Goal: Information Seeking & Learning: Learn about a topic

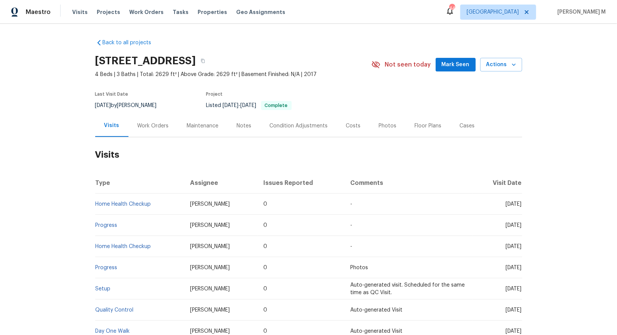
click at [160, 115] on div "Work Orders" at bounding box center [154, 126] width 50 height 22
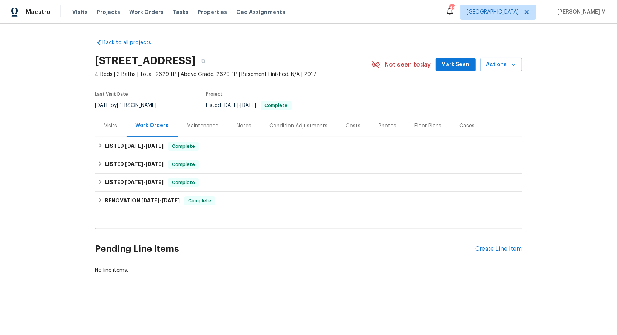
click at [201, 122] on div "Maintenance" at bounding box center [203, 126] width 32 height 8
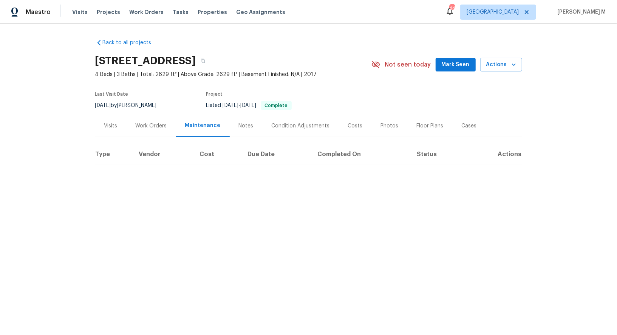
click at [131, 115] on div "Work Orders" at bounding box center [152, 126] width 50 height 22
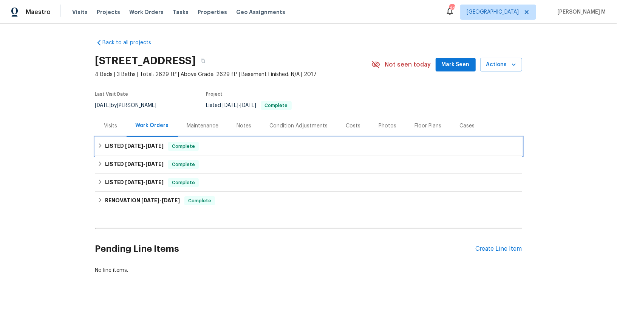
click at [142, 146] on h6 "LISTED [DATE] - [DATE]" at bounding box center [134, 146] width 59 height 9
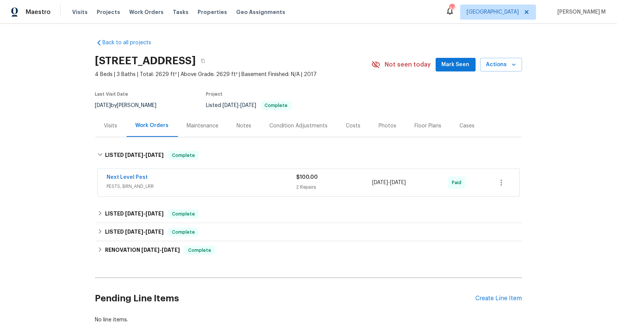
click at [137, 183] on span "PESTS, BRN_AND_LRR" at bounding box center [202, 187] width 190 height 8
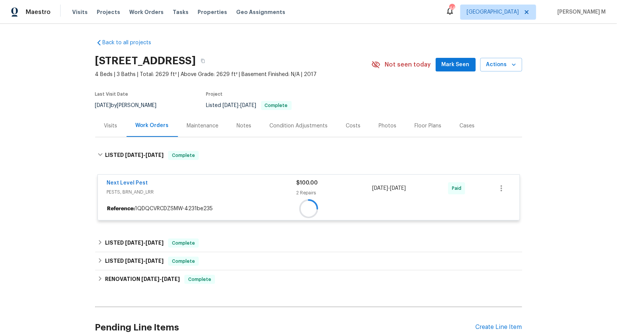
scroll to position [59, 0]
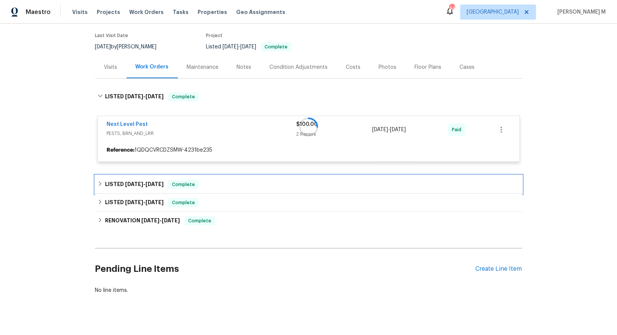
click at [143, 182] on h6 "LISTED [DATE] - [DATE]" at bounding box center [134, 184] width 59 height 9
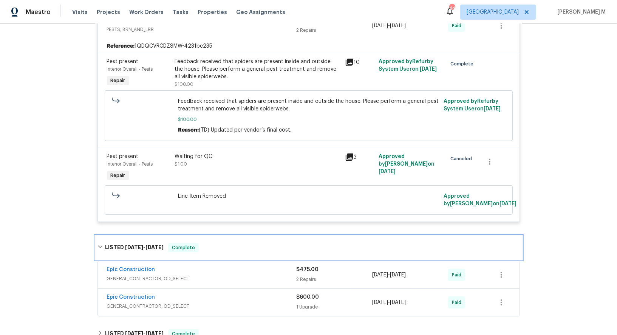
scroll to position [163, 0]
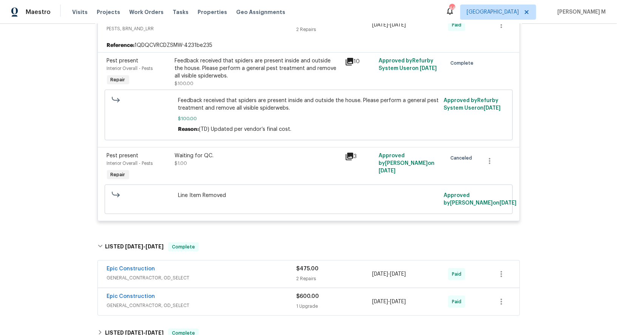
click at [133, 274] on span "GENERAL_CONTRACTOR, OD_SELECT" at bounding box center [202, 278] width 190 height 8
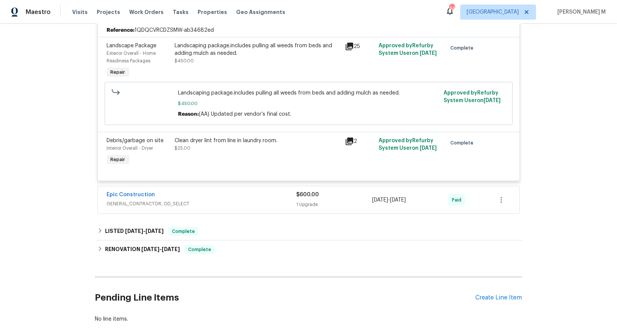
scroll to position [434, 0]
click at [130, 200] on span "GENERAL_CONTRACTOR, OD_SELECT" at bounding box center [202, 204] width 190 height 8
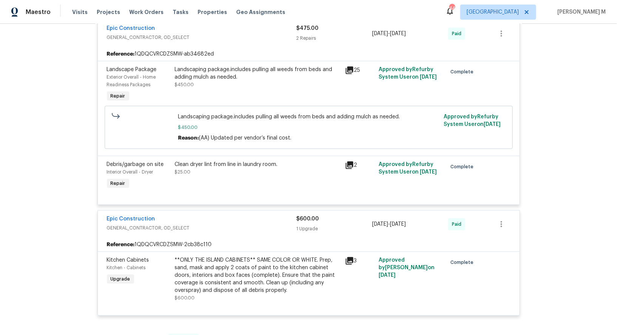
scroll to position [404, 0]
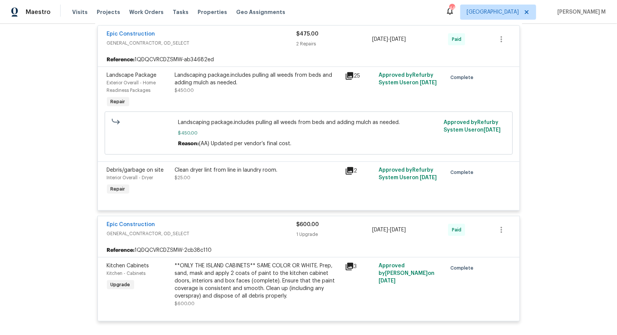
click at [254, 170] on div "Clean dryer lint from line in laundry room. $25.00" at bounding box center [258, 181] width 170 height 35
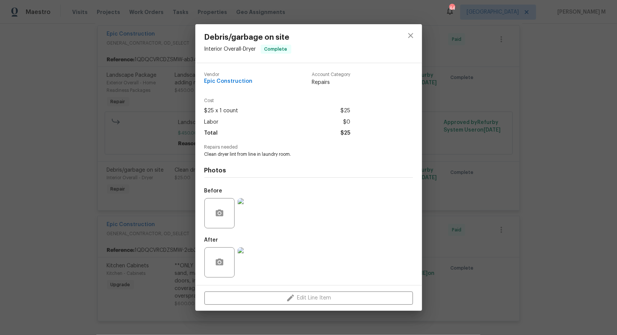
click at [262, 212] on img at bounding box center [253, 213] width 30 height 30
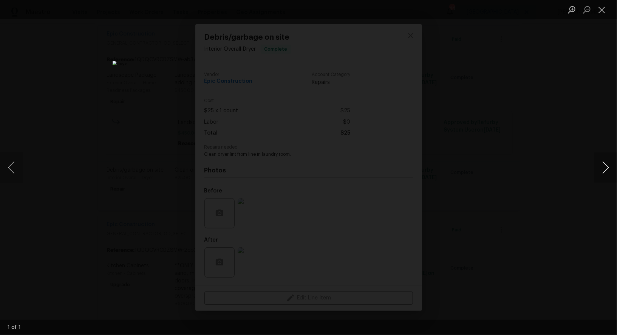
click at [606, 172] on button "Next image" at bounding box center [606, 167] width 23 height 30
click at [526, 93] on div "Lightbox" at bounding box center [308, 167] width 617 height 335
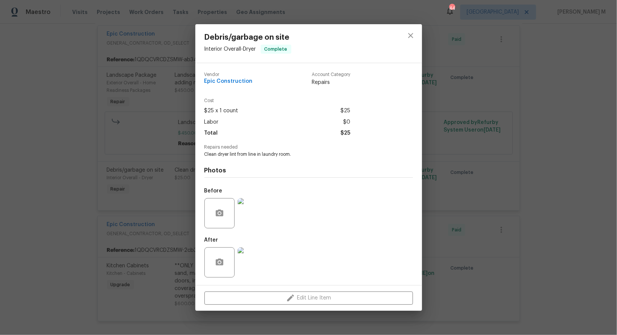
click at [256, 249] on img at bounding box center [253, 262] width 30 height 30
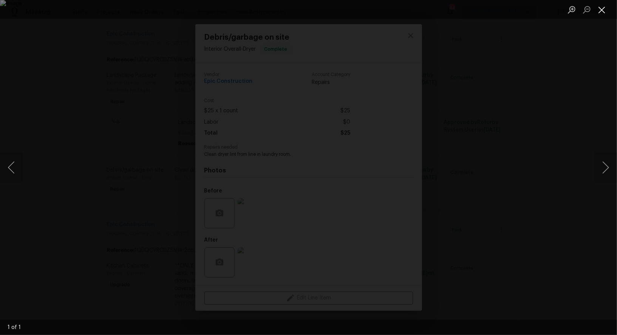
click at [602, 9] on button "Close lightbox" at bounding box center [602, 9] width 15 height 13
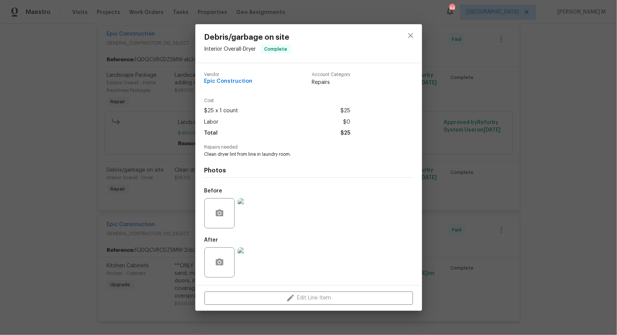
click at [530, 166] on div "Debris/garbage on site Interior Overall - Dryer Complete Vendor Epic Constructi…" at bounding box center [308, 167] width 617 height 335
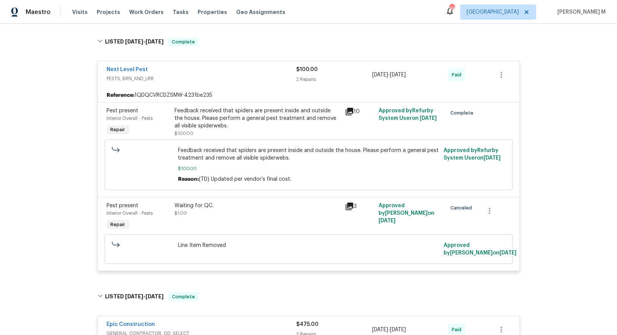
scroll to position [0, 0]
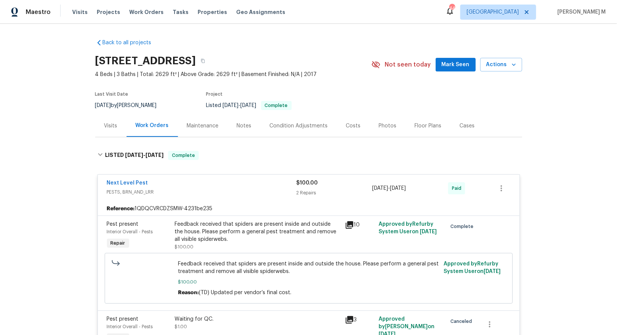
click at [194, 133] on div "Visits Work Orders Maintenance Notes Condition Adjustments Costs Photos Floor P…" at bounding box center [308, 126] width 427 height 23
click at [194, 125] on div "Maintenance" at bounding box center [203, 126] width 32 height 8
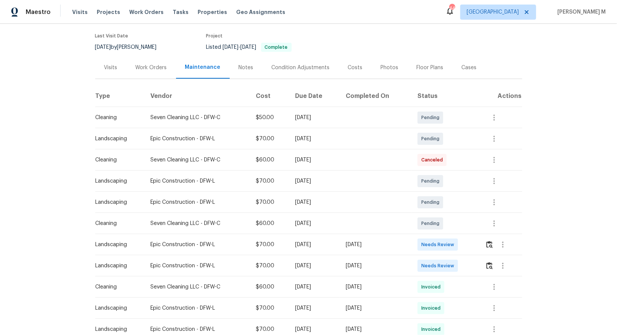
scroll to position [76, 0]
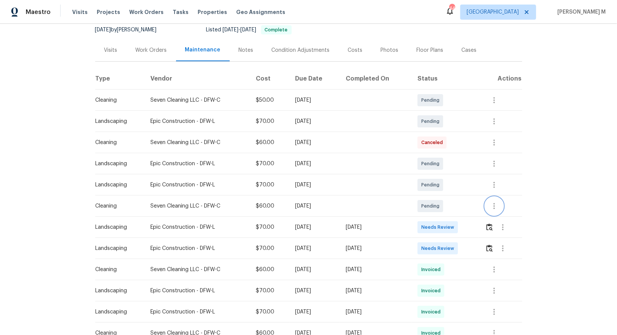
click at [498, 208] on button "button" at bounding box center [494, 206] width 18 height 18
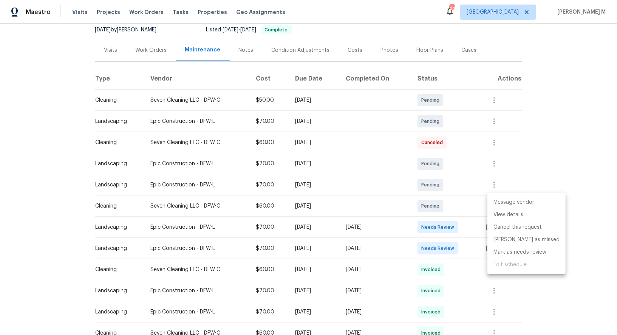
click at [498, 202] on li "Message vendor" at bounding box center [527, 202] width 78 height 12
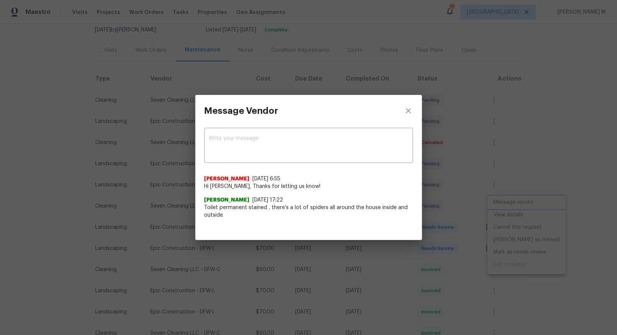
click at [508, 245] on div "Message Vendor x ​ [PERSON_NAME] [DATE] 6:55 Hi [PERSON_NAME], Thanks for letti…" at bounding box center [308, 167] width 617 height 335
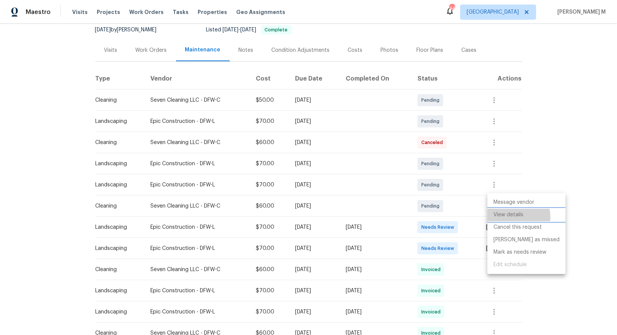
click at [515, 217] on li "View details" at bounding box center [527, 215] width 78 height 12
click at [417, 257] on div at bounding box center [308, 167] width 617 height 335
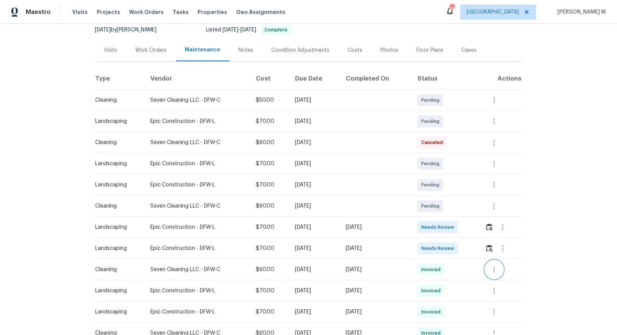
click at [503, 267] on button "button" at bounding box center [494, 269] width 18 height 18
click at [500, 276] on li "View details" at bounding box center [514, 278] width 53 height 12
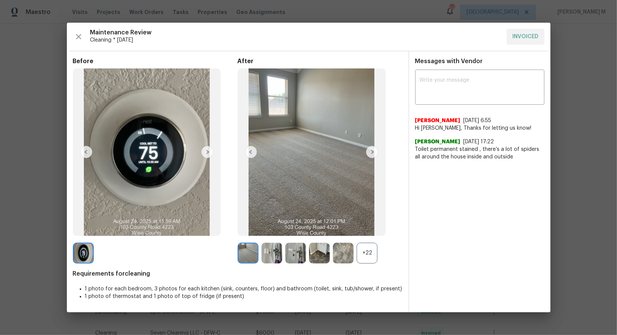
click at [361, 261] on div "+22" at bounding box center [367, 253] width 21 height 21
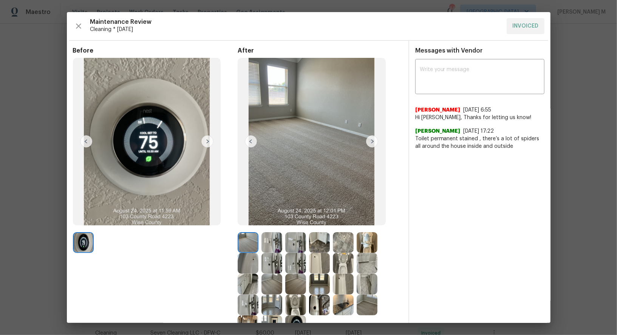
click at [270, 241] on img at bounding box center [272, 242] width 21 height 21
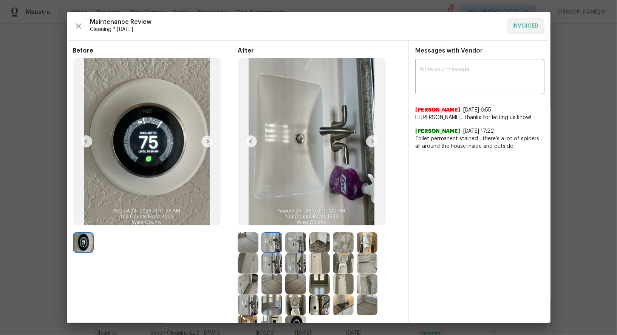
click at [307, 240] on div at bounding box center [297, 242] width 24 height 21
click at [297, 262] on img at bounding box center [295, 263] width 21 height 21
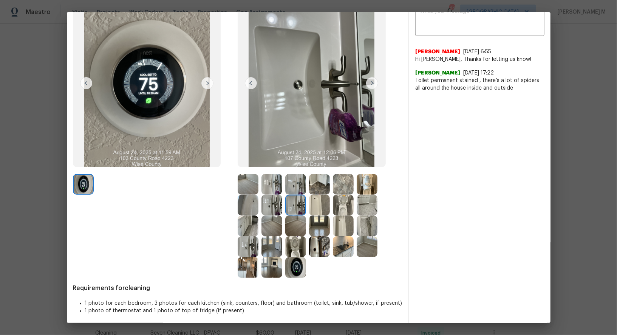
scroll to position [59, 0]
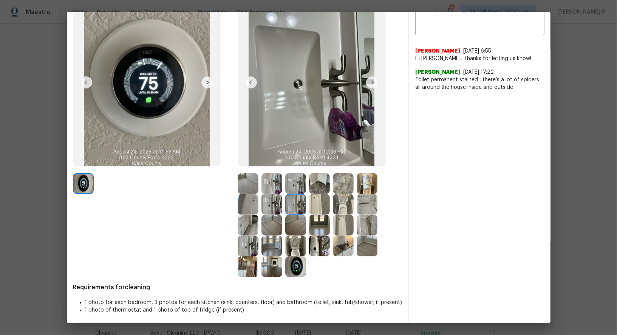
click at [250, 256] on img at bounding box center [248, 266] width 21 height 21
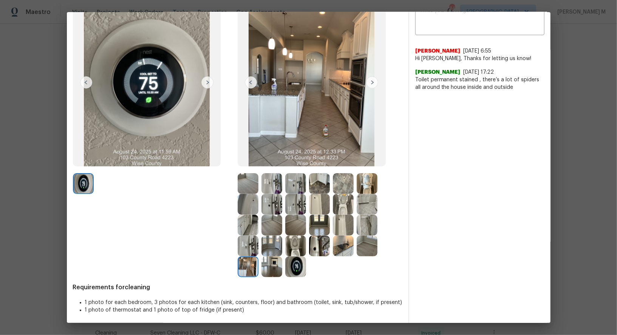
click at [249, 242] on img at bounding box center [248, 246] width 21 height 21
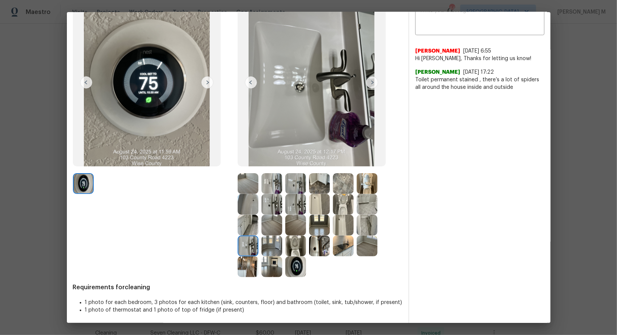
click at [318, 200] on img at bounding box center [319, 204] width 21 height 21
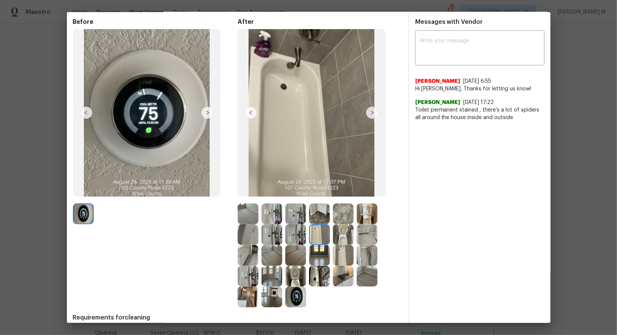
scroll to position [60, 0]
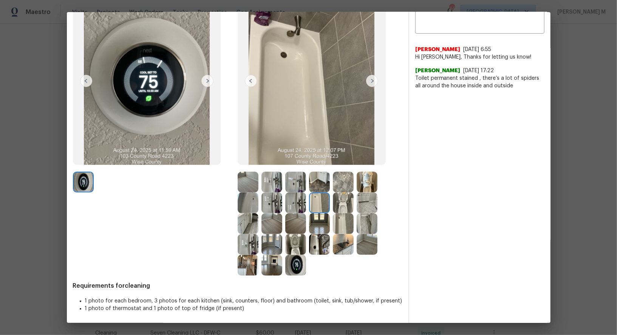
click at [322, 181] on img at bounding box center [319, 182] width 21 height 21
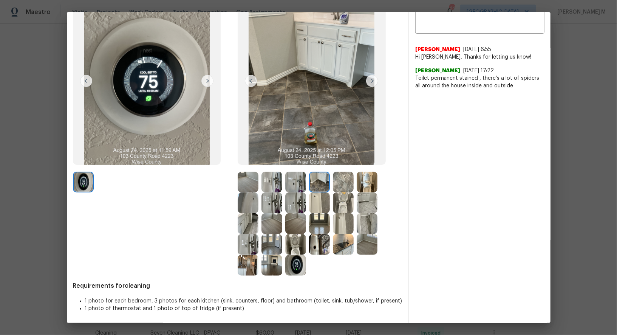
click at [248, 242] on img at bounding box center [248, 244] width 21 height 21
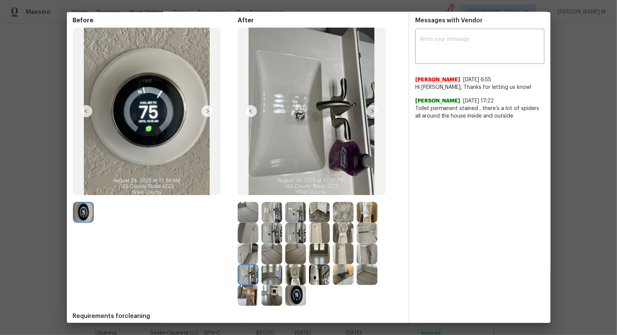
scroll to position [31, 0]
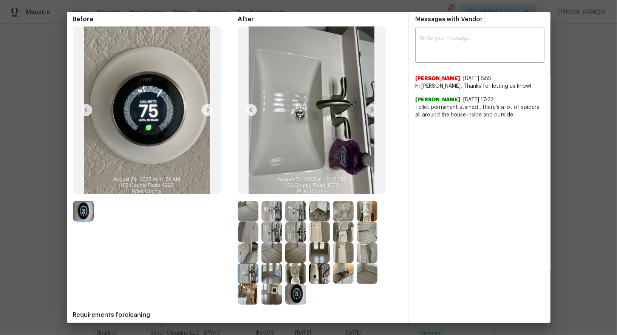
click at [341, 213] on img at bounding box center [343, 211] width 21 height 21
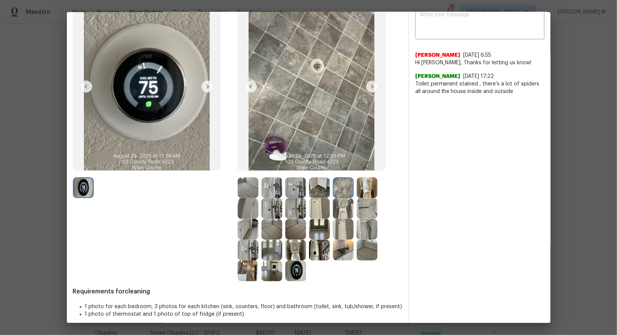
scroll to position [56, 0]
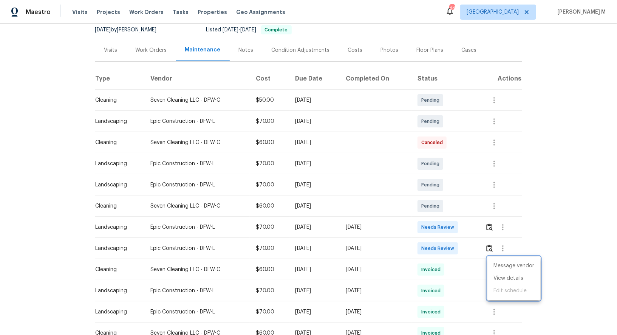
click at [309, 232] on div at bounding box center [308, 167] width 617 height 335
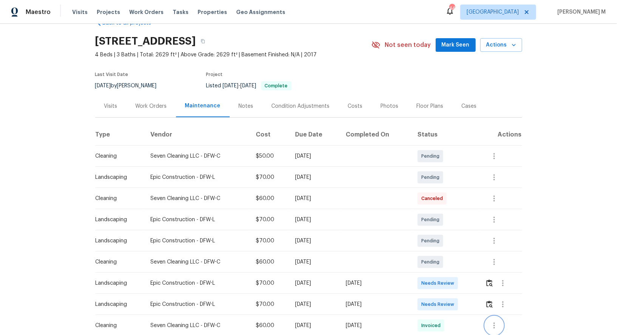
scroll to position [0, 0]
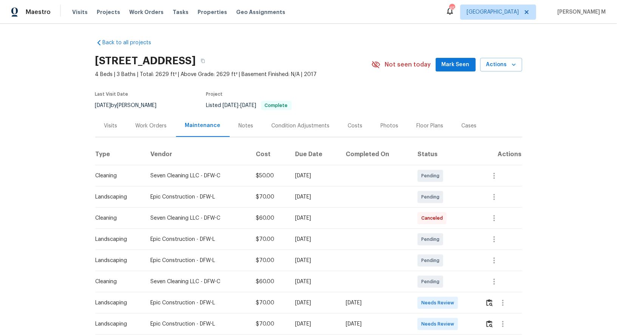
click at [144, 118] on div "Work Orders" at bounding box center [152, 126] width 50 height 22
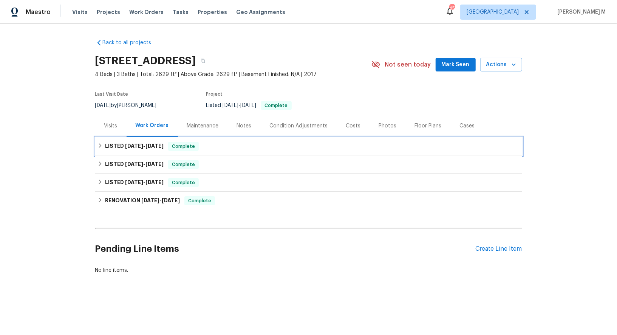
click at [151, 143] on span "[DATE]" at bounding box center [155, 145] width 18 height 5
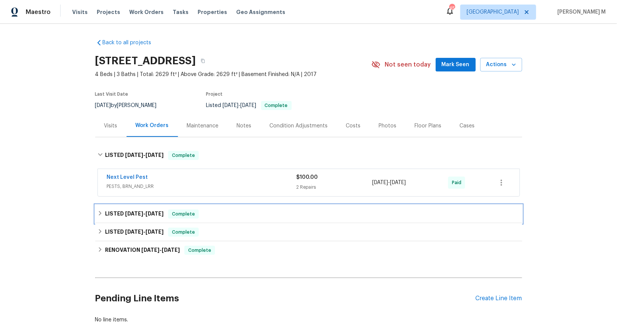
click at [129, 205] on div "LISTED [DATE] - [DATE] Complete" at bounding box center [308, 214] width 427 height 18
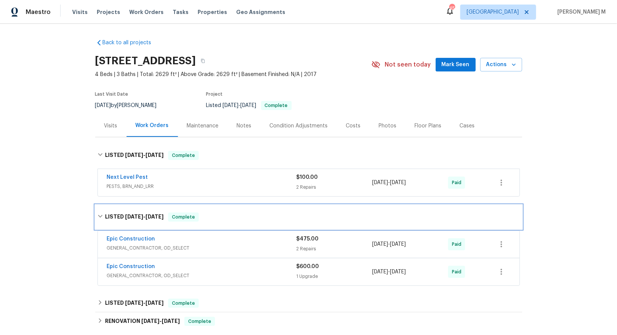
scroll to position [33, 0]
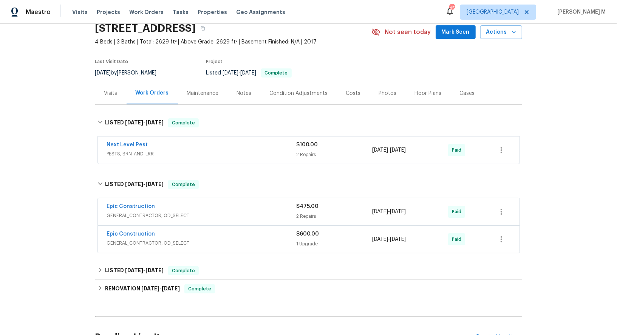
click at [128, 212] on span "GENERAL_CONTRACTOR, OD_SELECT" at bounding box center [202, 216] width 190 height 8
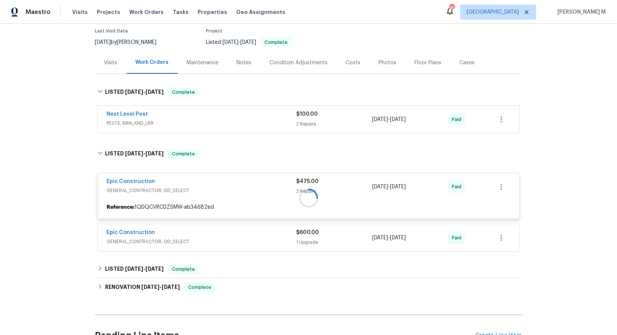
scroll to position [73, 0]
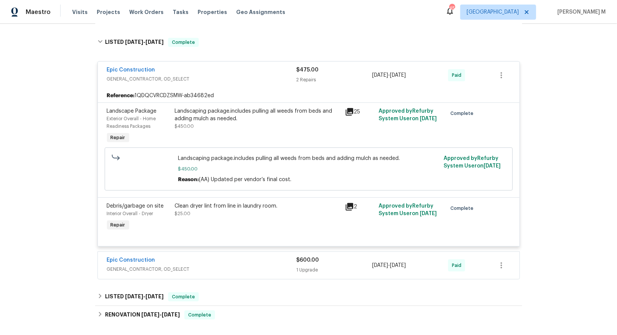
click at [167, 265] on span "GENERAL_CONTRACTOR, OD_SELECT" at bounding box center [202, 269] width 190 height 8
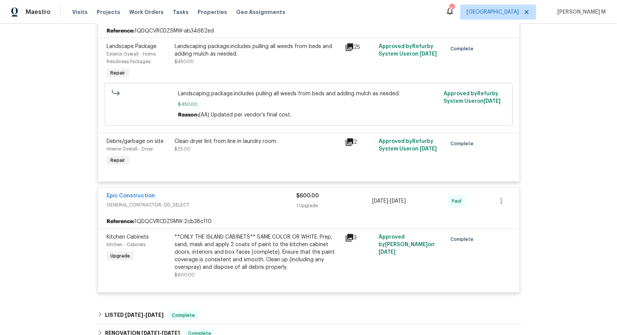
scroll to position [285, 0]
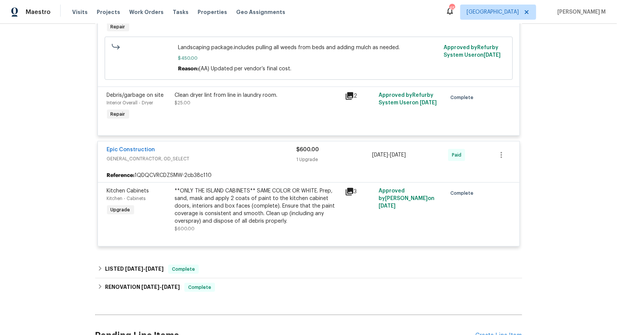
click at [245, 212] on div "**ONLY THE ISLAND CABINETS** SAME COLOR OR WHITE. Prep, sand, mask and apply 2 …" at bounding box center [258, 209] width 166 height 45
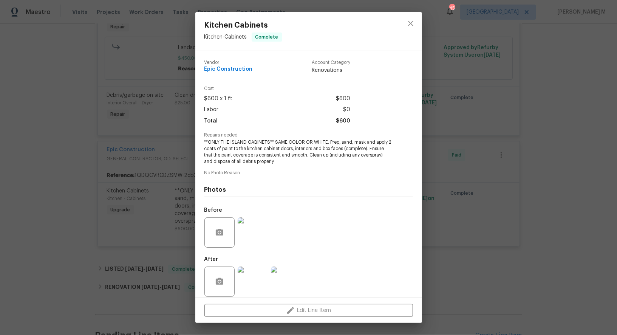
click at [118, 202] on div "Kitchen Cabinets Kitchen - Cabinets Complete Vendor Epic Construction Account C…" at bounding box center [308, 167] width 617 height 335
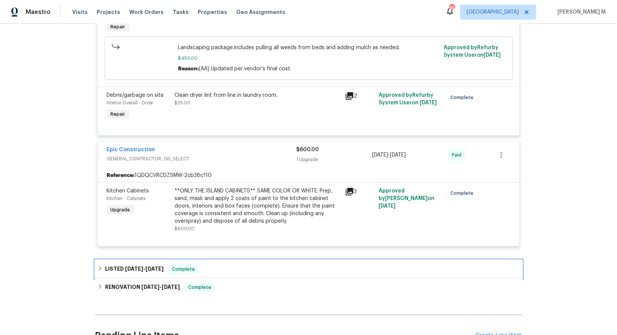
click at [129, 263] on div "LISTED 3/27/25 - 3/28/25 Complete" at bounding box center [308, 269] width 427 height 18
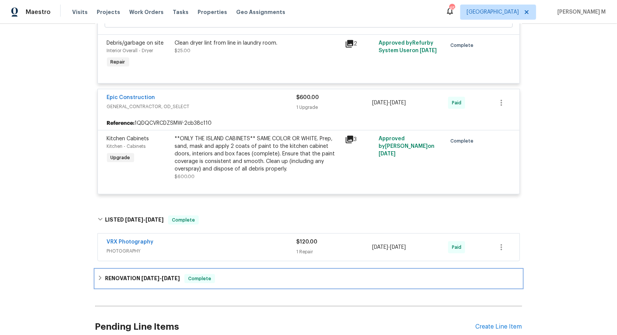
click at [129, 274] on h6 "RENOVATION 3/17/25 - 3/28/25" at bounding box center [142, 278] width 75 height 9
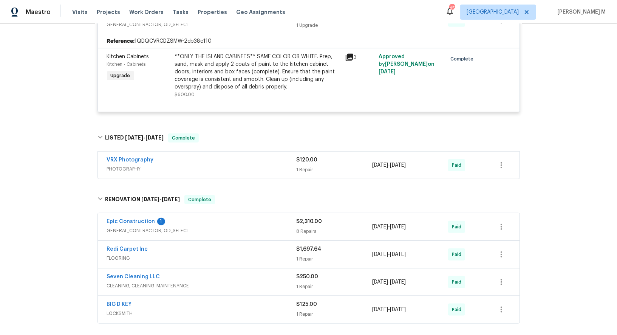
click at [134, 227] on span "GENERAL_CONTRACTOR, OD_SELECT" at bounding box center [202, 231] width 190 height 8
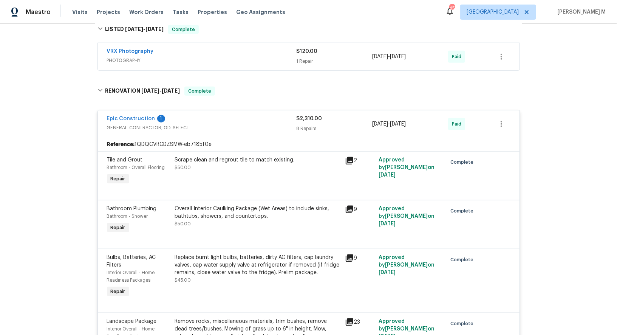
scroll to position [529, 0]
click at [238, 156] on div "Scrape clean and regrout tile to match existing. $50.00" at bounding box center [258, 163] width 166 height 15
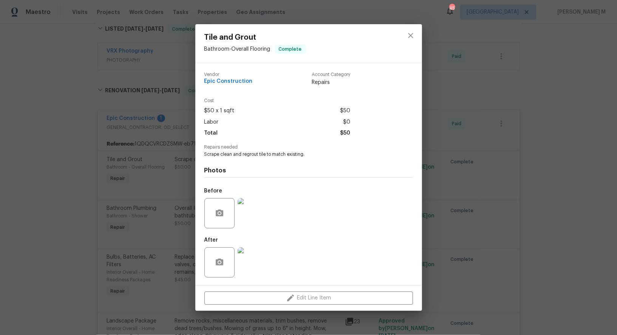
click at [473, 212] on div "Tile and Grout Bathroom - Overall Flooring Complete Vendor Epic Construction Ac…" at bounding box center [308, 167] width 617 height 335
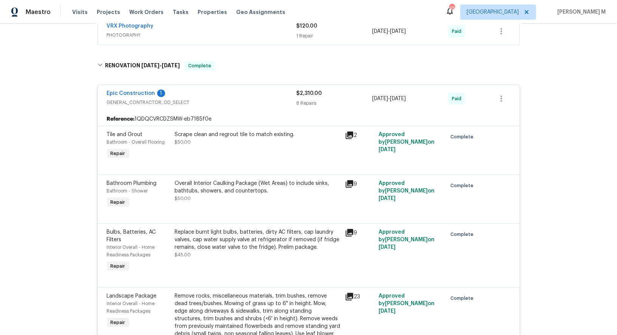
scroll to position [554, 0]
click at [203, 161] on div at bounding box center [309, 165] width 404 height 9
click at [213, 179] on div "Overall Interior Caulking Package (Wet Areas) to include sinks, bathtubs, showe…" at bounding box center [258, 186] width 166 height 15
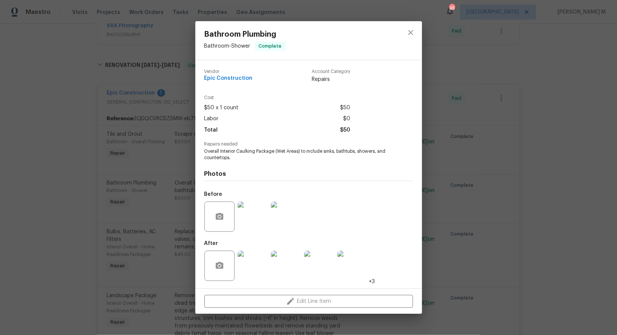
click at [245, 217] on img at bounding box center [253, 217] width 30 height 30
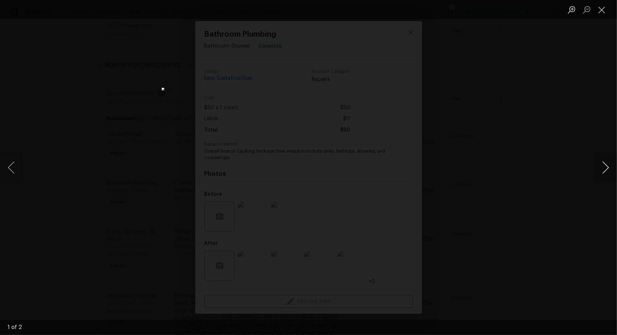
click at [603, 171] on button "Next image" at bounding box center [606, 167] width 23 height 30
click at [579, 96] on div "Lightbox" at bounding box center [308, 167] width 617 height 335
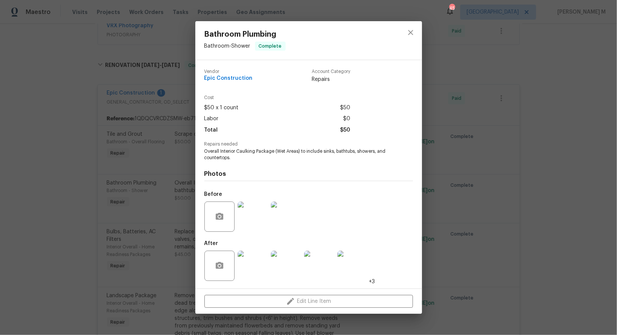
click at [259, 264] on img at bounding box center [253, 266] width 30 height 30
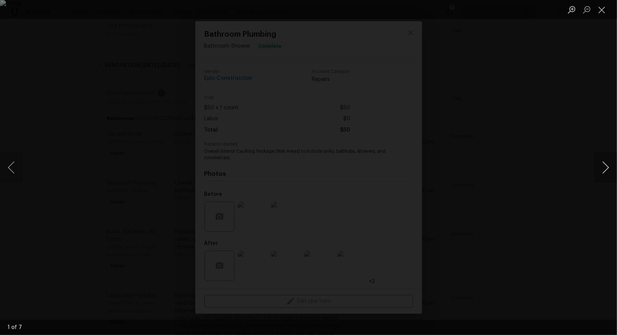
click at [602, 169] on button "Next image" at bounding box center [606, 167] width 23 height 30
click at [580, 98] on div "Lightbox" at bounding box center [308, 167] width 617 height 335
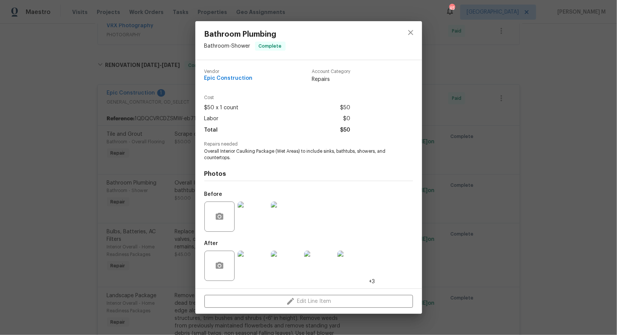
click at [513, 162] on div "Bathroom Plumbing Bathroom - Shower Complete Vendor Epic Construction Account C…" at bounding box center [308, 167] width 617 height 335
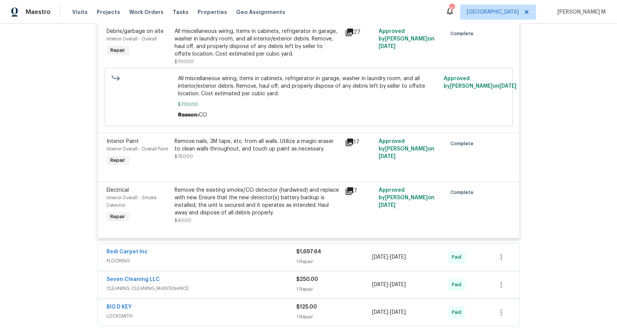
scroll to position [1026, 0]
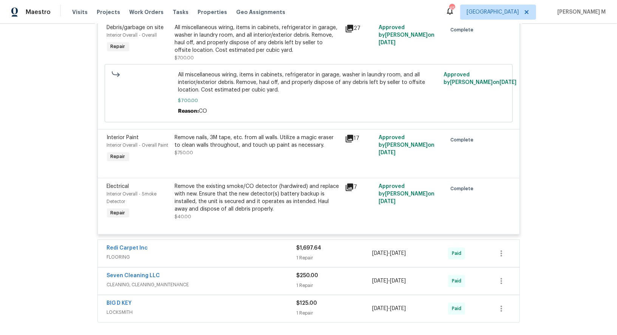
click at [115, 281] on span "CLEANING, CLEANING_MAINTENANCE" at bounding box center [202, 285] width 190 height 8
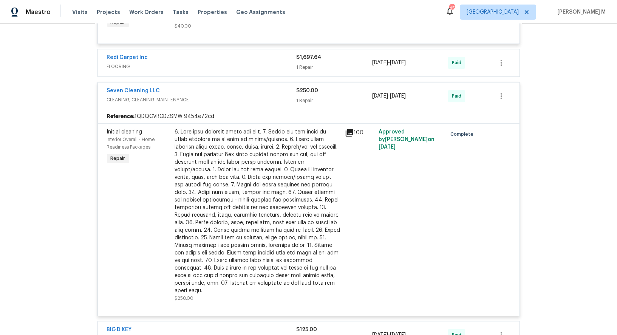
scroll to position [1217, 0]
click at [249, 127] on div at bounding box center [258, 210] width 166 height 166
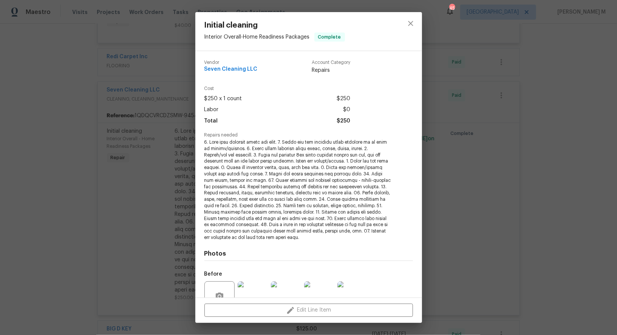
scroll to position [61, 0]
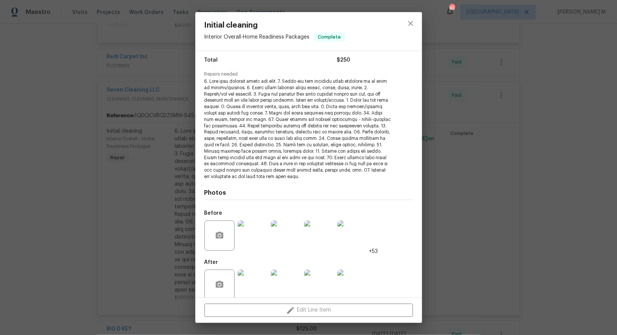
click at [323, 279] on img at bounding box center [319, 285] width 30 height 30
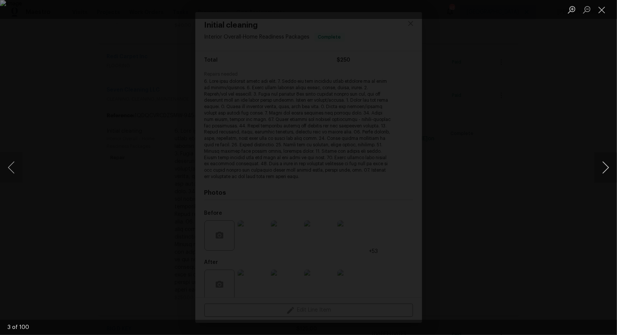
click at [601, 163] on button "Next image" at bounding box center [606, 167] width 23 height 30
click at [531, 85] on div "Lightbox" at bounding box center [308, 167] width 617 height 335
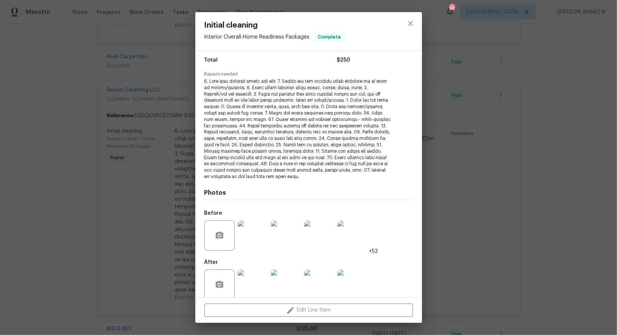
click at [498, 88] on div "Initial cleaning Interior Overall - Home Readiness Packages Complete Vendor Sev…" at bounding box center [308, 167] width 617 height 335
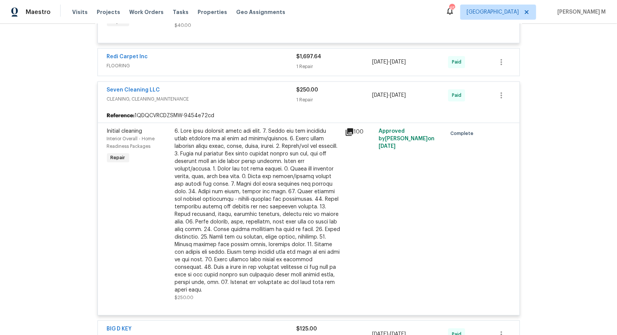
click at [160, 136] on div "Initial cleaning Interior Overall - Home Readiness Packages Repair" at bounding box center [139, 214] width 68 height 178
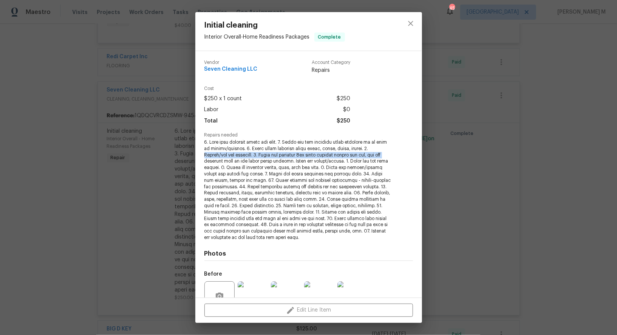
click at [132, 154] on div "Initial cleaning Interior Overall - Home Readiness Packages Complete Vendor Sev…" at bounding box center [308, 167] width 617 height 335
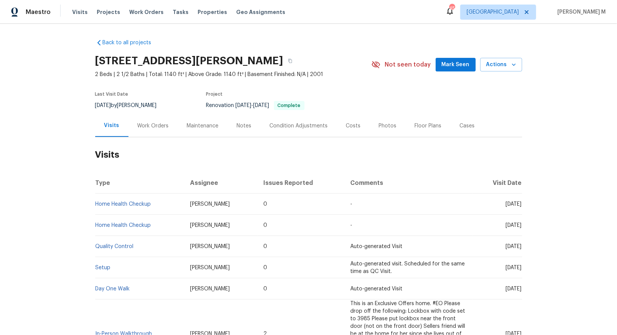
click at [143, 131] on div "Work Orders" at bounding box center [154, 126] width 50 height 22
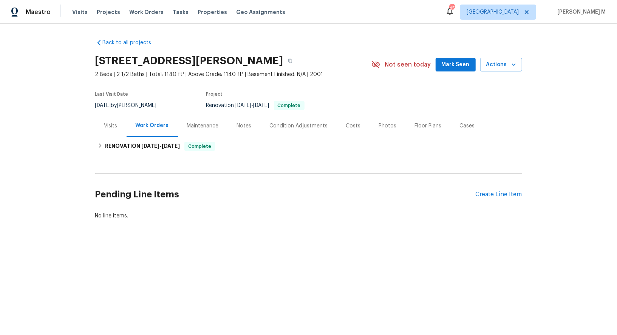
click at [145, 131] on div "Work Orders" at bounding box center [152, 126] width 51 height 22
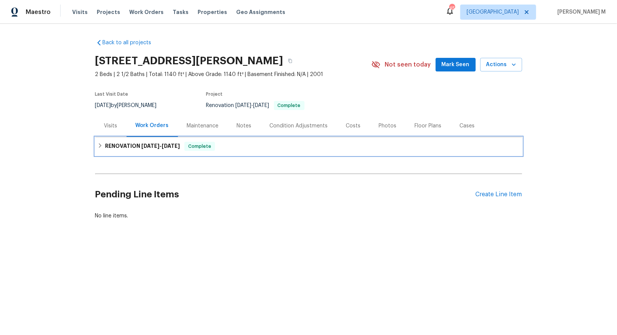
click at [136, 150] on div "RENOVATION 1/30/25 - 3/1/25 Complete" at bounding box center [308, 146] width 427 height 18
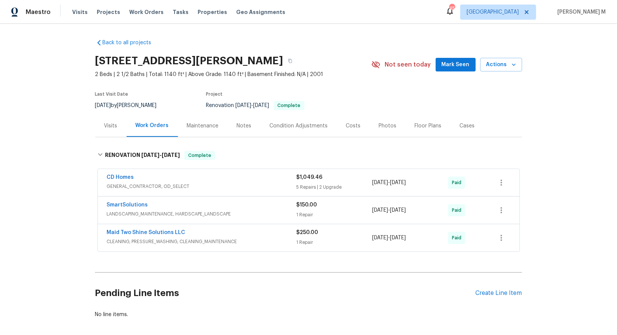
click at [130, 183] on span "GENERAL_CONTRACTOR, OD_SELECT" at bounding box center [202, 187] width 190 height 8
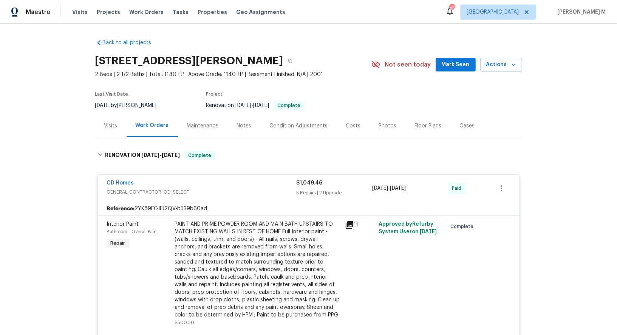
click at [182, 118] on div "Maintenance" at bounding box center [203, 126] width 50 height 22
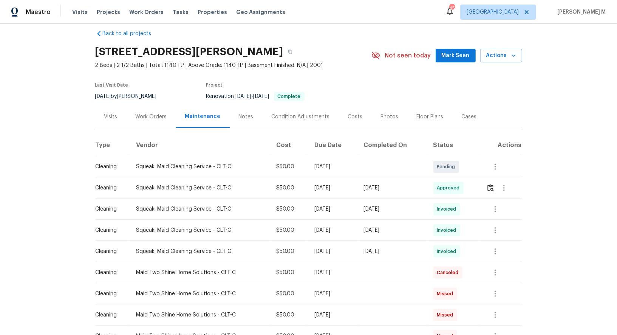
scroll to position [10, 0]
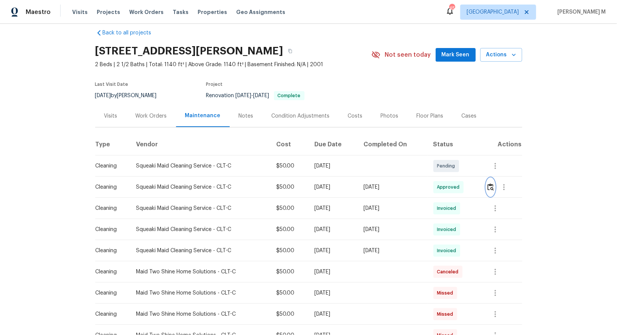
click at [494, 184] on img "button" at bounding box center [491, 186] width 6 height 7
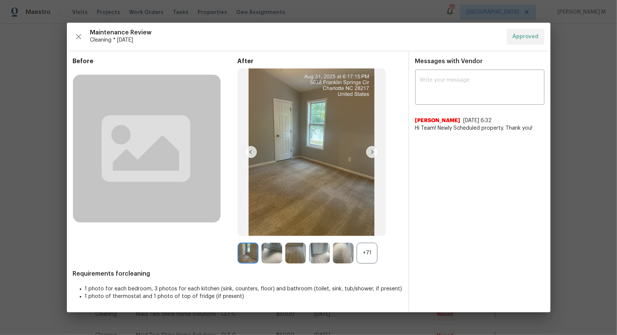
click at [376, 253] on div "+71" at bounding box center [367, 253] width 21 height 21
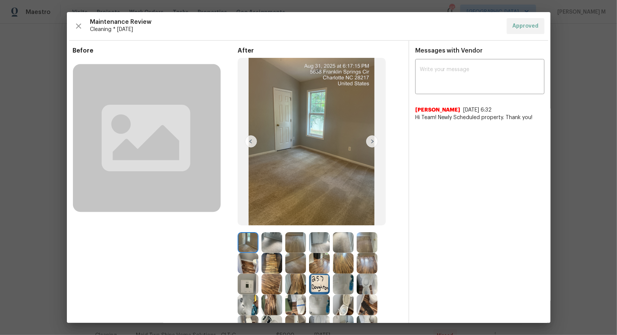
click at [300, 248] on img at bounding box center [295, 242] width 21 height 21
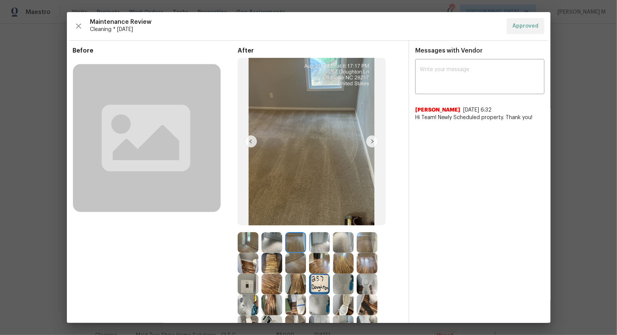
click at [353, 260] on img at bounding box center [343, 263] width 21 height 21
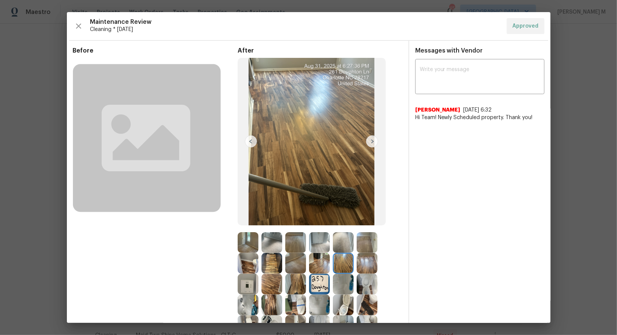
click at [312, 262] on img at bounding box center [319, 263] width 21 height 21
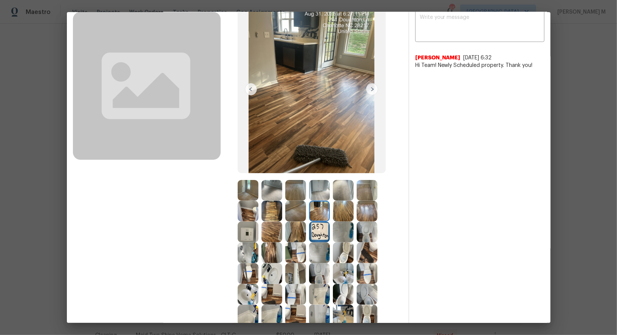
scroll to position [54, 0]
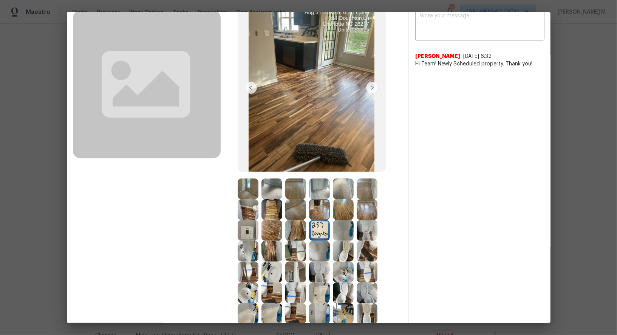
click at [321, 202] on img at bounding box center [319, 209] width 21 height 21
click at [362, 207] on img at bounding box center [367, 209] width 21 height 21
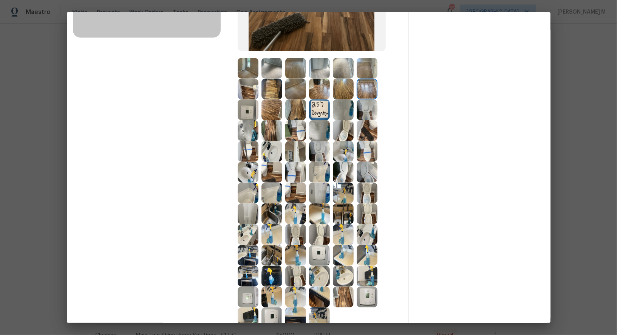
scroll to position [206, 0]
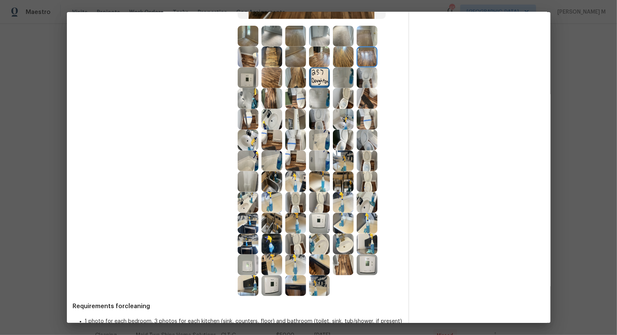
click at [278, 290] on img at bounding box center [272, 285] width 21 height 21
click at [247, 183] on img at bounding box center [248, 181] width 21 height 21
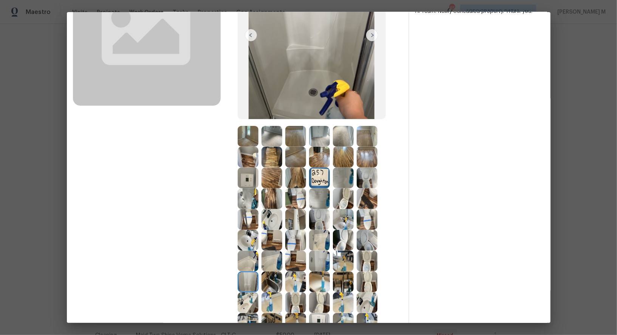
scroll to position [227, 0]
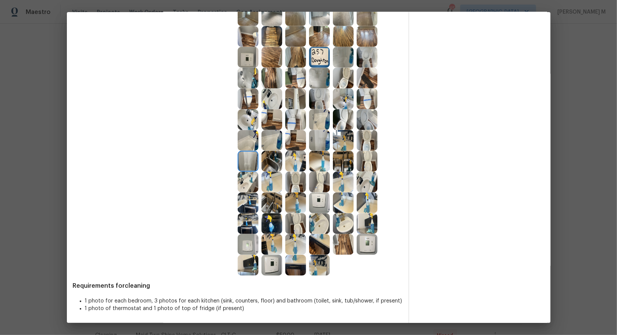
click at [326, 161] on img at bounding box center [319, 161] width 21 height 21
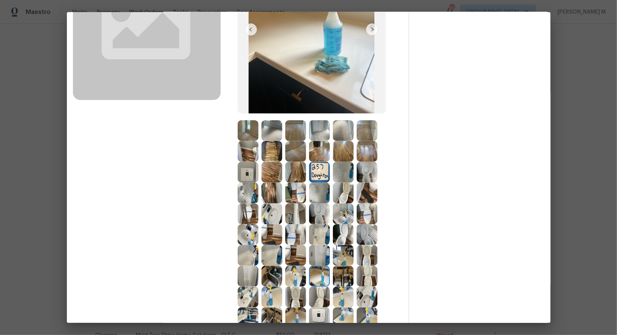
scroll to position [0, 0]
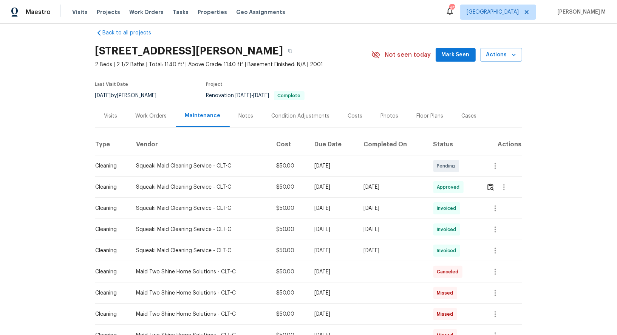
click at [135, 122] on div "Work Orders" at bounding box center [152, 116] width 50 height 22
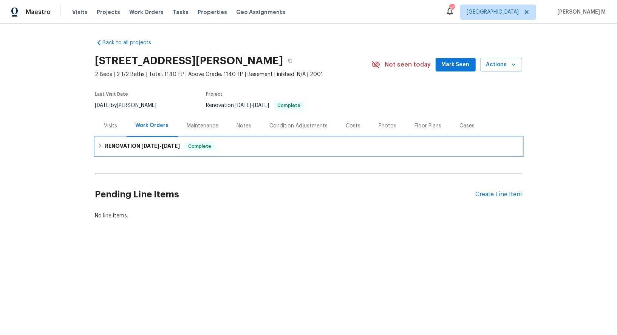
click at [145, 143] on span "1/30/25" at bounding box center [150, 145] width 18 height 5
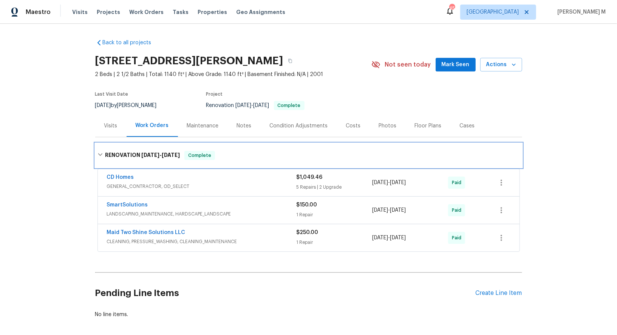
scroll to position [16, 0]
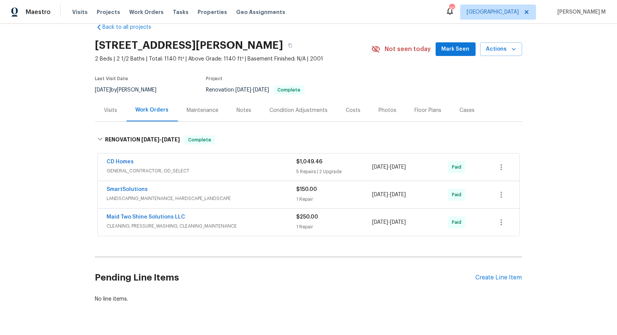
click at [137, 195] on span "LANDSCAPING_MAINTENANCE, HARDSCAPE_LANDSCAPE" at bounding box center [202, 199] width 190 height 8
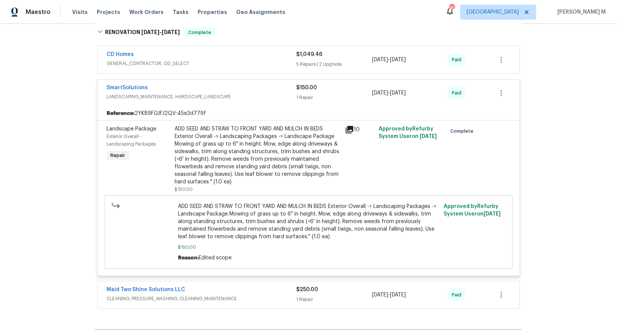
scroll to position [134, 0]
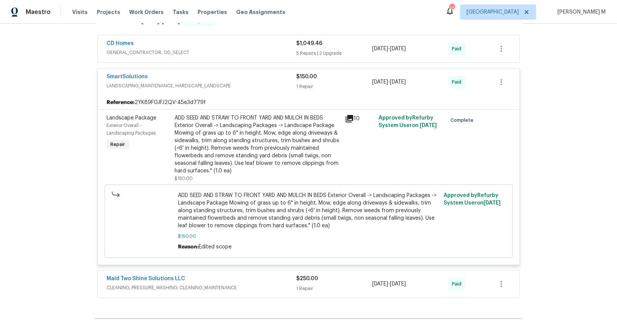
click at [154, 284] on span "CLEANING, PRESSURE_WASHING, CLEANING_MAINTENANCE" at bounding box center [202, 288] width 190 height 8
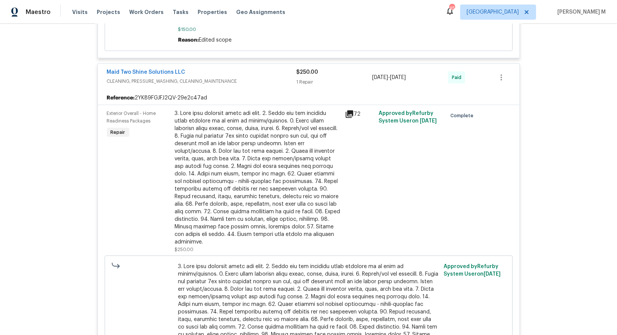
scroll to position [0, 0]
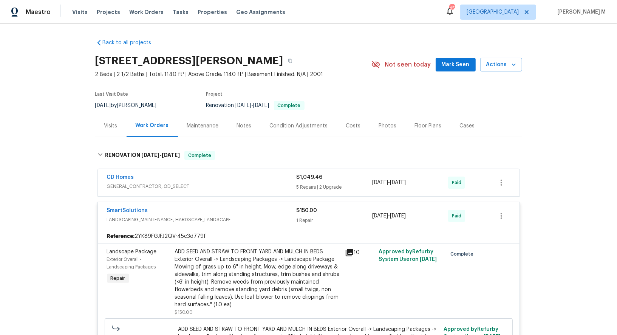
click at [141, 185] on span "GENERAL_CONTRACTOR, OD_SELECT" at bounding box center [202, 187] width 190 height 8
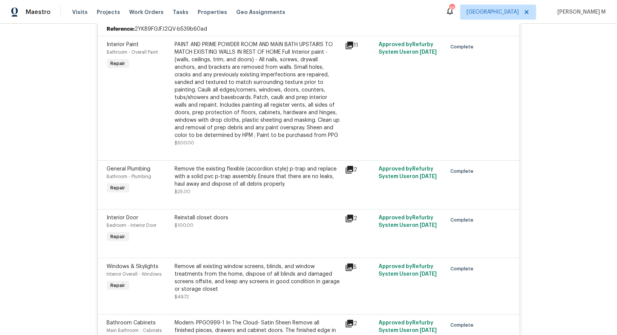
scroll to position [176, 0]
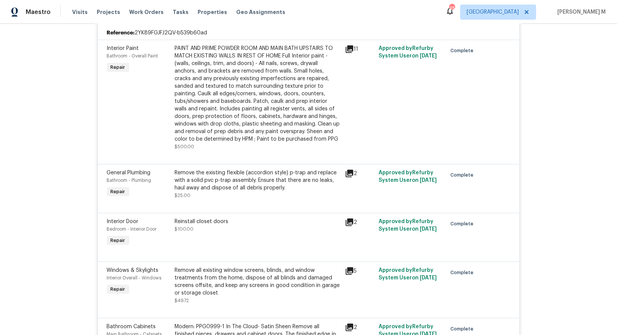
click at [256, 70] on div "PAINT AND PRIME POWDER ROOM AND MAIN BATH UPSTAIRS TO MATCH EXISTING WALLS IN R…" at bounding box center [258, 94] width 166 height 98
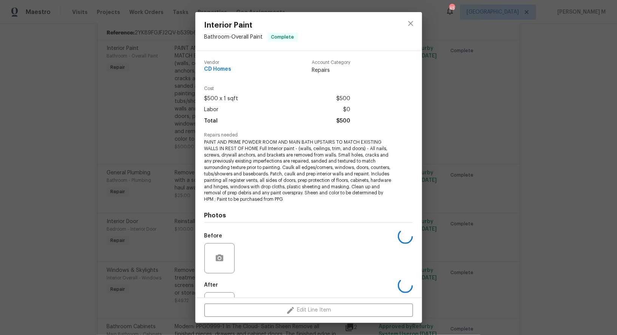
scroll to position [23, 0]
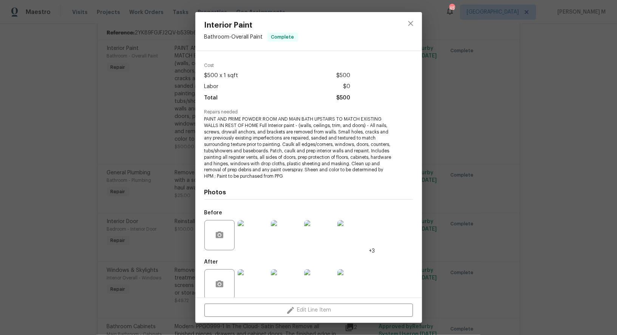
click at [248, 280] on img at bounding box center [253, 284] width 30 height 30
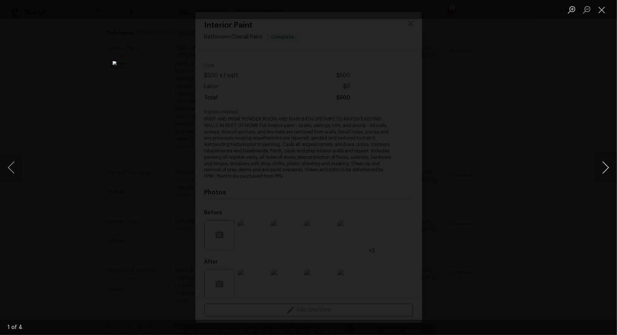
click at [602, 167] on button "Next image" at bounding box center [606, 167] width 23 height 30
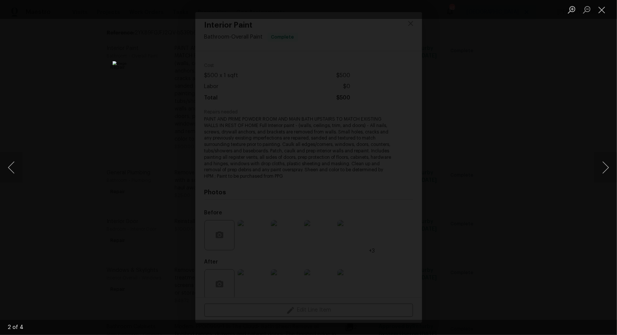
click at [595, 70] on div "Lightbox" at bounding box center [308, 167] width 617 height 335
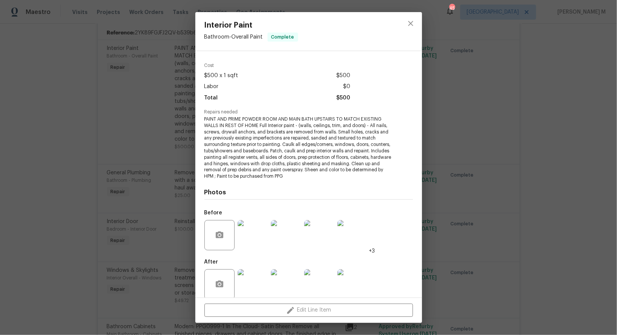
click at [505, 125] on div "Interior Paint Bathroom - Overall Paint Complete Vendor CD Homes Account Catego…" at bounding box center [308, 167] width 617 height 335
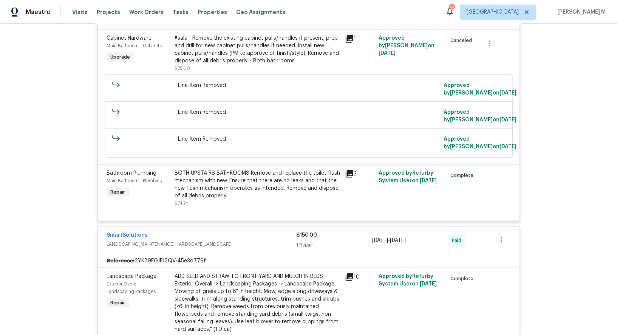
scroll to position [603, 0]
click at [233, 170] on div "BOTH UPSTAIRS BATHROOMS Remove and replace the toilet flush mechanism with new.…" at bounding box center [258, 185] width 166 height 30
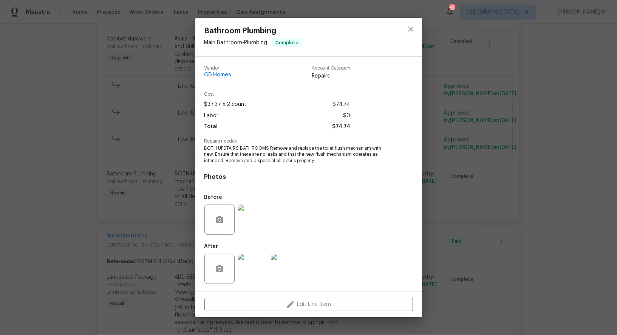
click at [253, 228] on img at bounding box center [253, 220] width 30 height 30
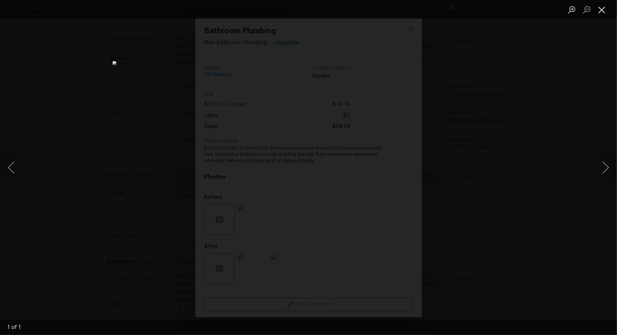
click at [603, 11] on button "Close lightbox" at bounding box center [602, 9] width 15 height 13
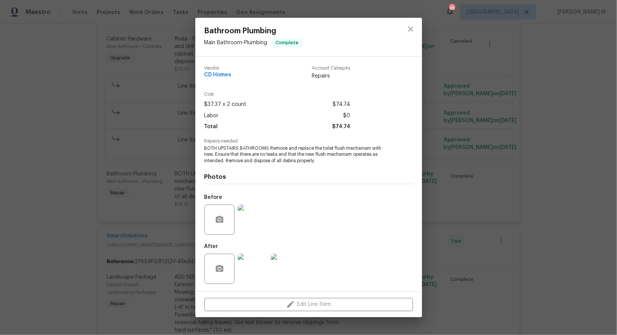
click at [471, 182] on div "Bathroom Plumbing Main Bathroom - Plumbing Complete Vendor CD Homes Account Cat…" at bounding box center [308, 167] width 617 height 335
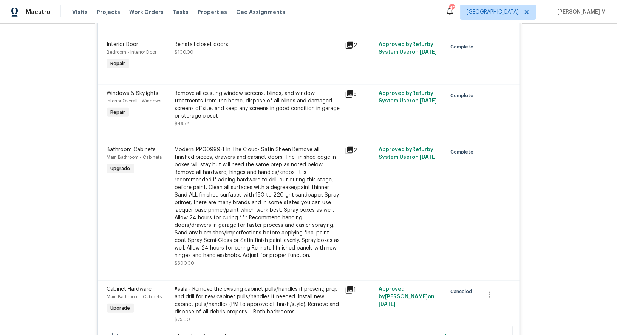
scroll to position [321, 0]
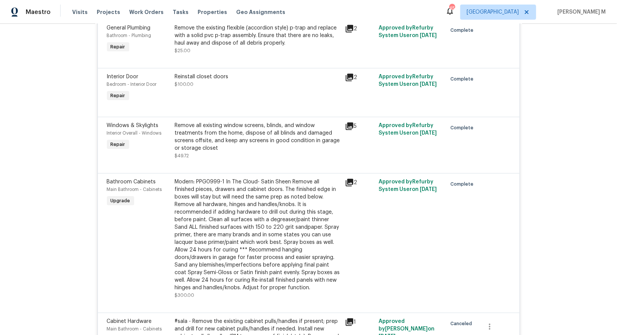
click at [236, 245] on div "Modern: PPG0999-1 In The Cloud- Satin Sheen Remove all finished pieces, drawers…" at bounding box center [258, 234] width 166 height 113
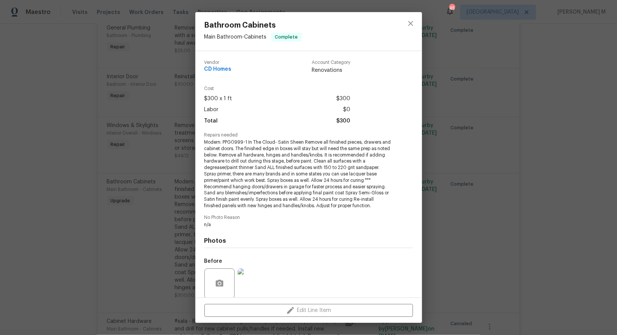
scroll to position [48, 0]
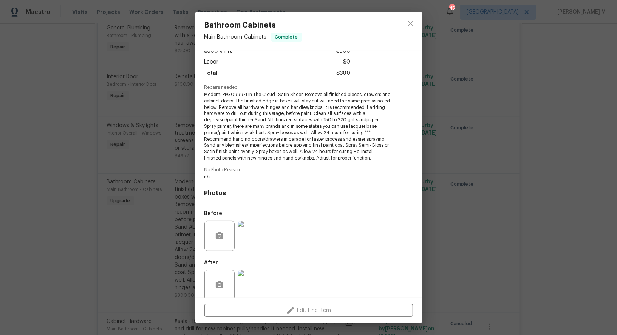
click at [254, 236] on img at bounding box center [253, 236] width 30 height 30
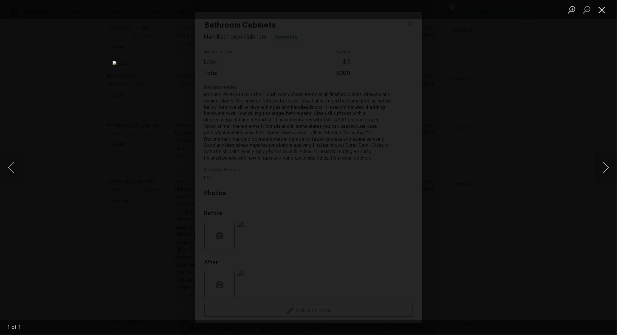
click at [597, 13] on button "Close lightbox" at bounding box center [602, 9] width 15 height 13
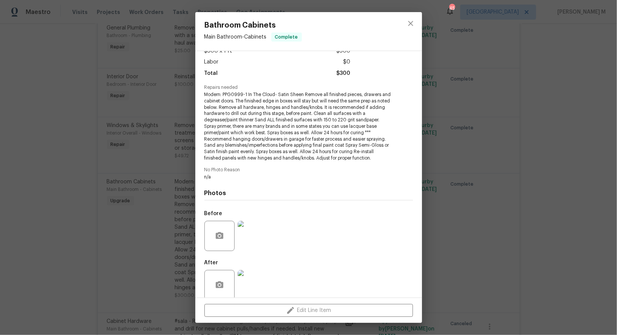
click at [253, 279] on img at bounding box center [253, 285] width 30 height 30
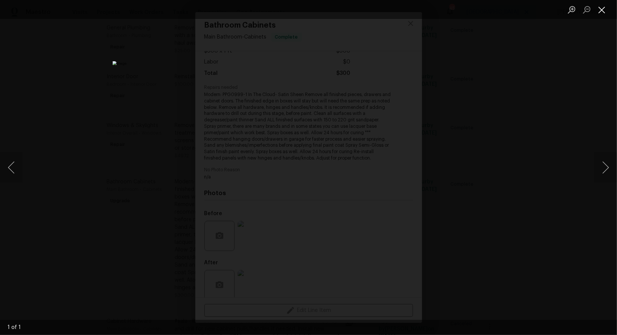
click at [607, 13] on button "Close lightbox" at bounding box center [602, 9] width 15 height 13
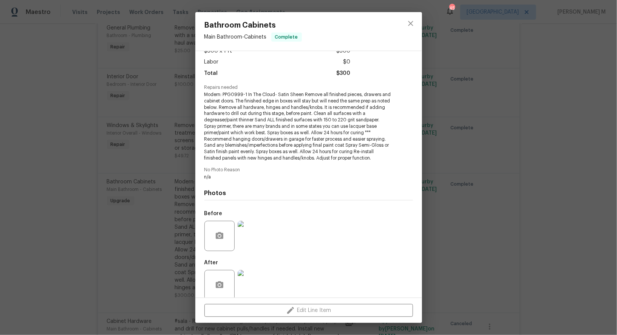
click at [498, 115] on div "Bathroom Cabinets Main Bathroom - Cabinets Complete Vendor CD Homes Account Cat…" at bounding box center [308, 167] width 617 height 335
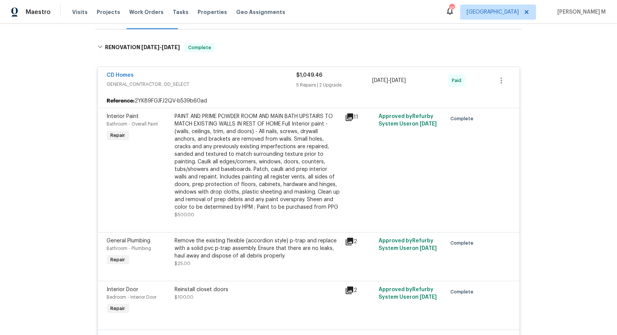
scroll to position [107, 0]
click at [264, 155] on div "PAINT AND PRIME POWDER ROOM AND MAIN BATH UPSTAIRS TO MATCH EXISTING WALLS IN R…" at bounding box center [258, 162] width 166 height 98
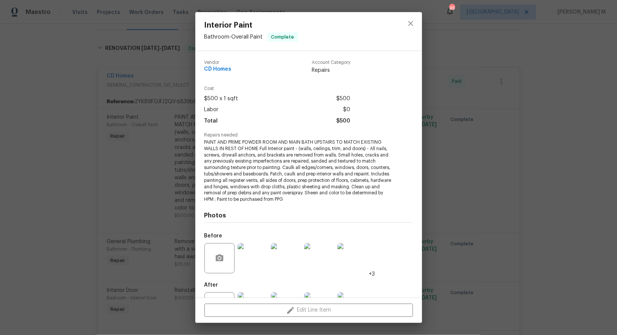
scroll to position [23, 0]
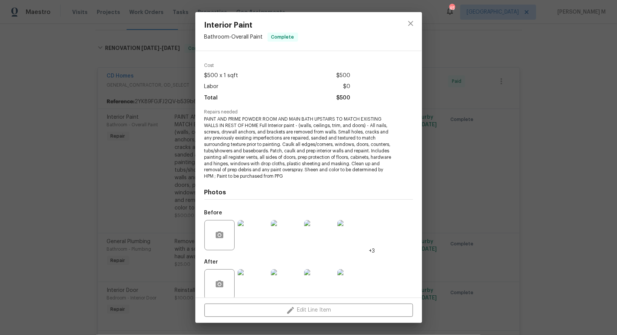
click at [251, 242] on img at bounding box center [253, 235] width 30 height 30
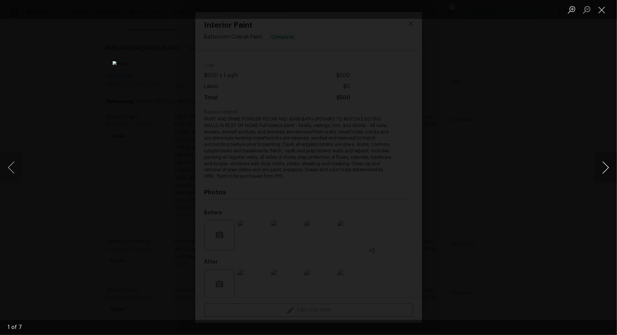
click at [605, 168] on button "Next image" at bounding box center [606, 167] width 23 height 30
click at [599, 14] on button "Close lightbox" at bounding box center [602, 9] width 15 height 13
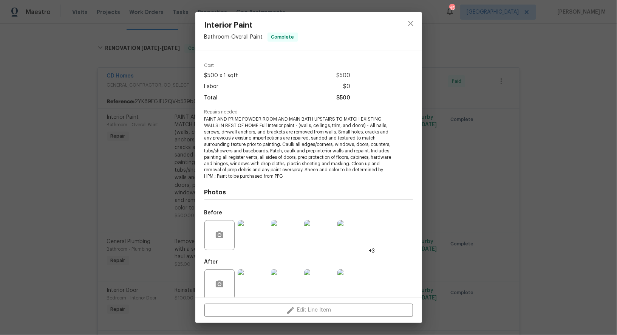
click at [513, 118] on div "Interior Paint Bathroom - Overall Paint Complete Vendor CD Homes Account Catego…" at bounding box center [308, 167] width 617 height 335
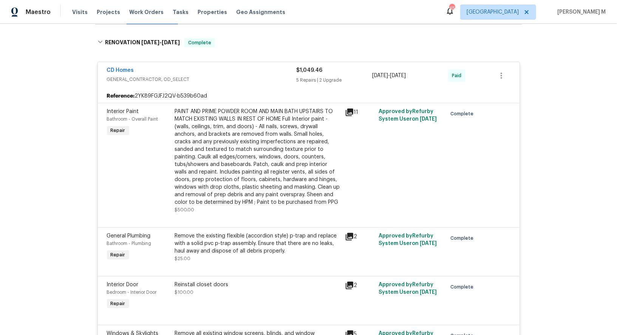
scroll to position [0, 0]
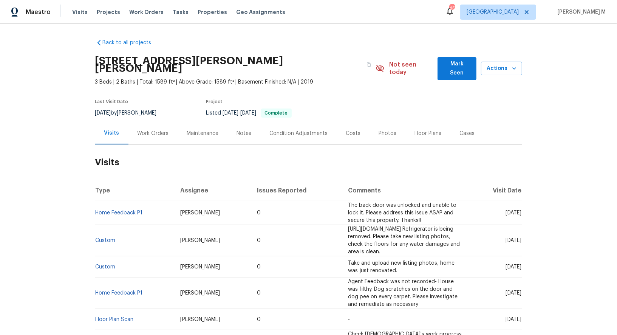
click at [147, 122] on div "Work Orders" at bounding box center [154, 133] width 50 height 22
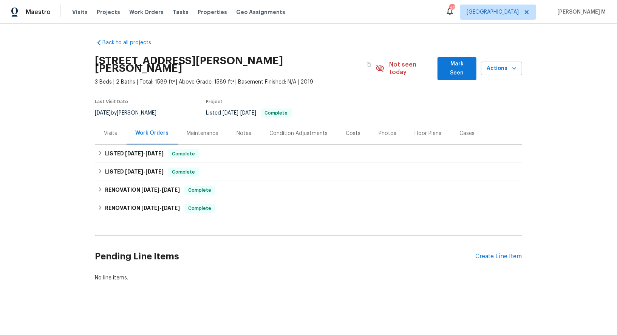
click at [145, 129] on div "Work Orders" at bounding box center [152, 133] width 33 height 8
click at [132, 147] on div "LISTED 6/4/25 - 6/16/25 Complete" at bounding box center [308, 154] width 427 height 18
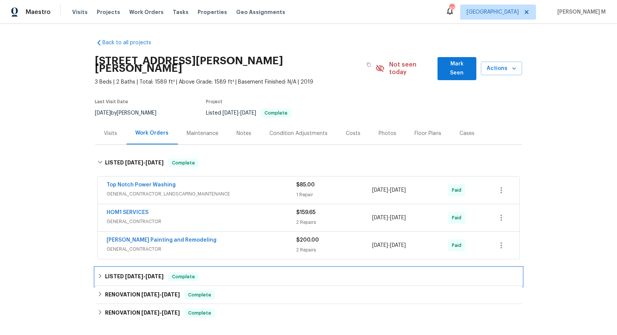
click at [121, 268] on div "LISTED 4/10/25 - 4/17/25 Complete" at bounding box center [308, 277] width 427 height 18
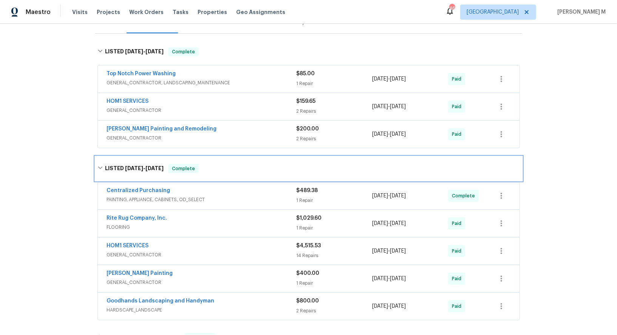
scroll to position [229, 0]
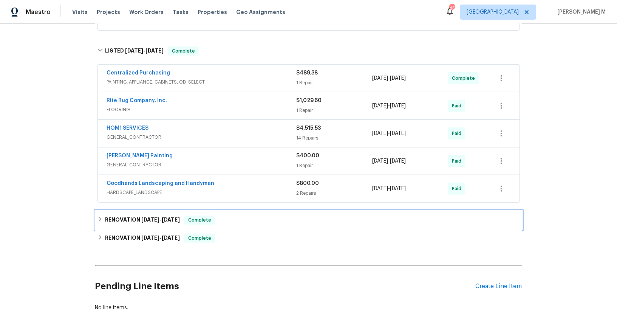
click at [125, 215] on h6 "RENOVATION 4/10/25 - 5/22/25" at bounding box center [142, 219] width 75 height 9
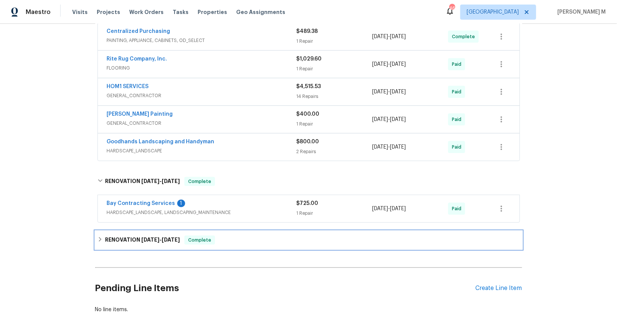
click at [123, 236] on h6 "RENOVATION 3/24/25 - 3/25/25" at bounding box center [142, 240] width 75 height 9
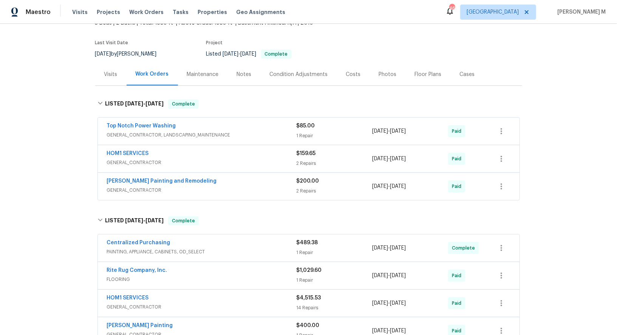
scroll to position [0, 0]
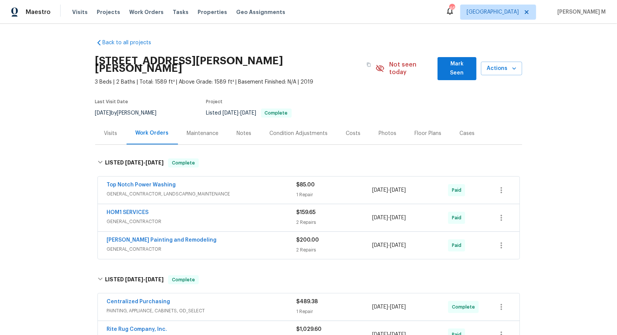
click at [129, 190] on span "GENERAL_CONTRACTOR, LANDSCAPING_MAINTENANCE" at bounding box center [202, 194] width 190 height 8
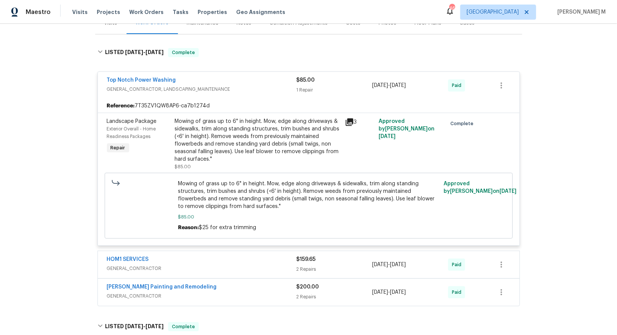
scroll to position [110, 0]
click at [157, 265] on span "GENERAL_CONTRACTOR" at bounding box center [202, 269] width 190 height 8
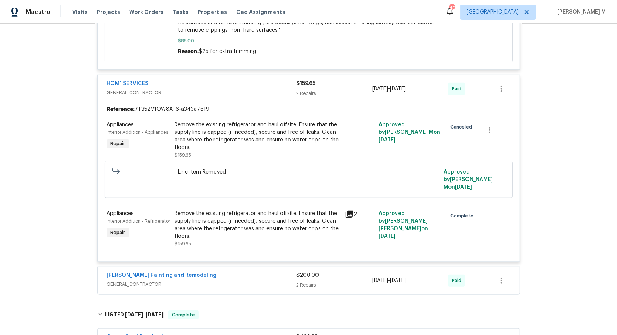
scroll to position [330, 0]
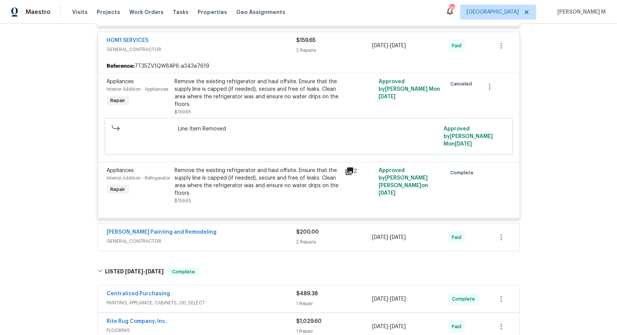
click at [135, 237] on span "GENERAL_CONTRACTOR" at bounding box center [202, 241] width 190 height 8
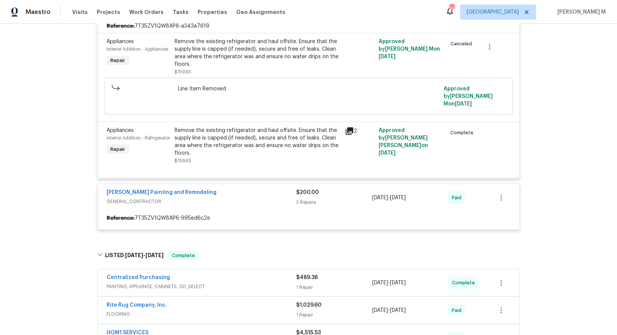
scroll to position [371, 0]
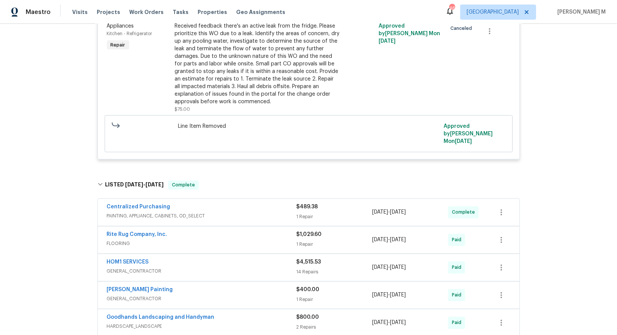
click at [145, 212] on span "PAINTING, APPLIANCE, CABINETS, OD_SELECT" at bounding box center [202, 216] width 190 height 8
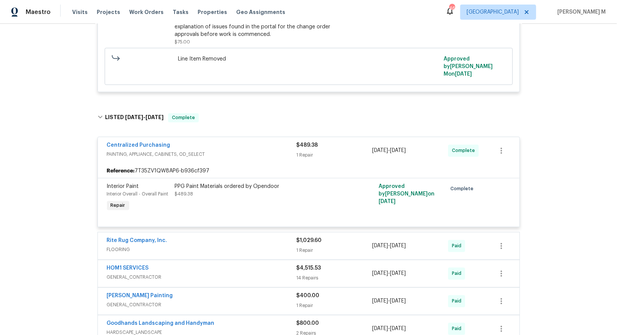
scroll to position [879, 0]
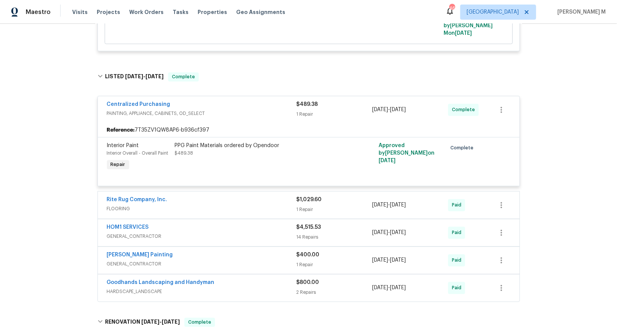
click at [129, 205] on span "FLOORING" at bounding box center [202, 209] width 190 height 8
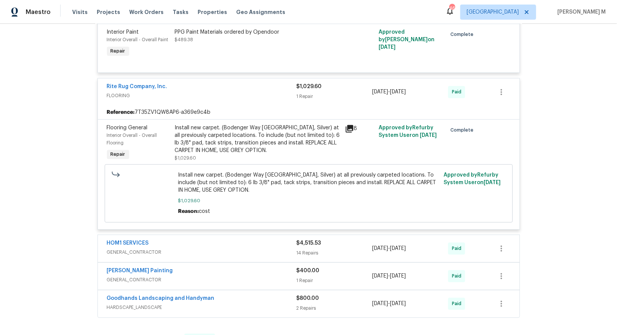
click at [115, 248] on span "GENERAL_CONTRACTOR" at bounding box center [202, 252] width 190 height 8
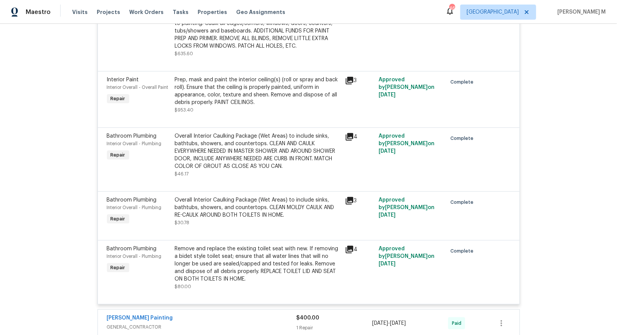
scroll to position [1990, 0]
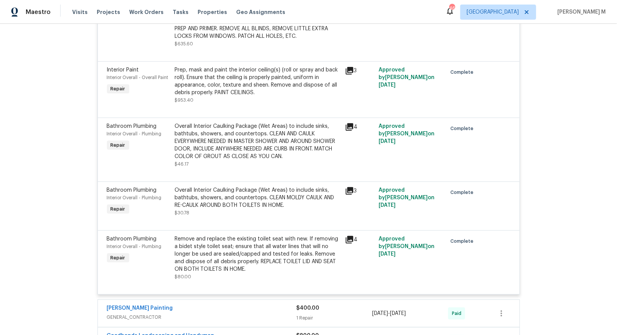
click at [120, 313] on span "GENERAL_CONTRACTOR" at bounding box center [202, 317] width 190 height 8
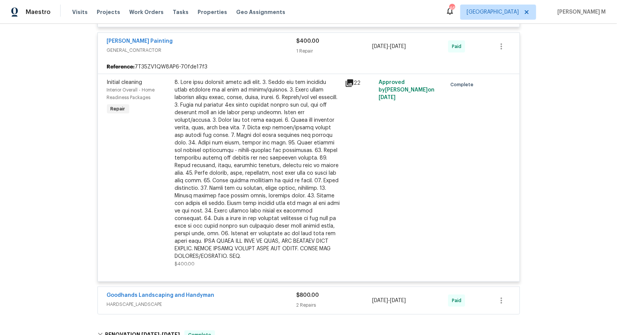
scroll to position [2265, 0]
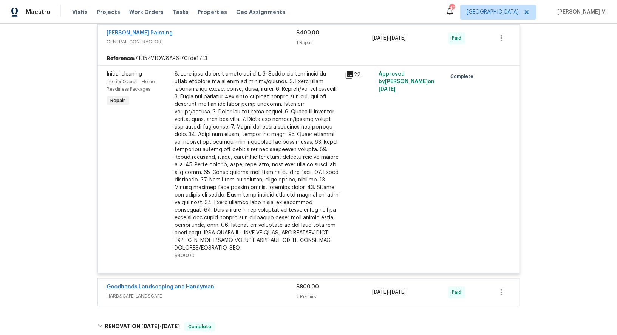
click at [112, 292] on span "HARDSCAPE_LANDSCAPE" at bounding box center [202, 296] width 190 height 8
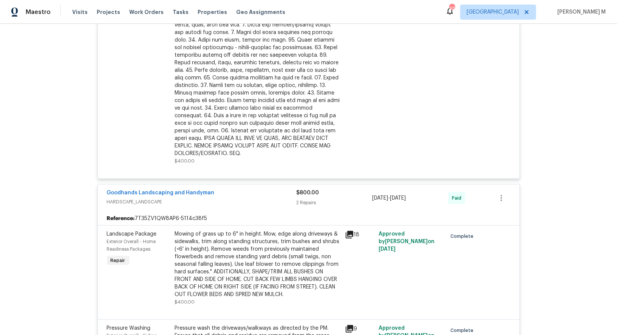
scroll to position [2378, 0]
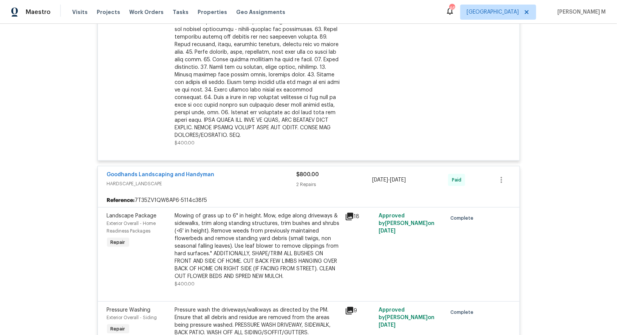
click at [261, 212] on div "Mowing of grass up to 6" in height. Mow, edge along driveways & sidewalks, trim…" at bounding box center [258, 246] width 166 height 68
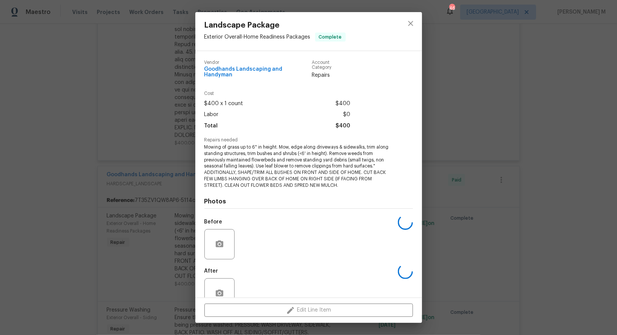
scroll to position [4, 0]
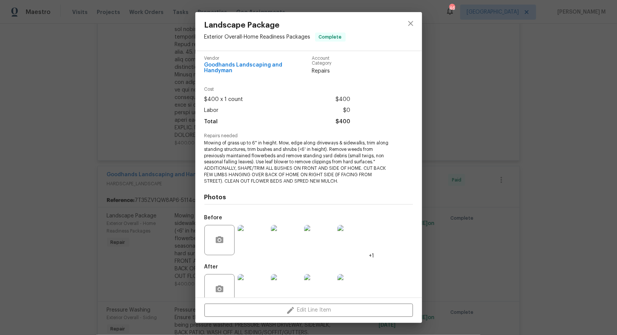
click at [451, 186] on div "Landscape Package Exterior Overall - Home Readiness Packages Complete Vendor Go…" at bounding box center [308, 167] width 617 height 335
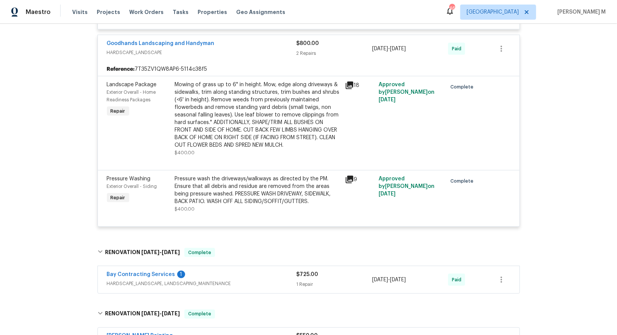
scroll to position [2510, 0]
click at [136, 279] on span "HARDSCAPE_LANDSCAPE, LANDSCAPING_MAINTENANCE" at bounding box center [202, 283] width 190 height 8
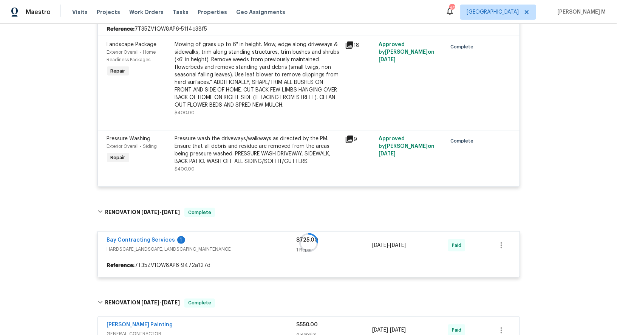
scroll to position [2551, 0]
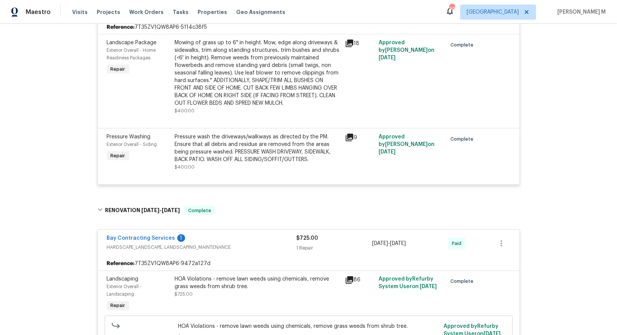
click at [246, 276] on div "HOA Violations - remove lawn weeds using chemicals, remove grass weeds from shr…" at bounding box center [258, 283] width 166 height 15
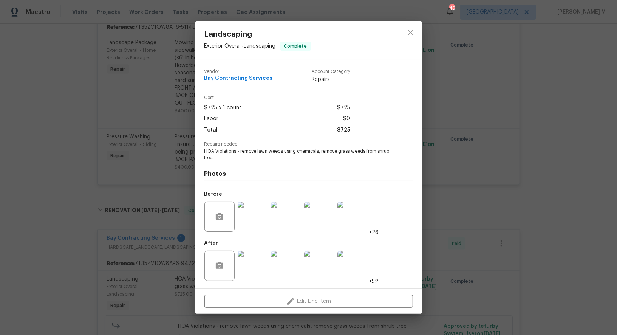
click at [483, 239] on div "Landscaping Exterior Overall - Landscaping Complete Vendor Bay Contracting Serv…" at bounding box center [308, 167] width 617 height 335
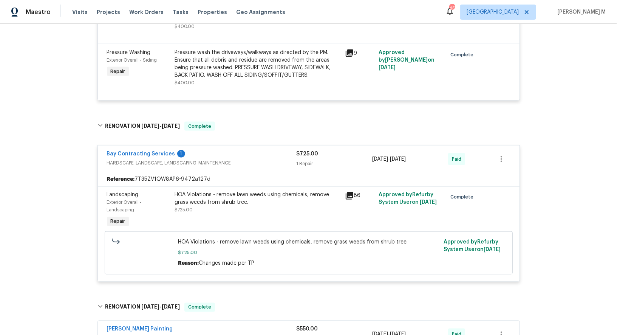
scroll to position [2687, 0]
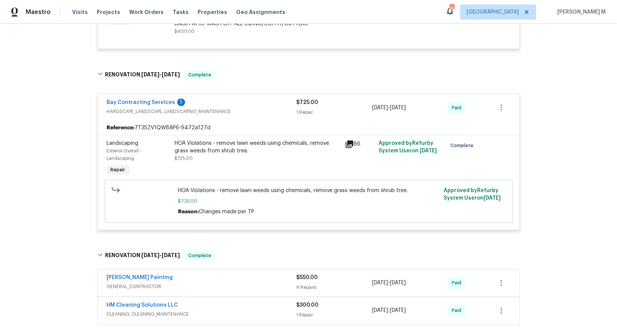
click at [118, 283] on span "GENERAL_CONTRACTOR" at bounding box center [202, 287] width 190 height 8
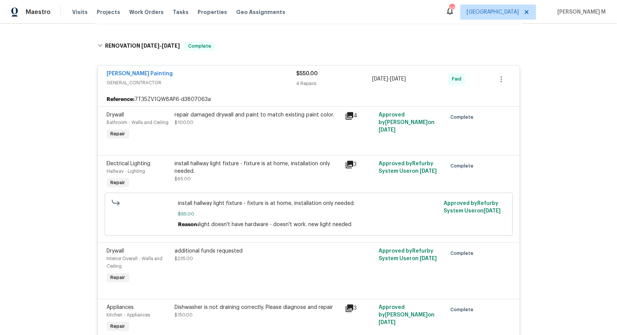
scroll to position [2961, 0]
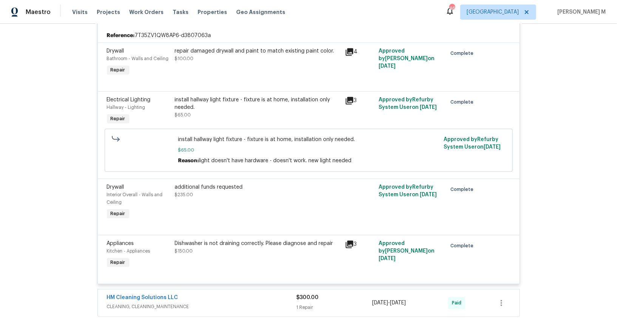
click at [129, 303] on span "CLEANING, CLEANING_MAINTENANCE" at bounding box center [202, 307] width 190 height 8
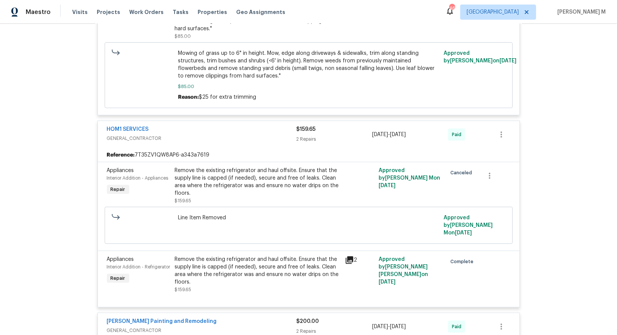
scroll to position [0, 0]
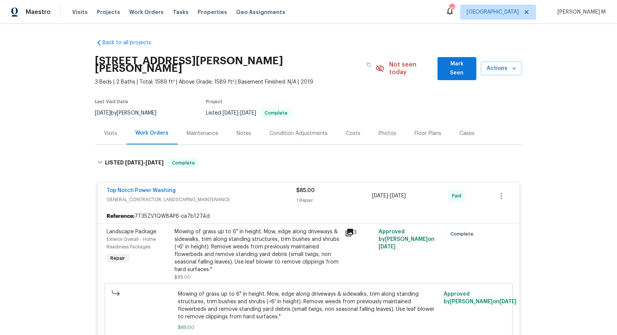
click at [178, 125] on div "Maintenance" at bounding box center [203, 133] width 50 height 22
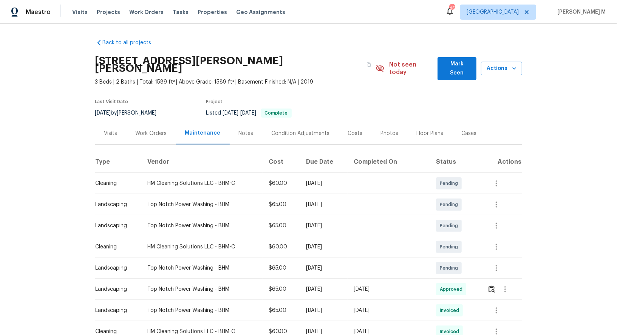
click at [153, 126] on div "Work Orders" at bounding box center [152, 133] width 50 height 22
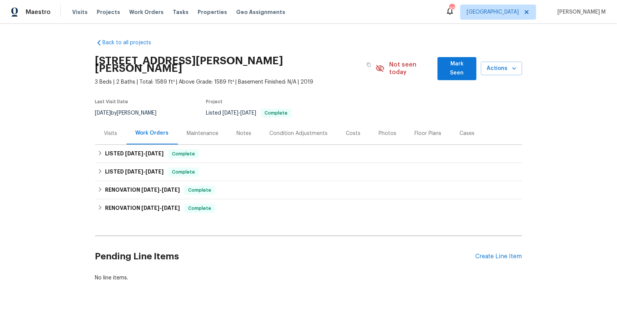
click at [187, 127] on div "Maintenance" at bounding box center [203, 133] width 50 height 22
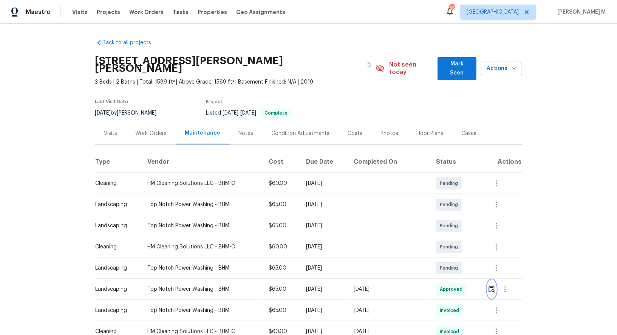
click at [490, 280] on button "button" at bounding box center [492, 289] width 9 height 18
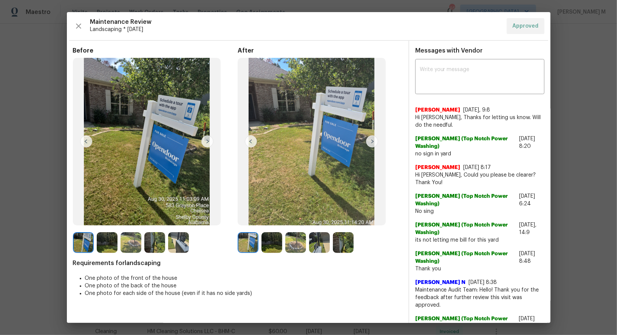
click at [109, 244] on img at bounding box center [107, 242] width 21 height 21
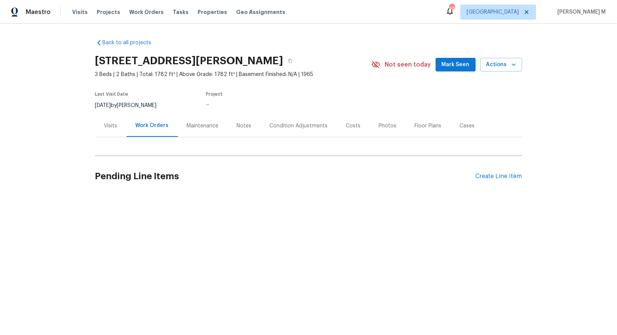
click at [168, 123] on div "Work Orders" at bounding box center [152, 126] width 51 height 22
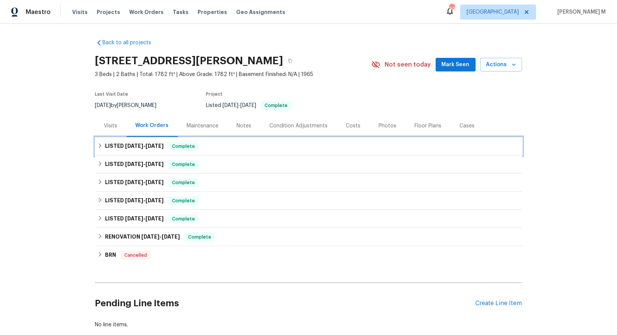
click at [147, 150] on div "LISTED [DATE] - [DATE] Complete" at bounding box center [308, 146] width 427 height 18
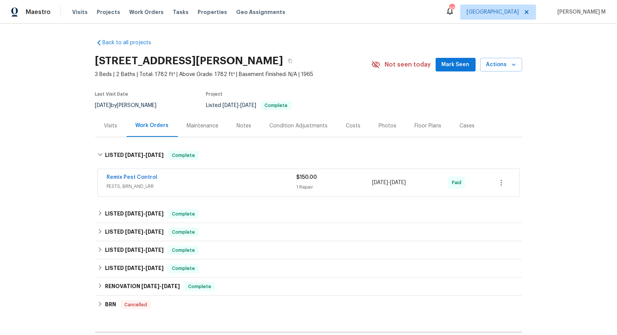
click at [144, 185] on span "PESTS, BRN_AND_LRR" at bounding box center [202, 187] width 190 height 8
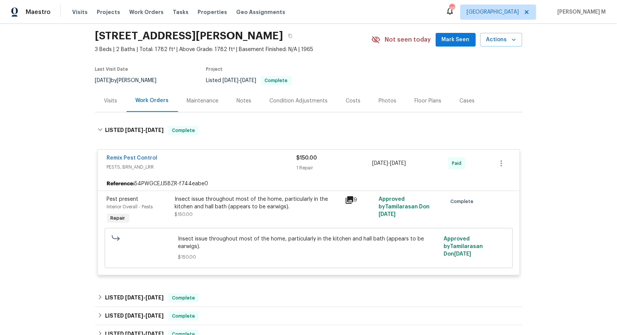
scroll to position [31, 0]
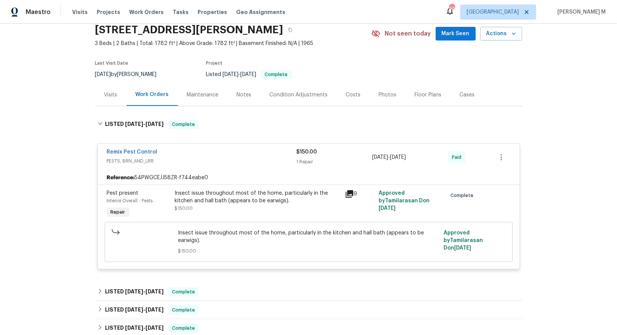
click at [260, 195] on div "Insect issue throughout most of the home, particularly in the kitchen and hall …" at bounding box center [258, 196] width 166 height 15
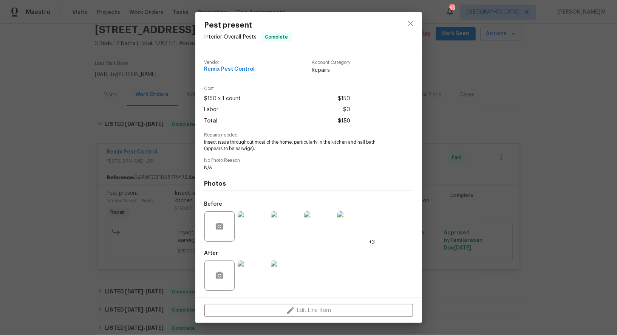
click at [250, 229] on img at bounding box center [253, 226] width 30 height 30
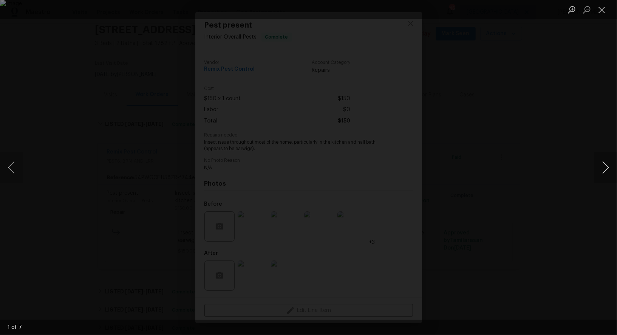
click at [606, 170] on button "Next image" at bounding box center [606, 167] width 23 height 30
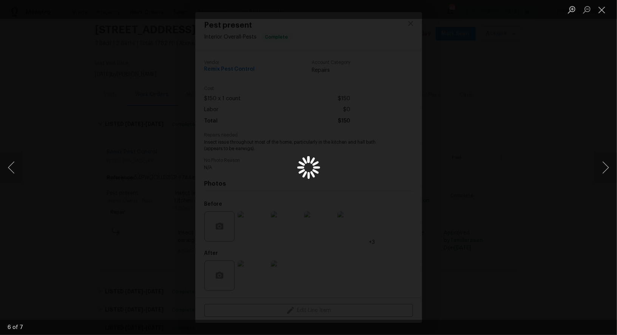
click at [547, 81] on div "Lightbox" at bounding box center [308, 167] width 617 height 335
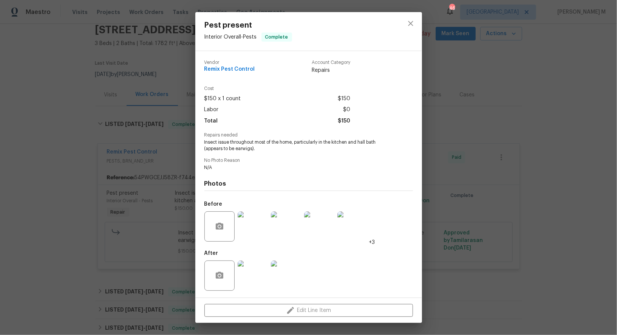
click at [506, 167] on div "Pest present Interior Overall - Pests Complete Vendor Remix Pest Control Accoun…" at bounding box center [308, 167] width 617 height 335
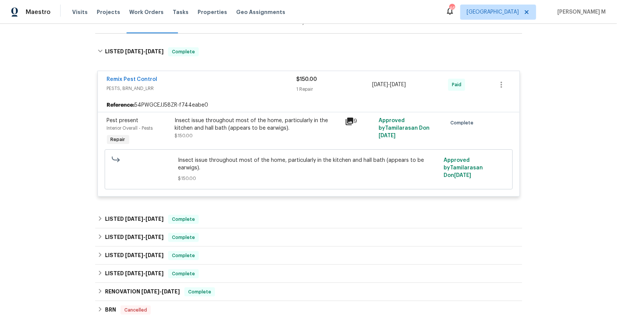
scroll to position [104, 0]
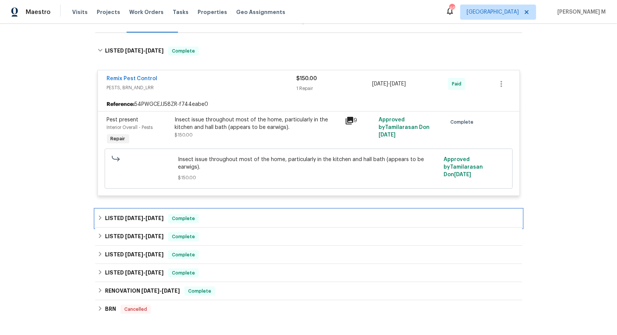
click at [134, 209] on div "LISTED 7/23/25 - 7/26/25 Complete" at bounding box center [308, 218] width 427 height 18
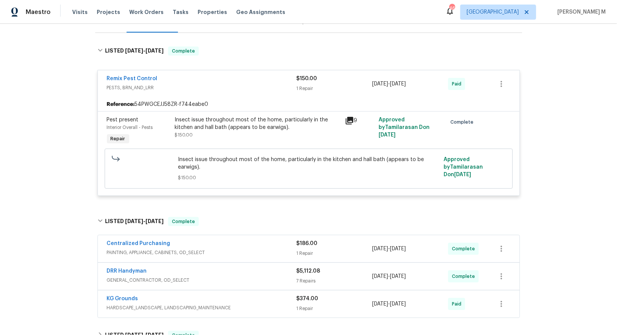
click at [134, 235] on div "Centralized Purchasing PAINTING, APPLIANCE, CABINETS, OD_SELECT $186.00 1 Repai…" at bounding box center [309, 248] width 422 height 27
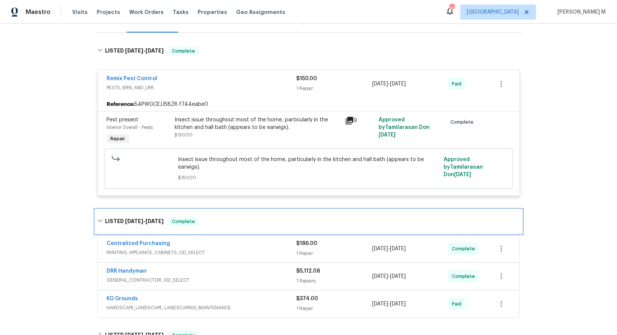
click at [155, 217] on h6 "LISTED 7/23/25 - 7/26/25" at bounding box center [134, 221] width 59 height 9
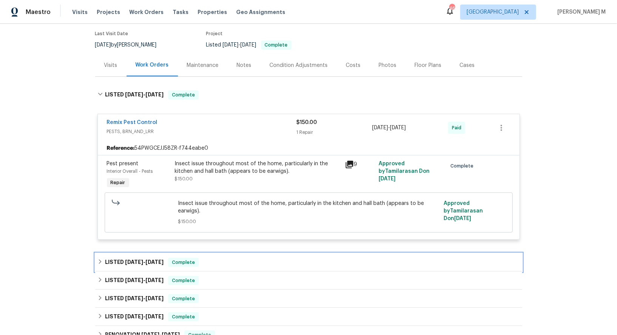
scroll to position [60, 0]
click at [150, 260] on span "7/26/25" at bounding box center [155, 262] width 18 height 5
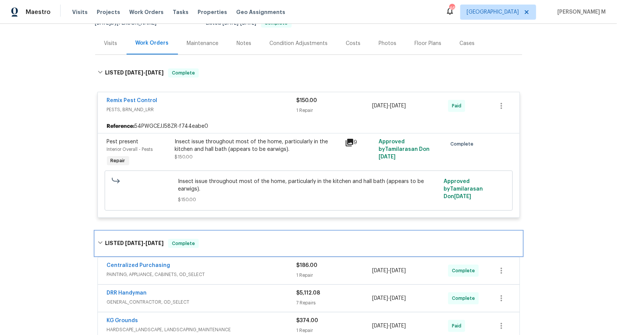
scroll to position [0, 0]
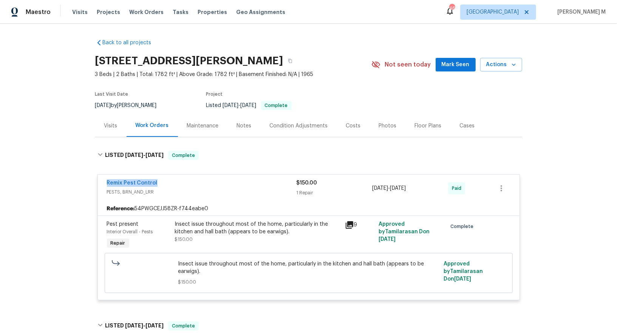
drag, startPoint x: 164, startPoint y: 176, endPoint x: 51, endPoint y: 176, distance: 113.0
click at [51, 176] on div "Back to all projects 17 Crestview Dr, Greenwood, IN 46143 3 Beds | 2 Baths | To…" at bounding box center [308, 179] width 617 height 311
copy link "Remix Pest Control"
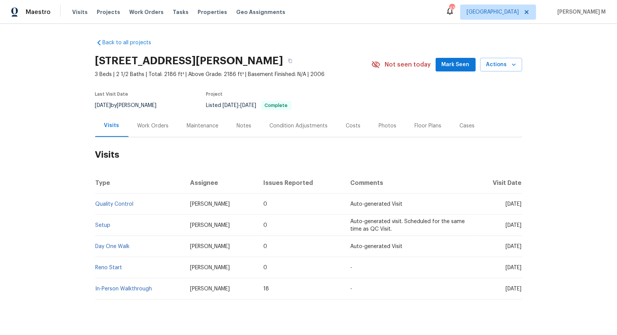
click at [141, 129] on div "Work Orders" at bounding box center [154, 126] width 50 height 22
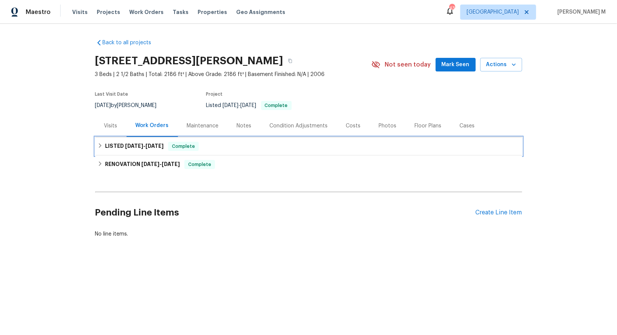
click at [136, 145] on h6 "LISTED [DATE] - [DATE]" at bounding box center [134, 146] width 59 height 9
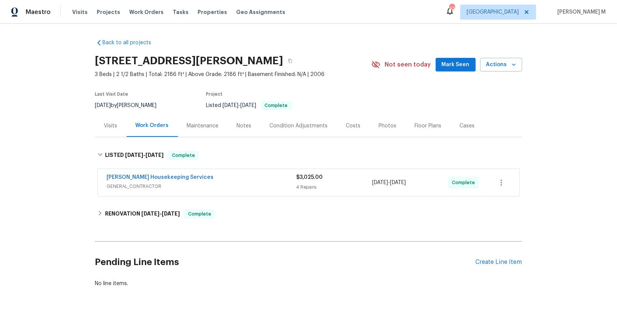
click at [131, 185] on span "GENERAL_CONTRACTOR" at bounding box center [202, 187] width 190 height 8
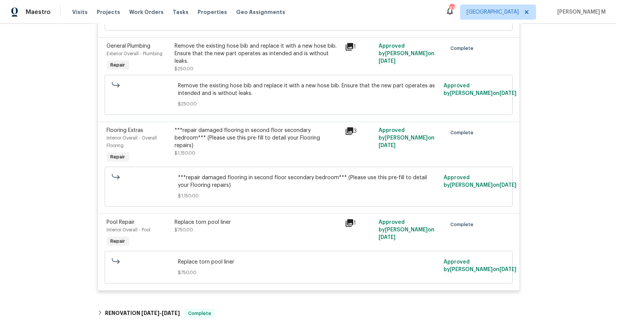
scroll to position [286, 0]
click at [256, 215] on div "Replace torn pool liner $750.00" at bounding box center [258, 232] width 170 height 35
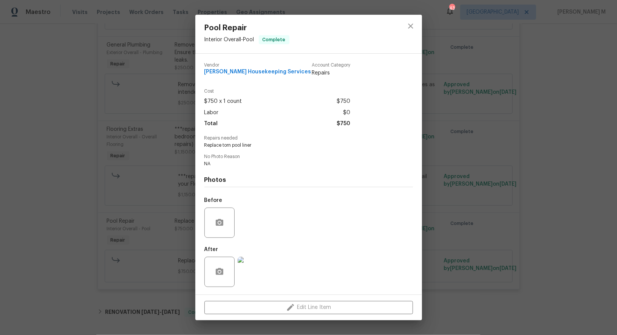
click at [477, 193] on div "Pool Repair Interior Overall - Pool Complete Vendor [PERSON_NAME] Housekeeping …" at bounding box center [308, 167] width 617 height 335
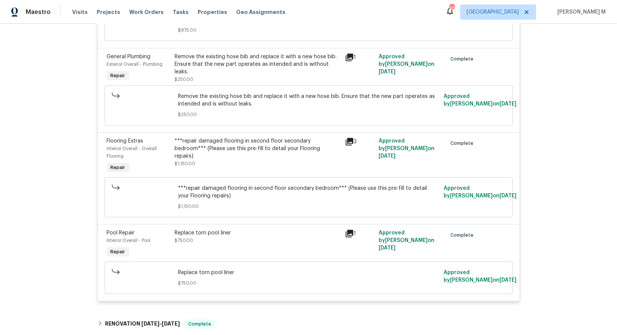
scroll to position [370, 0]
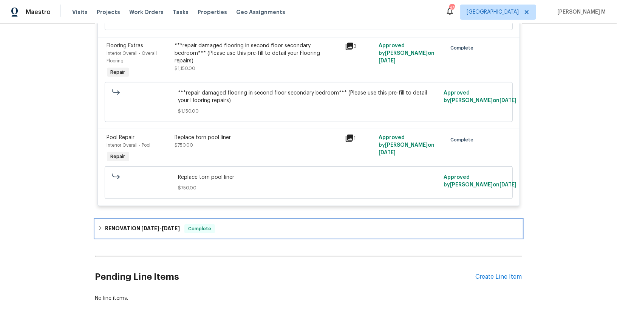
click at [124, 224] on h6 "RENOVATION [DATE] - [DATE]" at bounding box center [142, 228] width 75 height 9
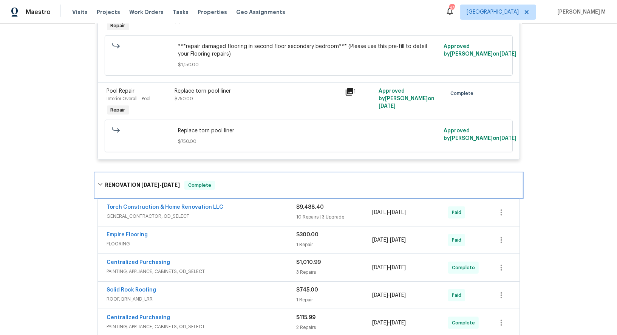
scroll to position [417, 0]
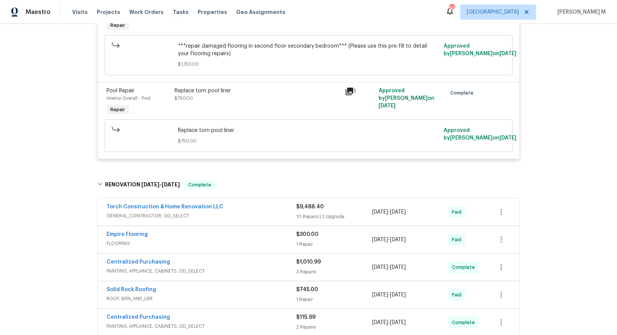
click at [155, 212] on span "GENERAL_CONTRACTOR, OD_SELECT" at bounding box center [202, 216] width 190 height 8
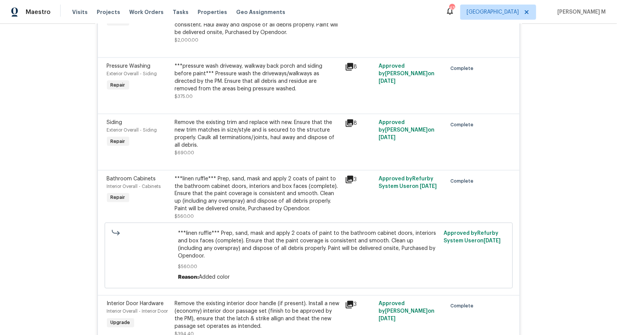
scroll to position [760, 0]
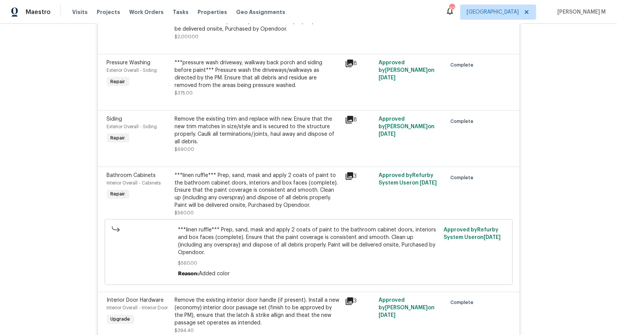
click at [263, 116] on div "Remove the existing trim and replace with new. Ensure that the new trim matches…" at bounding box center [258, 130] width 166 height 30
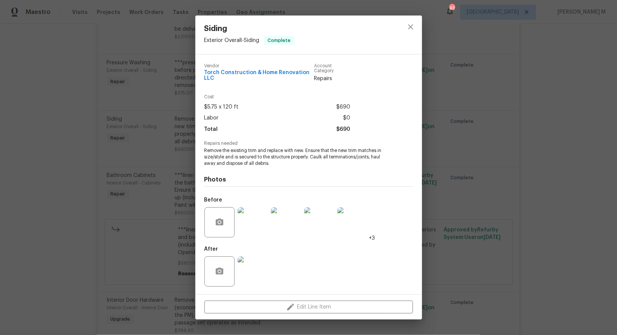
click at [246, 223] on img at bounding box center [253, 222] width 30 height 30
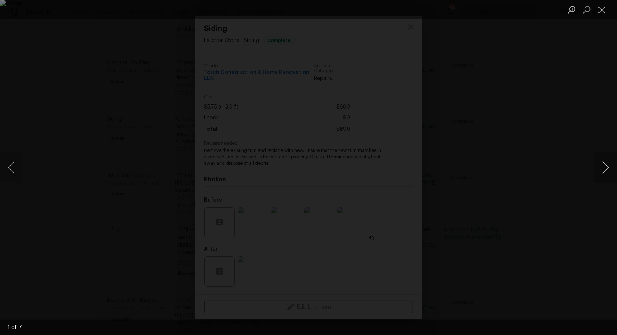
click at [607, 163] on button "Next image" at bounding box center [606, 167] width 23 height 30
click at [563, 118] on div "Lightbox" at bounding box center [308, 167] width 617 height 335
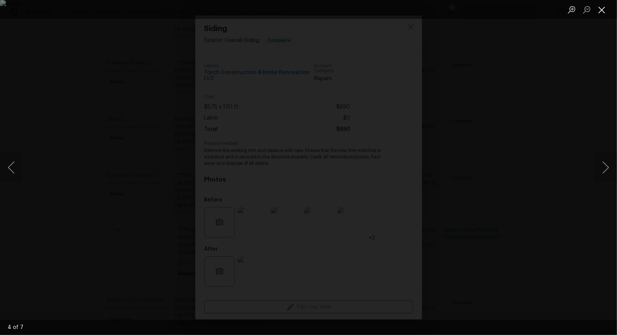
click at [602, 13] on button "Close lightbox" at bounding box center [602, 9] width 15 height 13
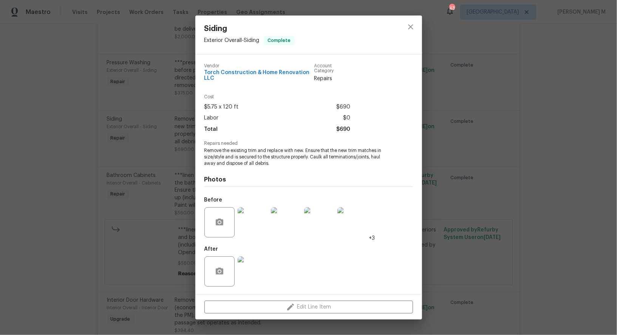
click at [199, 153] on div "Vendor Torch Construction & Home Renovation LLC Account Category Repairs Cost $…" at bounding box center [308, 174] width 227 height 240
click at [160, 207] on div "Siding Exterior Overall - Siding Complete Vendor Torch Construction & Home Reno…" at bounding box center [308, 167] width 617 height 335
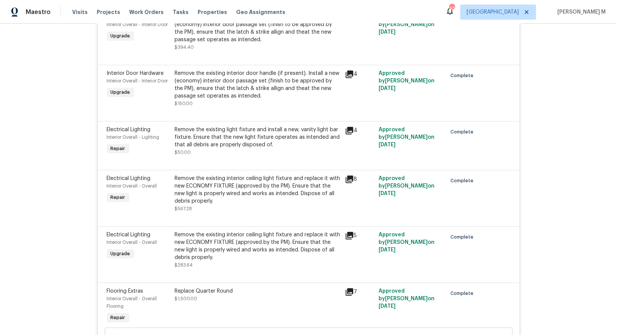
scroll to position [1024, 0]
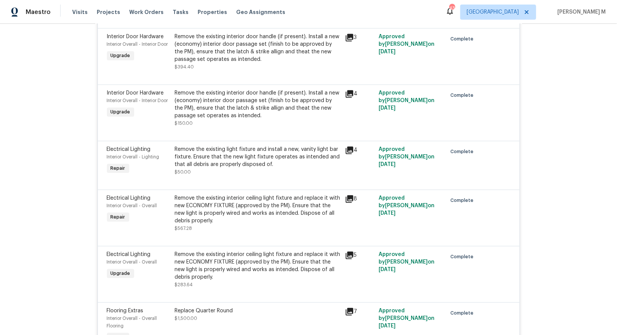
click at [250, 89] on div "Remove the existing interior door handle (if present). Install a new (economy) …" at bounding box center [258, 104] width 166 height 30
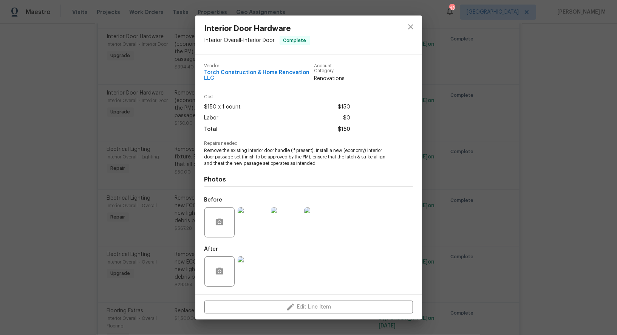
click at [455, 206] on div "Interior Door Hardware Interior Overall - Interior Door Complete Vendor Torch C…" at bounding box center [308, 167] width 617 height 335
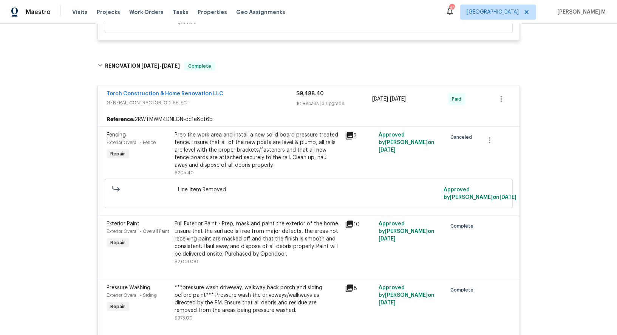
scroll to position [0, 0]
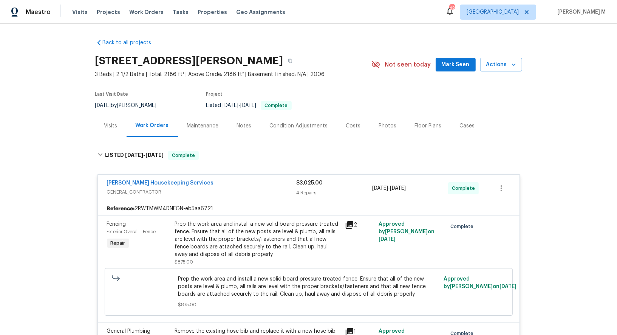
click at [192, 128] on div "Maintenance" at bounding box center [203, 126] width 50 height 22
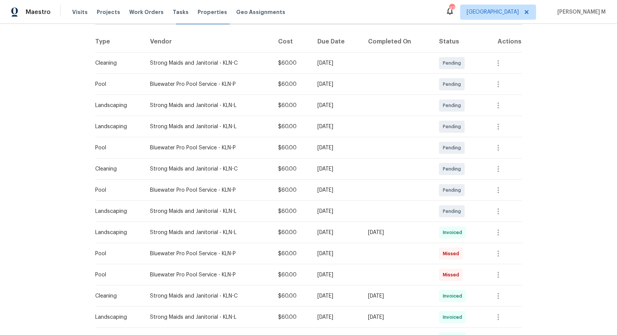
scroll to position [128, 0]
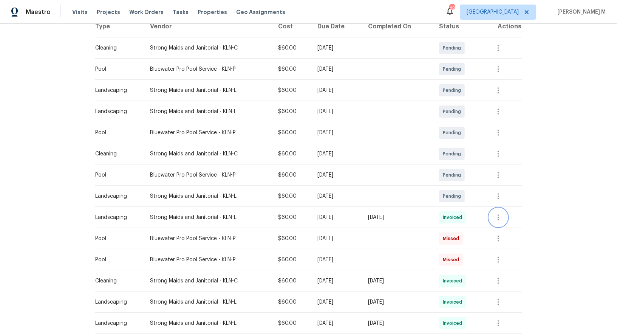
click at [503, 213] on icon "button" at bounding box center [498, 217] width 9 height 9
click at [505, 218] on li "Message vendor" at bounding box center [521, 213] width 53 height 12
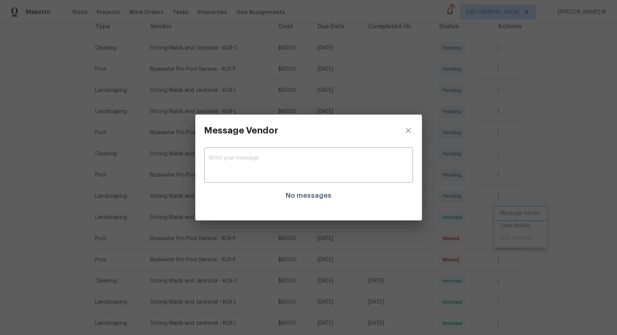
click at [505, 218] on div "Message Vendor x ​ No messages" at bounding box center [308, 167] width 617 height 335
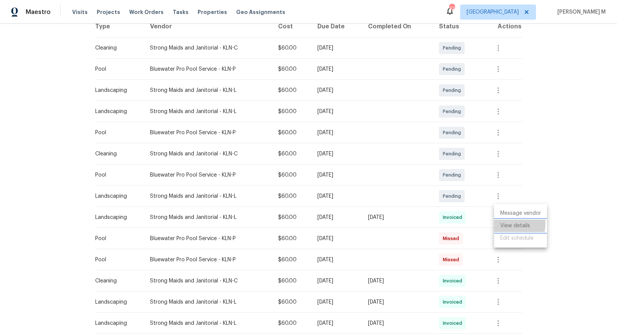
click at [505, 223] on li "View details" at bounding box center [521, 226] width 53 height 12
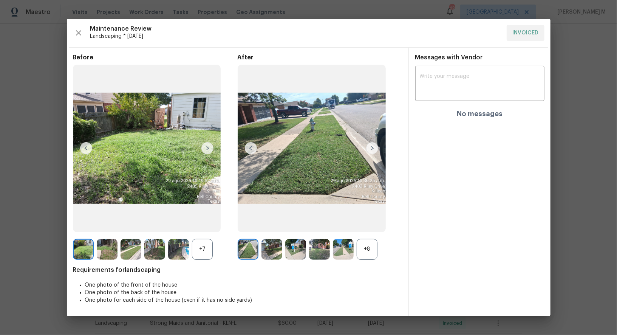
click at [371, 245] on div "+8" at bounding box center [367, 249] width 21 height 21
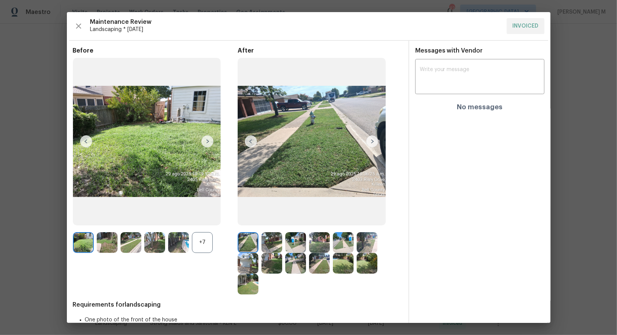
click at [199, 240] on div "+7" at bounding box center [202, 242] width 21 height 21
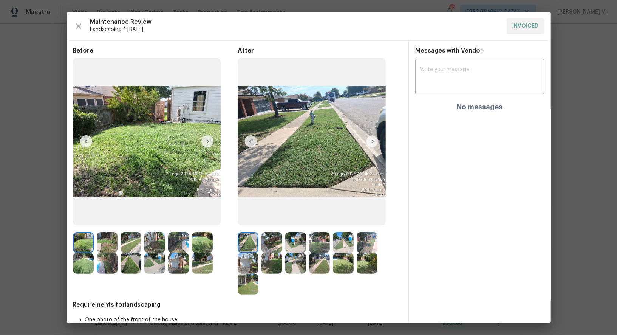
click at [245, 288] on img at bounding box center [248, 284] width 21 height 21
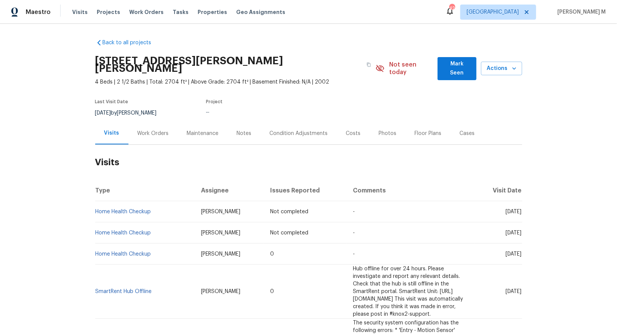
click at [135, 109] on div "Last Visit Date 8/18/2025 by Samuel Vetrik Project ..." at bounding box center [223, 108] width 256 height 27
click at [136, 127] on div "Work Orders" at bounding box center [154, 133] width 50 height 22
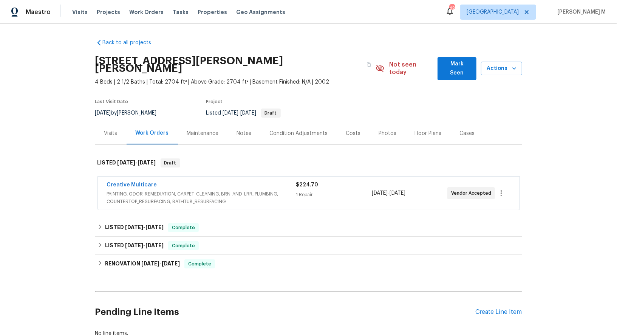
click at [127, 196] on div "Creative Multicare PAINTING, ODOR_REMEDIATION, CARPET_CLEANING, BRN_AND_LRR, PL…" at bounding box center [309, 193] width 422 height 33
click at [134, 192] on span "PAINTING, ODOR_REMEDIATION, CARPET_CLEANING, BRN_AND_LRR, PLUMBING, COUNTERTOP_…" at bounding box center [201, 197] width 189 height 15
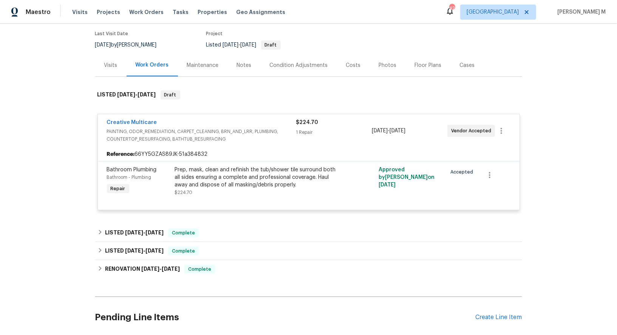
scroll to position [69, 0]
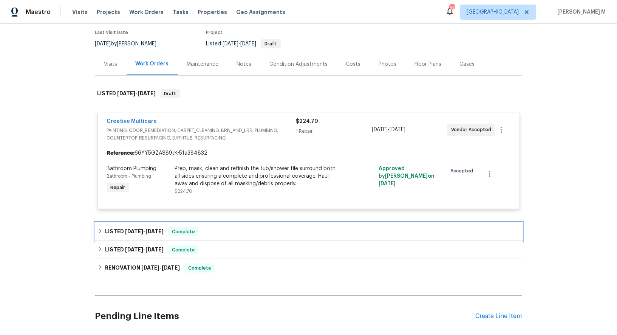
click at [119, 227] on h6 "LISTED 3/19/25 - 3/24/25" at bounding box center [134, 231] width 59 height 9
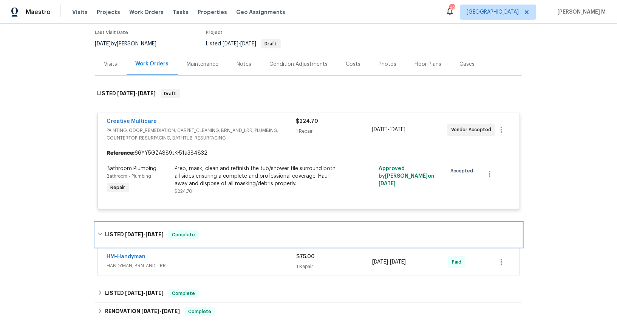
scroll to position [131, 0]
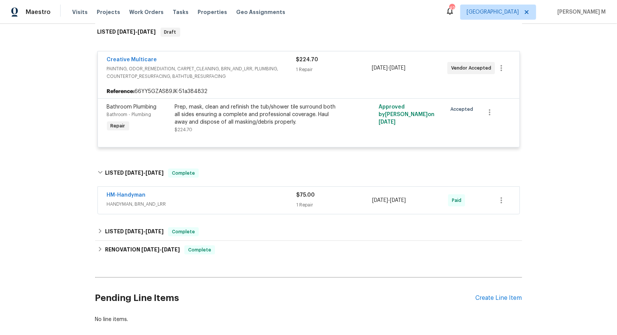
click at [150, 194] on div "HM-Handyman HANDYMAN, BRN_AND_LRR" at bounding box center [202, 200] width 190 height 18
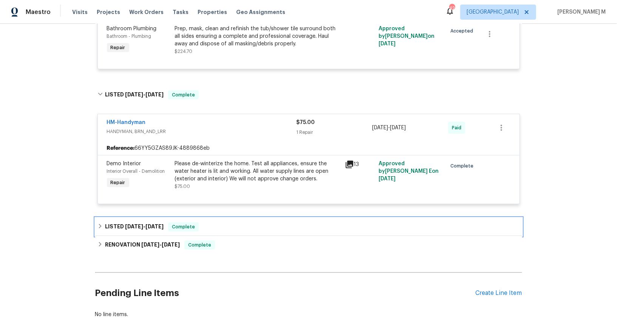
click at [142, 222] on h6 "LISTED 12/31/24 - 1/1/25" at bounding box center [134, 226] width 59 height 9
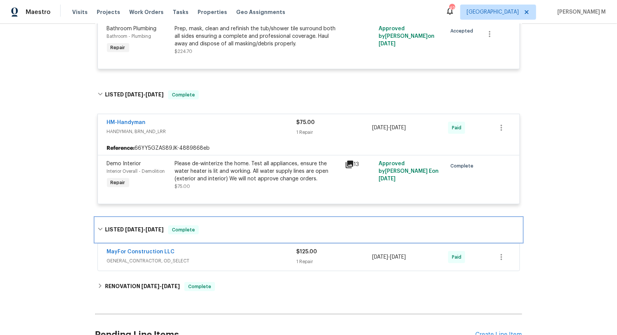
scroll to position [264, 0]
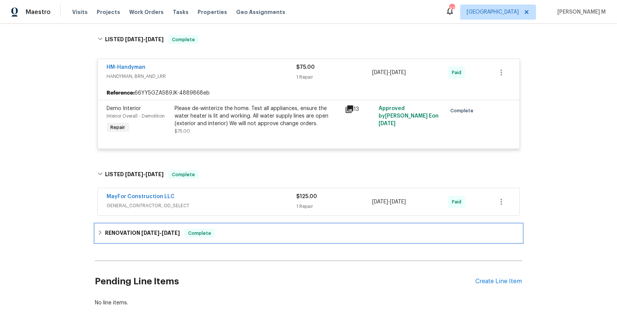
click at [152, 224] on div "RENOVATION 12/9/24 - 12/25/24 Complete" at bounding box center [308, 233] width 427 height 18
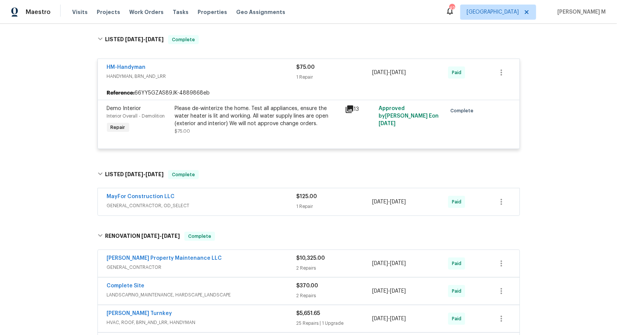
click at [147, 202] on span "GENERAL_CONTRACTOR, OD_SELECT" at bounding box center [202, 206] width 190 height 8
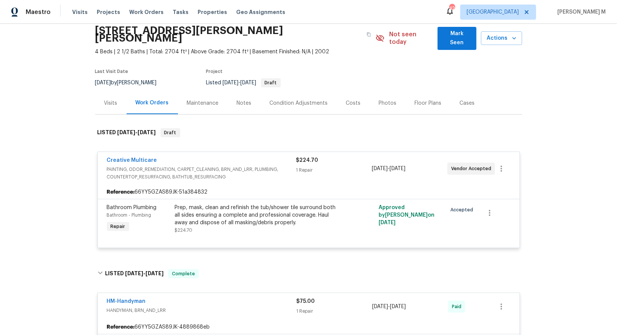
scroll to position [0, 0]
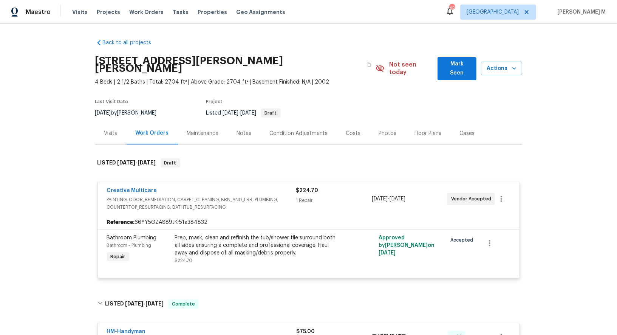
click at [205, 122] on div "Maintenance" at bounding box center [203, 133] width 50 height 22
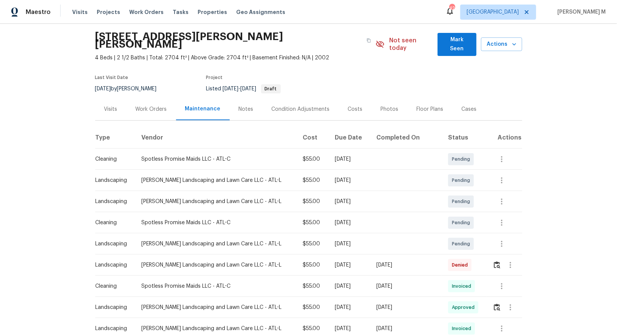
scroll to position [28, 0]
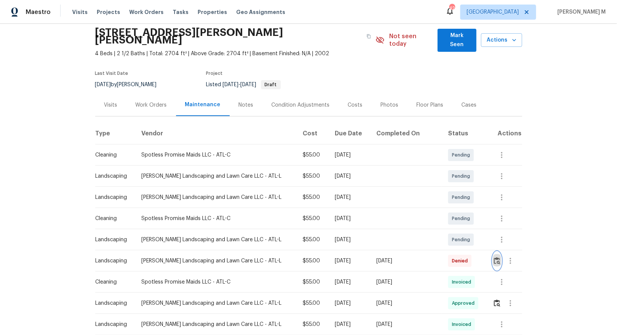
click at [498, 257] on img "button" at bounding box center [497, 260] width 6 height 7
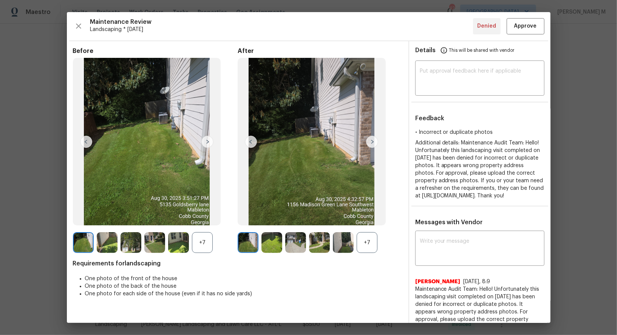
click at [368, 243] on div "+7" at bounding box center [367, 242] width 21 height 21
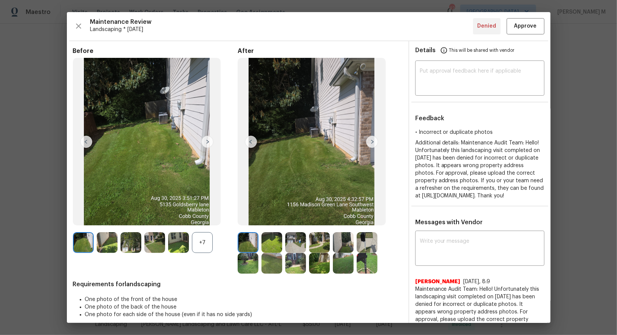
click at [374, 141] on img at bounding box center [372, 142] width 12 height 12
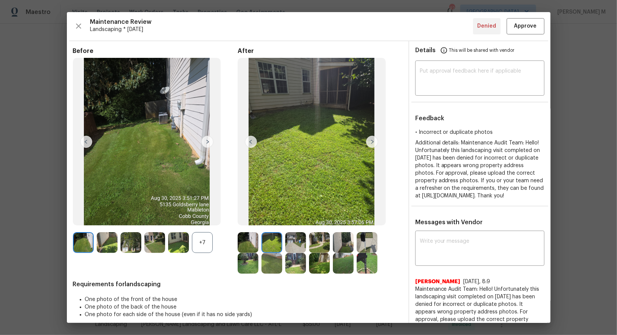
click at [374, 141] on img at bounding box center [372, 142] width 12 height 12
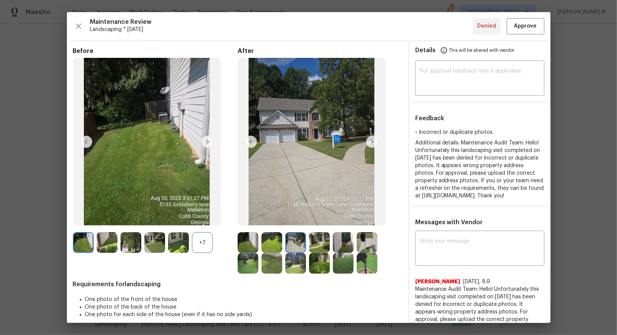
click at [291, 269] on img at bounding box center [295, 263] width 21 height 21
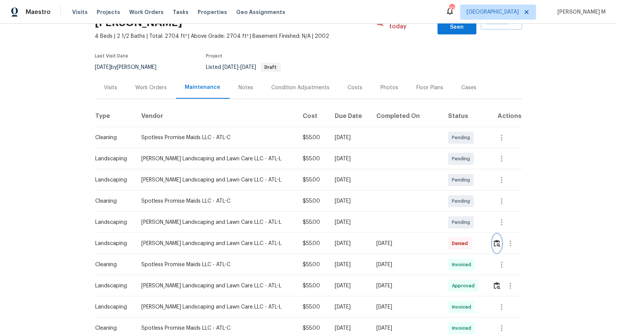
scroll to position [47, 0]
click at [498, 277] on button "button" at bounding box center [497, 285] width 9 height 18
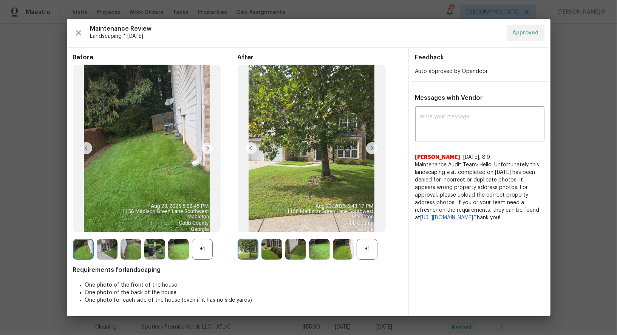
click at [366, 254] on div "+1" at bounding box center [367, 249] width 21 height 21
click at [294, 251] on img at bounding box center [295, 249] width 21 height 21
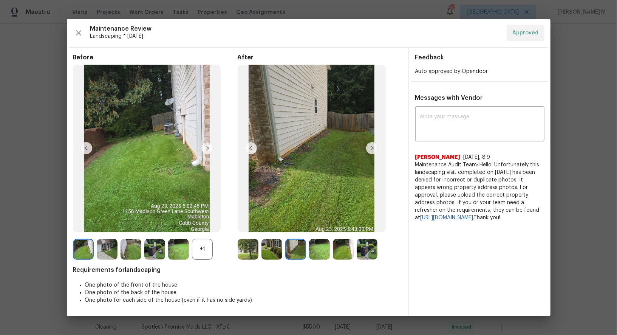
click at [370, 255] on img at bounding box center [367, 249] width 21 height 21
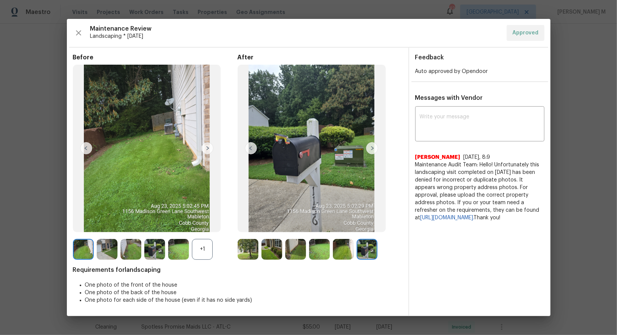
click at [340, 254] on img at bounding box center [343, 249] width 21 height 21
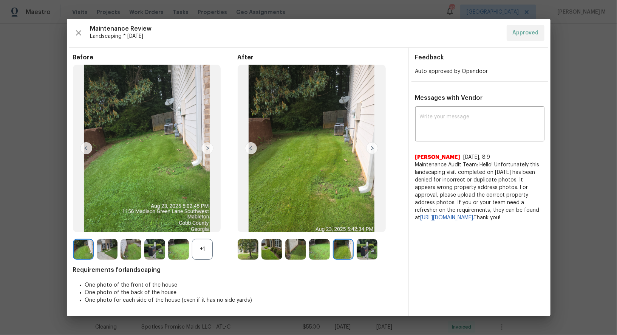
click at [250, 252] on img at bounding box center [248, 249] width 21 height 21
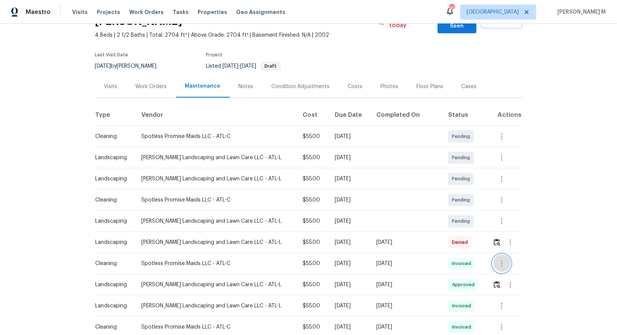
click at [503, 259] on icon "button" at bounding box center [502, 263] width 9 height 9
click at [407, 269] on div at bounding box center [308, 167] width 617 height 335
click at [502, 259] on icon "button" at bounding box center [502, 263] width 9 height 9
click at [508, 265] on li "View details" at bounding box center [518, 264] width 53 height 12
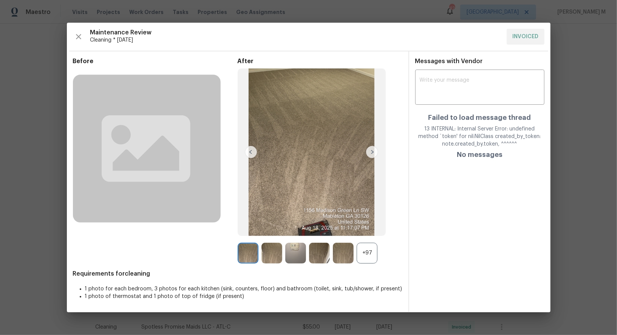
click at [364, 255] on div "+97" at bounding box center [367, 253] width 21 height 21
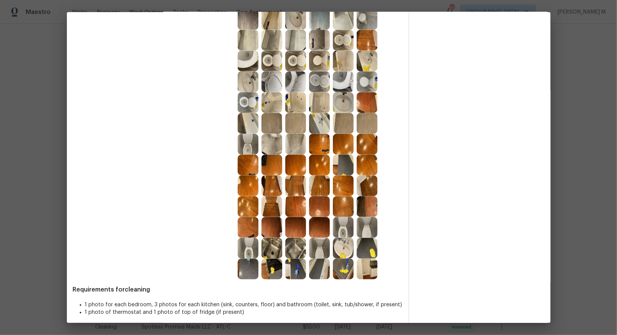
scroll to position [310, 0]
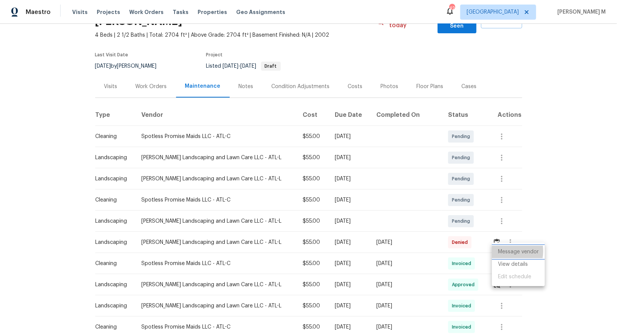
click at [503, 251] on li "Message vendor" at bounding box center [518, 252] width 53 height 12
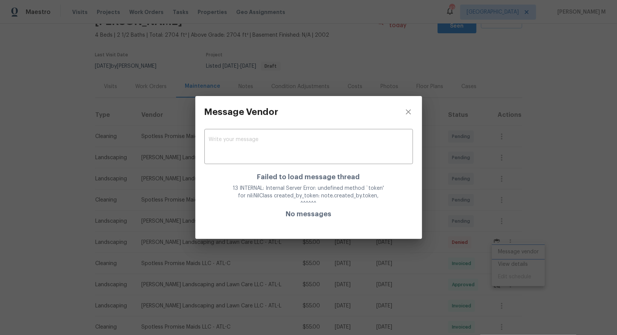
click at [460, 203] on div "Message Vendor x ​ Failed to load message thread 13 INTERNAL: Internal Server E…" at bounding box center [308, 167] width 617 height 335
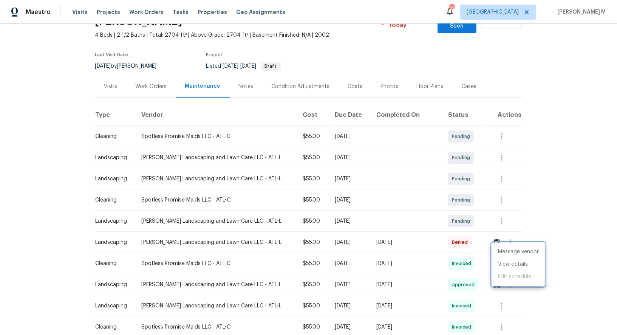
click at [427, 216] on div at bounding box center [308, 167] width 617 height 335
click at [494, 239] on img "button" at bounding box center [497, 242] width 6 height 7
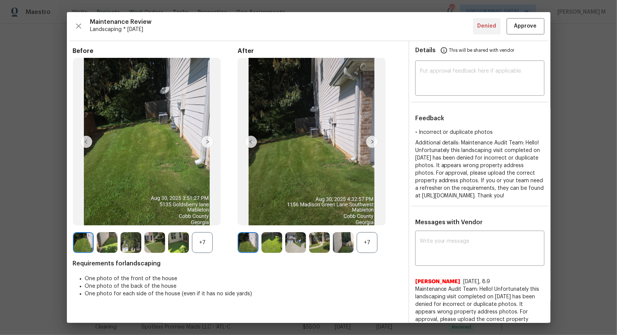
click at [371, 240] on div "+7" at bounding box center [367, 242] width 21 height 21
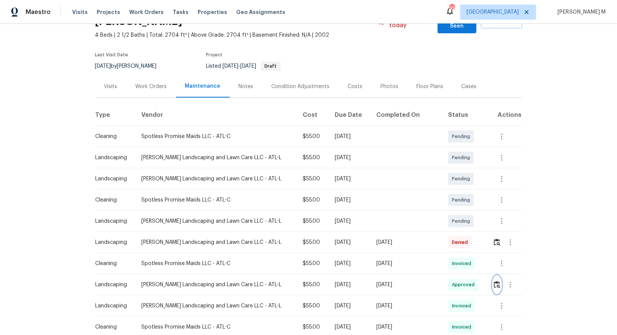
click at [495, 278] on button "button" at bounding box center [497, 285] width 9 height 18
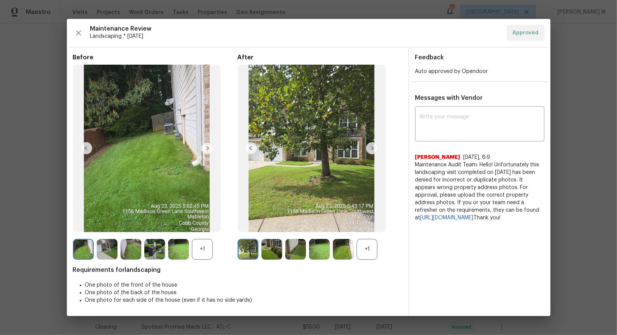
click at [357, 245] on div at bounding box center [345, 249] width 24 height 21
click at [367, 246] on div "+1" at bounding box center [367, 249] width 21 height 21
click at [367, 246] on img at bounding box center [367, 249] width 21 height 21
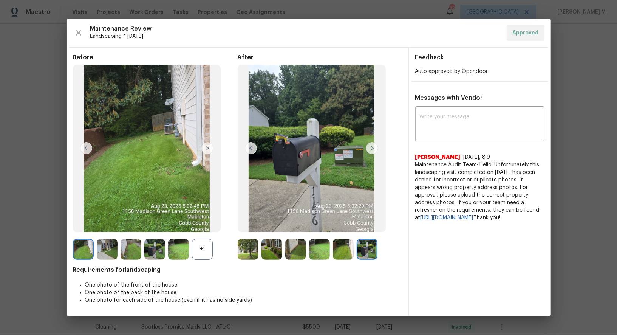
click at [194, 251] on div "+1" at bounding box center [202, 249] width 21 height 21
click at [295, 254] on img at bounding box center [295, 249] width 21 height 21
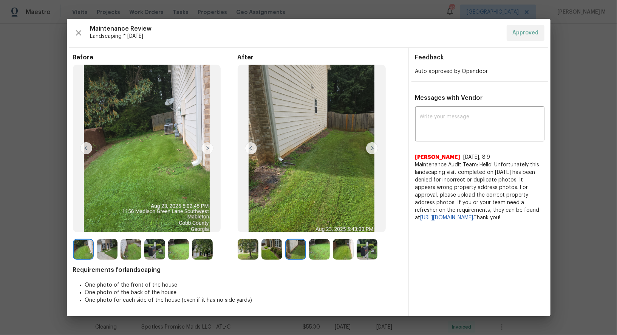
click at [272, 250] on img at bounding box center [272, 249] width 21 height 21
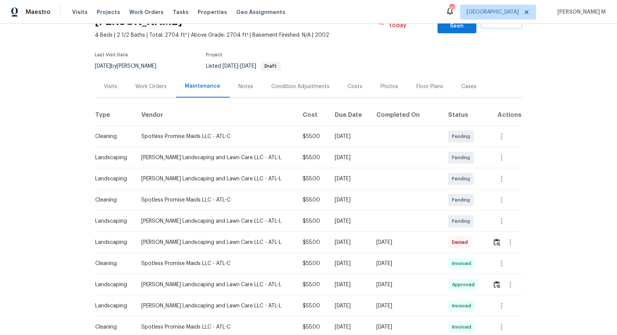
click at [169, 60] on div "Last Visit Date 8/18/2025 by Samuel Vetrik Project Listed 6/12/2025 - 6/14/2025…" at bounding box center [223, 61] width 256 height 27
click at [156, 83] on div "Work Orders" at bounding box center [151, 87] width 31 height 8
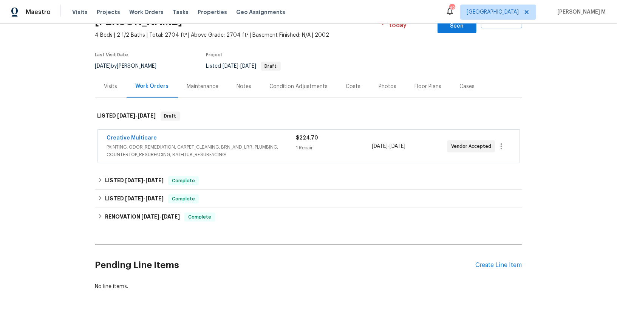
scroll to position [37, 0]
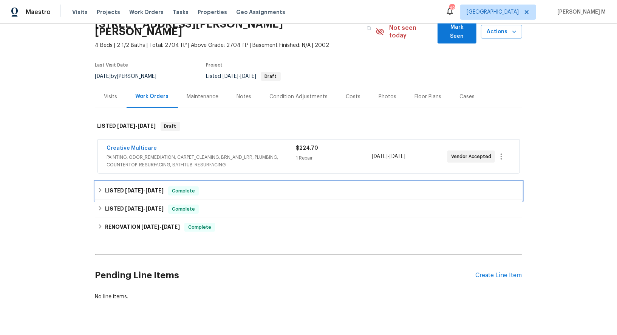
click at [129, 188] on span "3/19/25" at bounding box center [134, 190] width 18 height 5
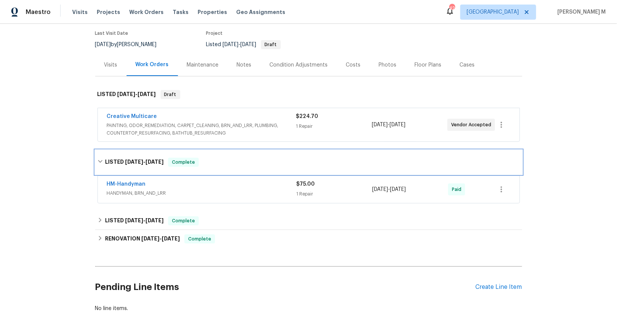
scroll to position [78, 0]
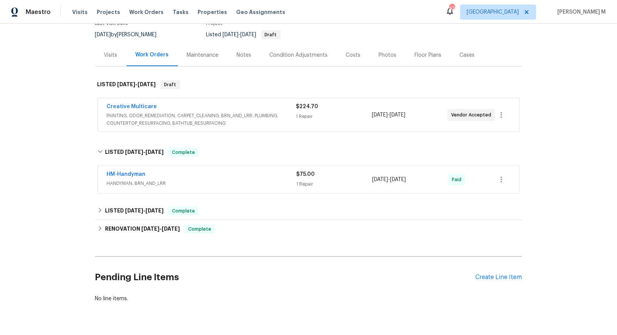
click at [132, 180] on span "HANDYMAN, BRN_AND_LRR" at bounding box center [202, 184] width 190 height 8
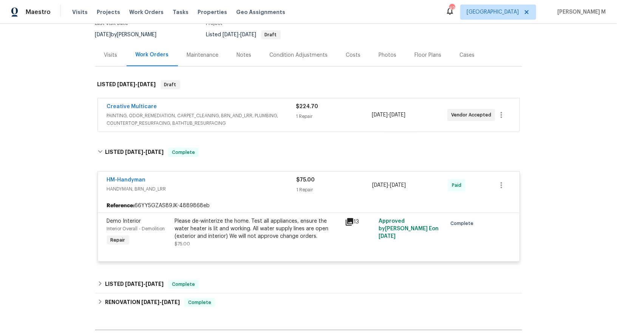
scroll to position [150, 0]
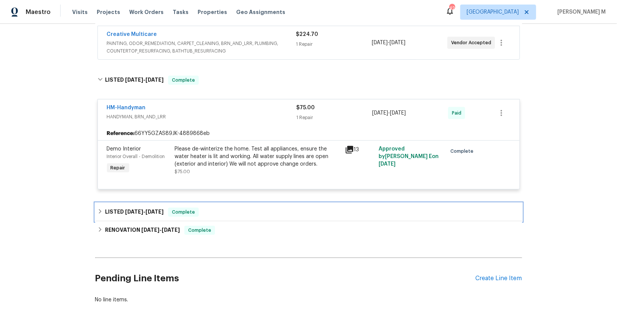
click at [146, 209] on span "12/31/24 - 1/1/25" at bounding box center [144, 211] width 39 height 5
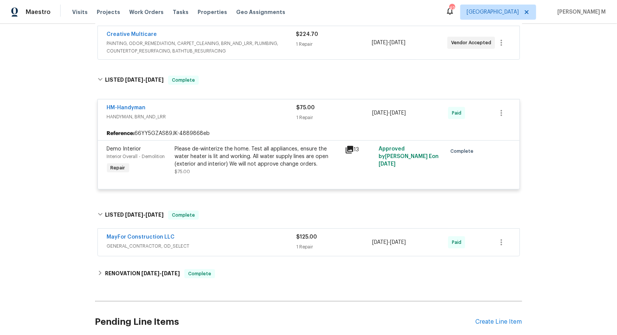
click at [131, 242] on span "GENERAL_CONTRACTOR, OD_SELECT" at bounding box center [202, 246] width 190 height 8
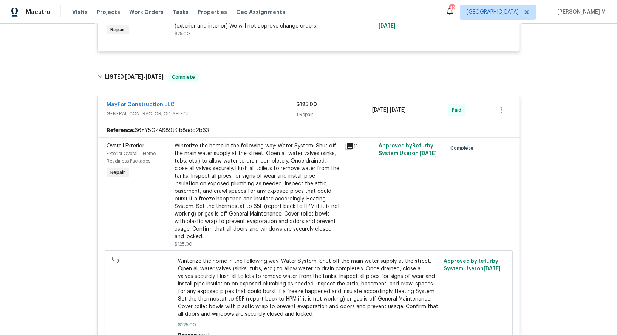
scroll to position [423, 0]
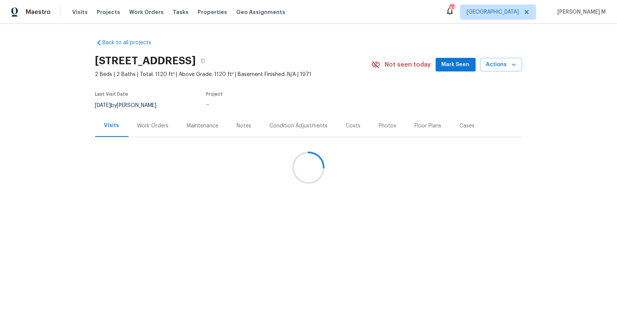
click at [144, 126] on div "Work Orders" at bounding box center [154, 126] width 50 height 22
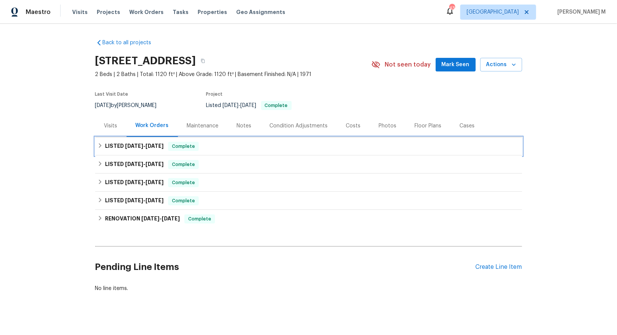
click at [134, 147] on div "LISTED [DATE] - [DATE] Complete" at bounding box center [308, 146] width 427 height 18
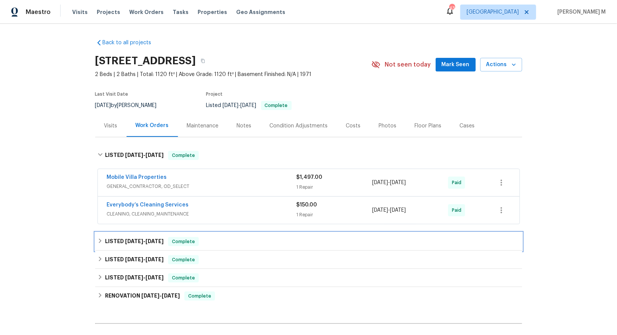
click at [129, 239] on span "[DATE]" at bounding box center [134, 241] width 18 height 5
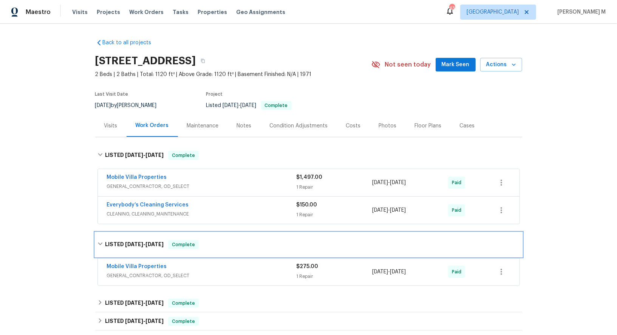
scroll to position [64, 0]
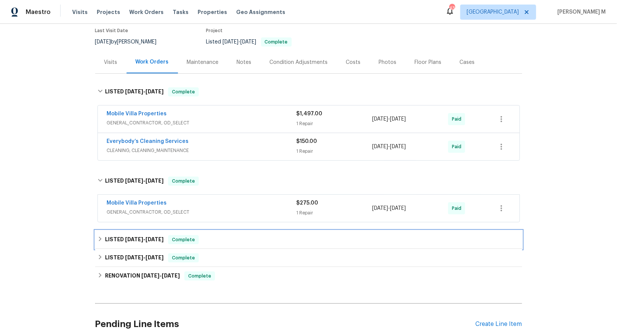
click at [129, 237] on span "[DATE]" at bounding box center [134, 239] width 18 height 5
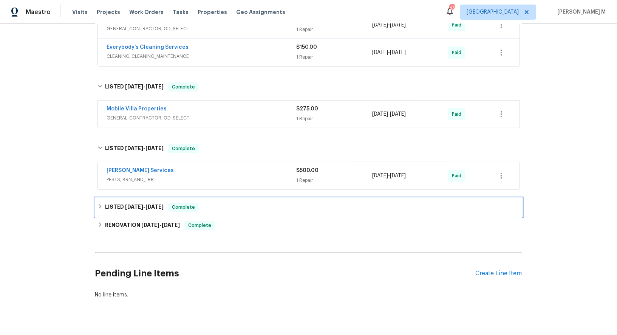
click at [129, 204] on span "12/6/24" at bounding box center [134, 206] width 18 height 5
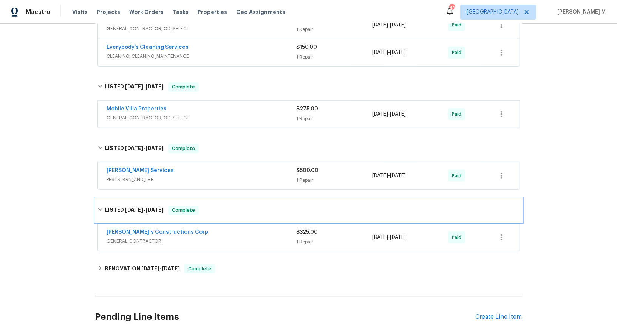
scroll to position [200, 0]
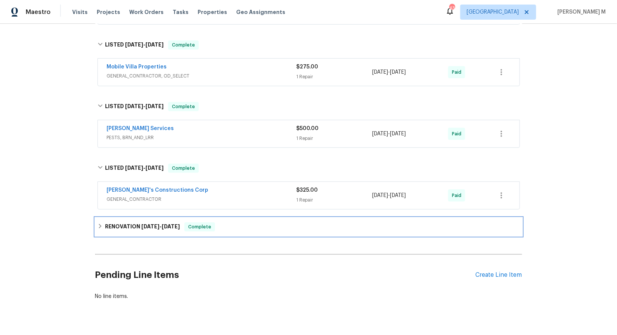
click at [123, 222] on h6 "RENOVATION 8/12/24 - 8/19/24" at bounding box center [142, 226] width 75 height 9
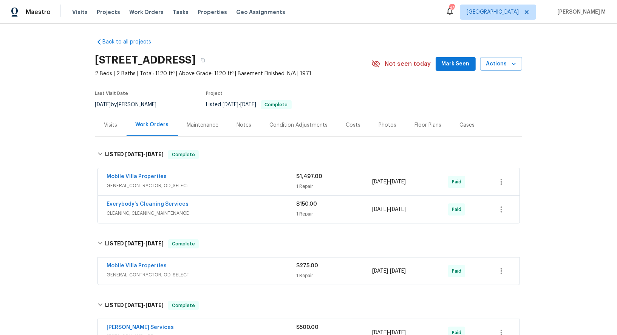
scroll to position [0, 0]
click at [135, 183] on span "GENERAL_CONTRACTOR, OD_SELECT" at bounding box center [202, 187] width 190 height 8
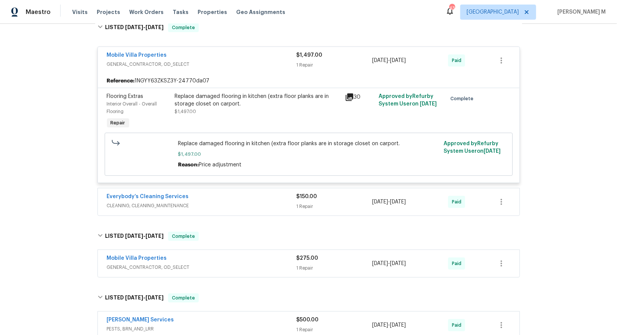
scroll to position [132, 0]
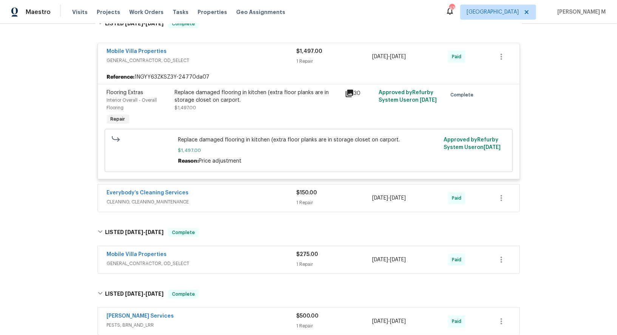
click at [132, 198] on span "CLEANING, CLEANING_MAINTENANCE" at bounding box center [202, 202] width 190 height 8
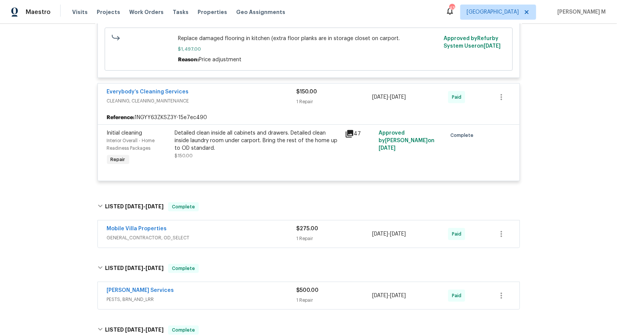
scroll to position [232, 0]
click at [237, 136] on div "Detailed clean inside all cabinets and drawers. Detailed clean inside laundry r…" at bounding box center [258, 141] width 166 height 23
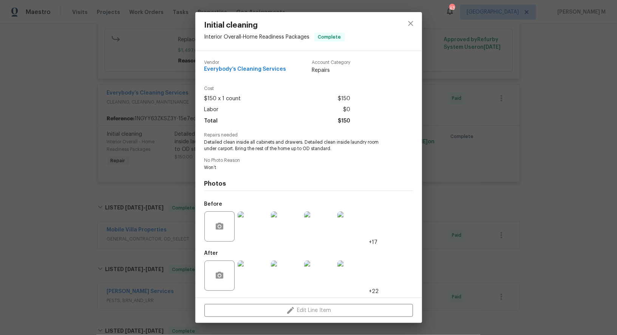
click at [460, 154] on div "Initial cleaning Interior Overall - Home Readiness Packages Complete Vendor Eve…" at bounding box center [308, 167] width 617 height 335
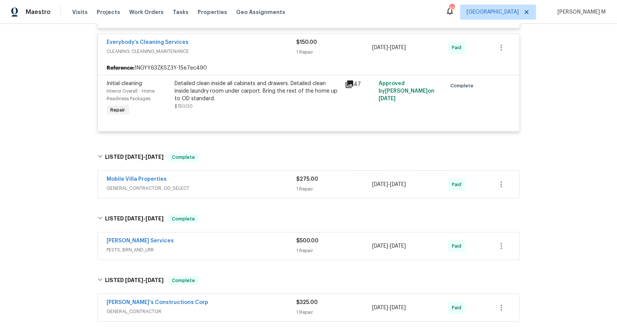
scroll to position [284, 0]
click at [138, 174] on div "Mobile Villa Properties" at bounding box center [202, 178] width 190 height 9
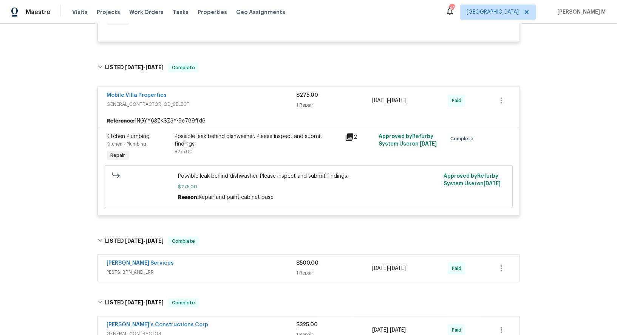
scroll to position [374, 0]
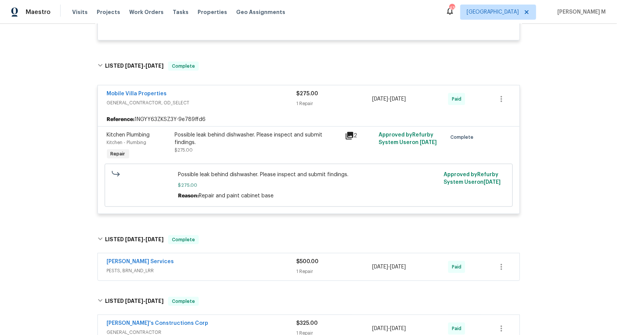
click at [140, 267] on span "PESTS, BRN_AND_LRR" at bounding box center [202, 271] width 190 height 8
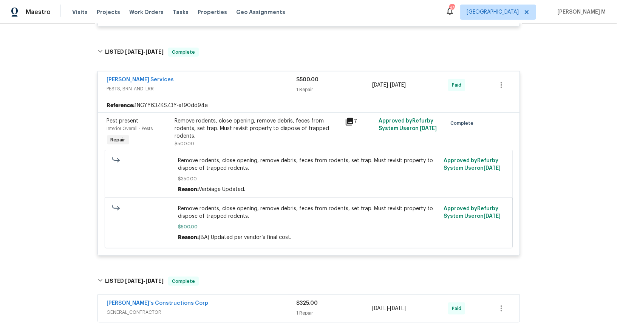
scroll to position [564, 0]
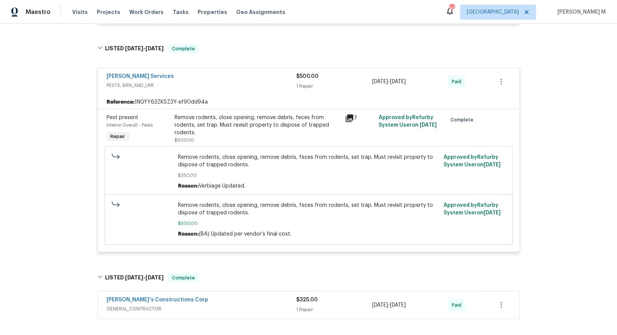
click at [125, 305] on span "GENERAL_CONTRACTOR" at bounding box center [202, 309] width 190 height 8
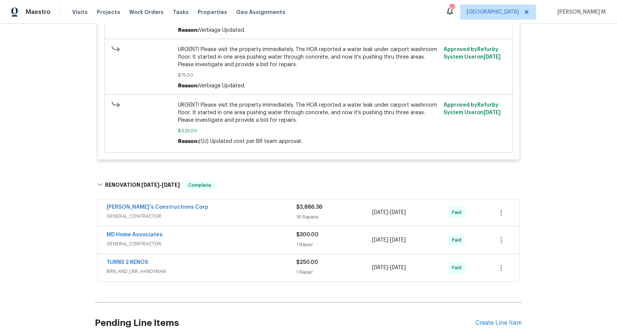
scroll to position [965, 0]
click at [129, 212] on span "GENERAL_CONTRACTOR" at bounding box center [202, 216] width 190 height 8
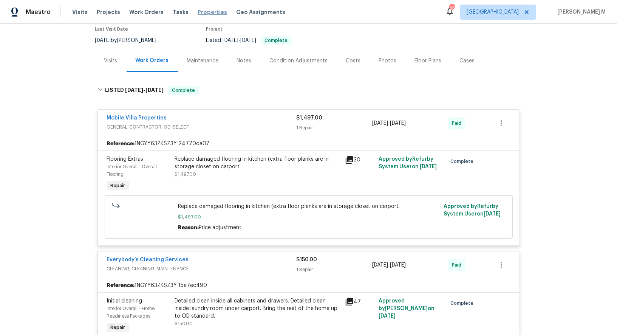
scroll to position [0, 0]
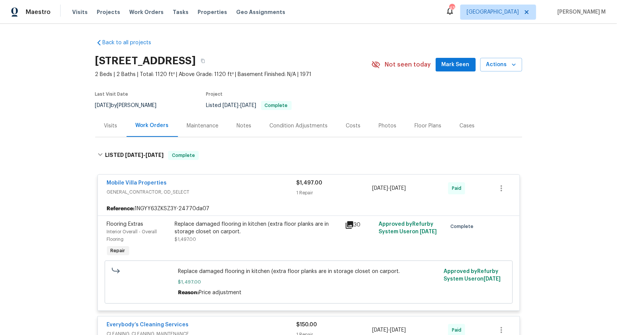
click at [201, 130] on div "Maintenance" at bounding box center [203, 126] width 50 height 22
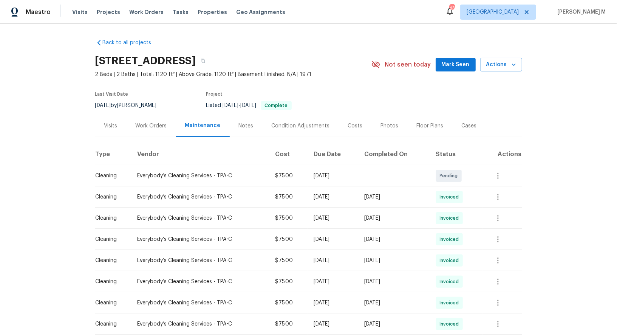
scroll to position [32, 0]
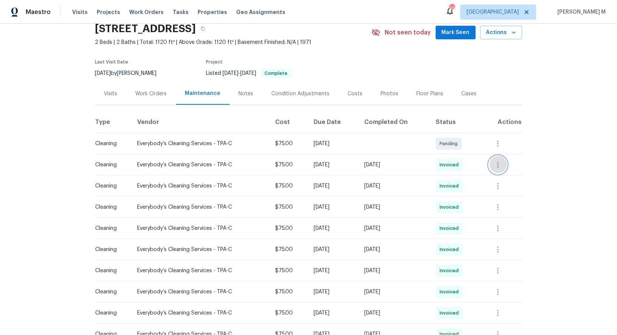
click at [502, 160] on icon "button" at bounding box center [498, 164] width 9 height 9
click at [506, 174] on li "View details" at bounding box center [521, 173] width 53 height 12
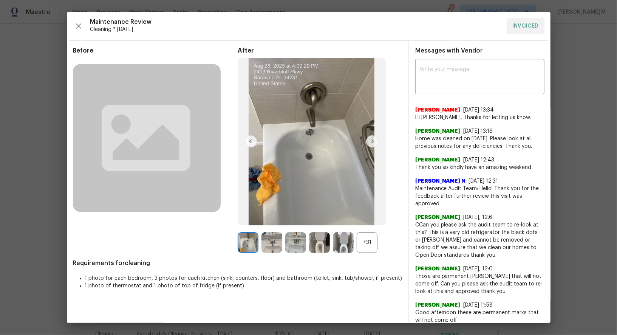
click at [360, 239] on div "+31" at bounding box center [367, 242] width 21 height 21
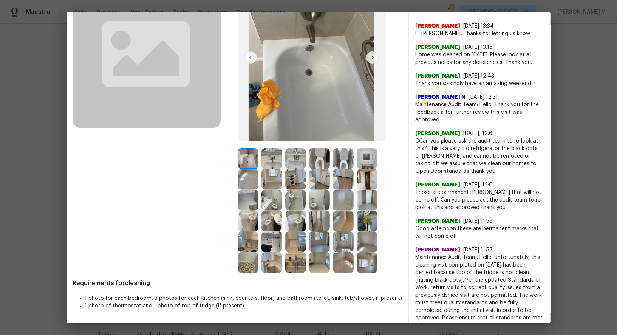
scroll to position [85, 0]
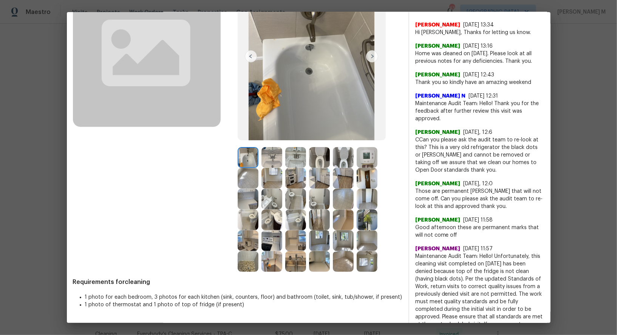
click at [347, 245] on img at bounding box center [343, 240] width 21 height 21
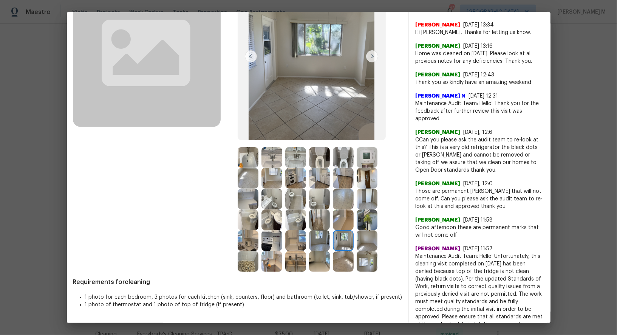
click at [363, 259] on img at bounding box center [367, 261] width 21 height 21
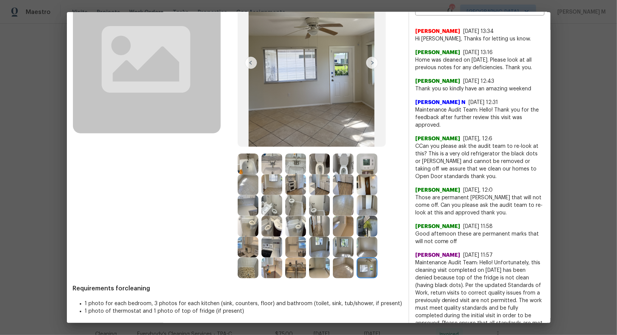
scroll to position [62, 0]
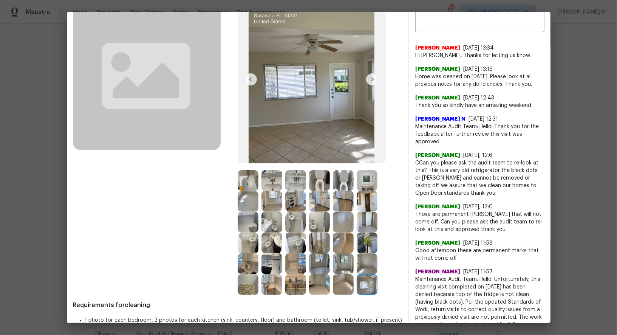
click at [372, 77] on img at bounding box center [372, 79] width 12 height 12
click at [369, 139] on img at bounding box center [312, 79] width 148 height 167
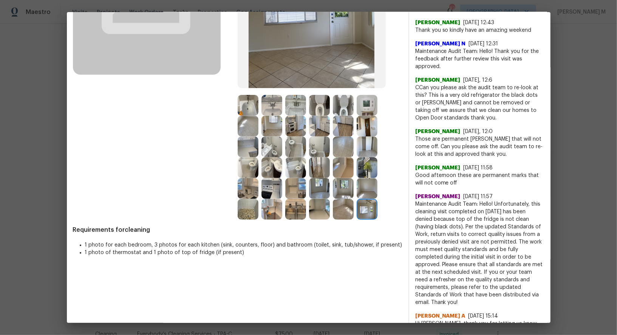
scroll to position [0, 0]
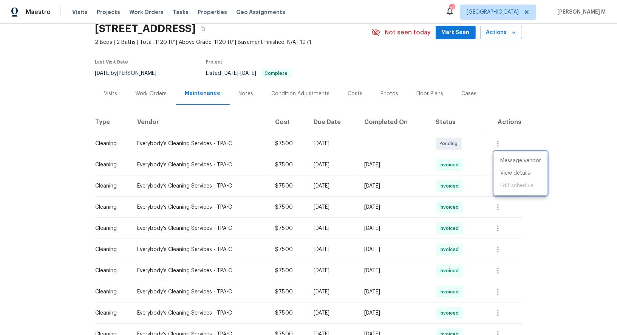
click at [156, 98] on div at bounding box center [308, 167] width 617 height 335
click at [148, 96] on div "Work Orders" at bounding box center [152, 93] width 50 height 22
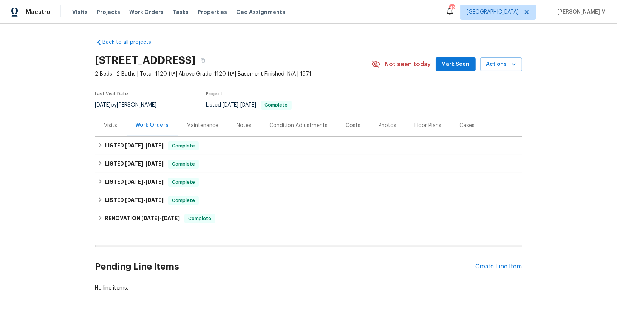
scroll to position [0, 0]
click at [133, 144] on h6 "LISTED 4/19/25 - 4/25/25" at bounding box center [134, 145] width 59 height 9
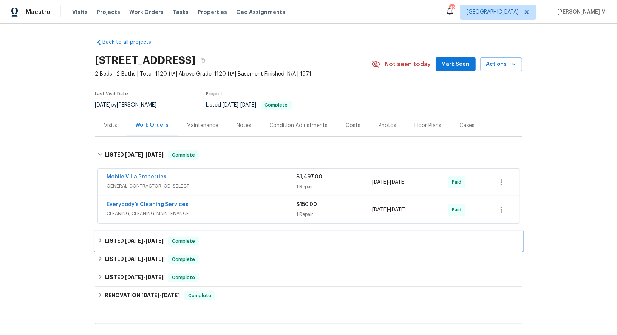
click at [125, 237] on h6 "LISTED 2/21/25 - 2/28/25" at bounding box center [134, 241] width 59 height 9
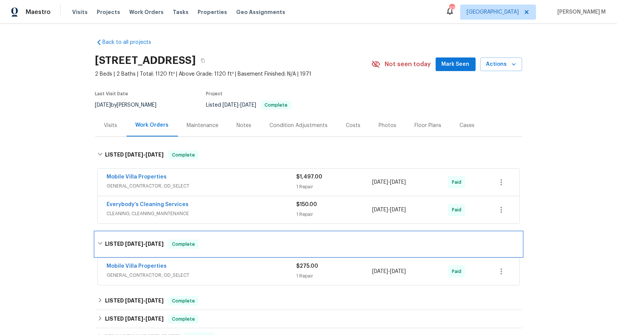
scroll to position [70, 0]
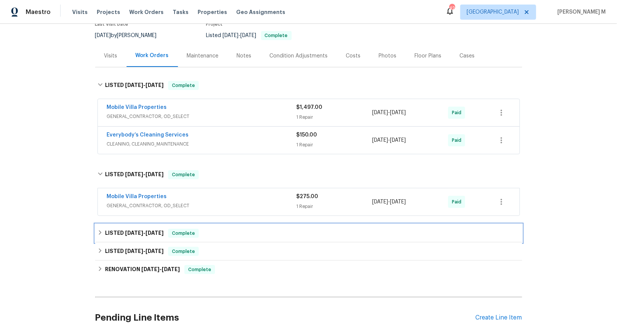
click at [125, 230] on div "LISTED 12/12/24 - 1/13/25 Complete" at bounding box center [308, 233] width 427 height 18
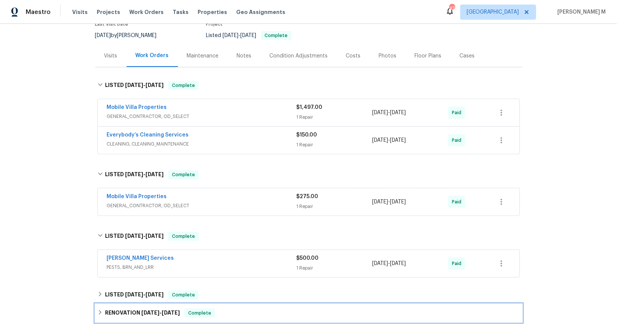
click at [128, 309] on h6 "RENOVATION 8/12/24 - 8/19/24" at bounding box center [142, 313] width 75 height 9
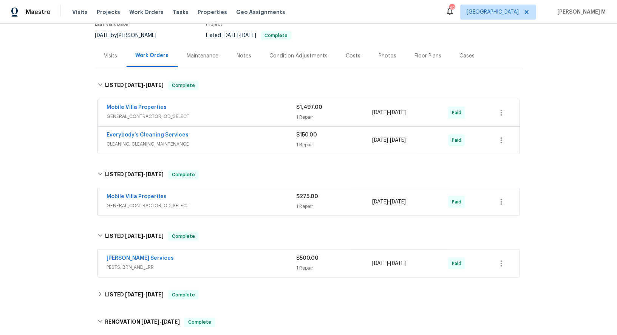
click at [131, 273] on div "Back to all projects 2413 Riverbluff Pkwy # V-231, Sarasota, FL 34231 2 Beds | …" at bounding box center [308, 227] width 427 height 528
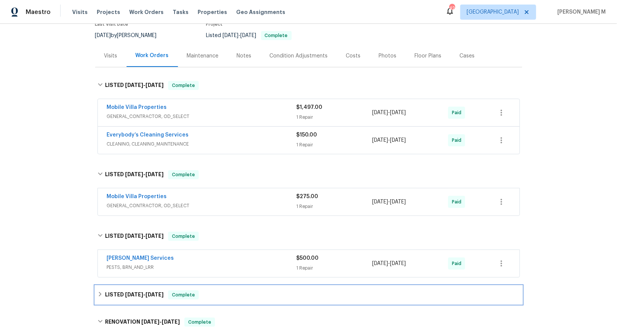
click at [131, 286] on div "LISTED 12/6/24 - 12/12/24 Complete" at bounding box center [308, 295] width 427 height 18
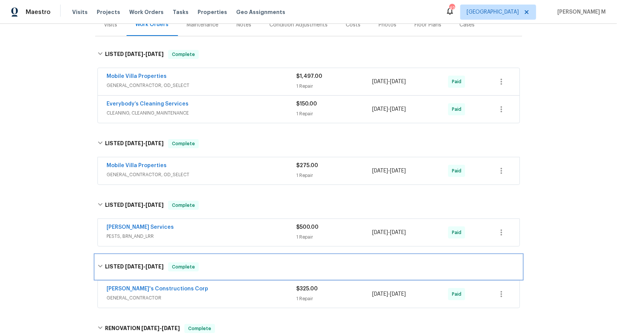
scroll to position [96, 0]
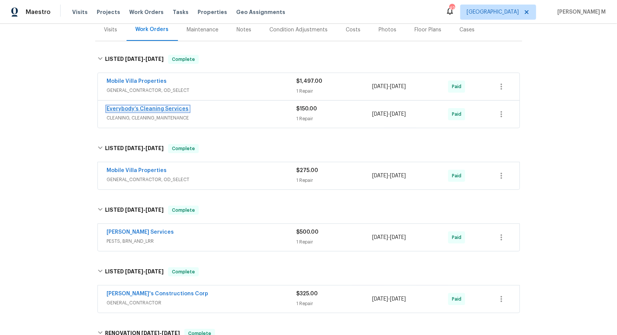
click at [140, 106] on link "Everybody’s Cleaning Services" at bounding box center [148, 108] width 82 height 5
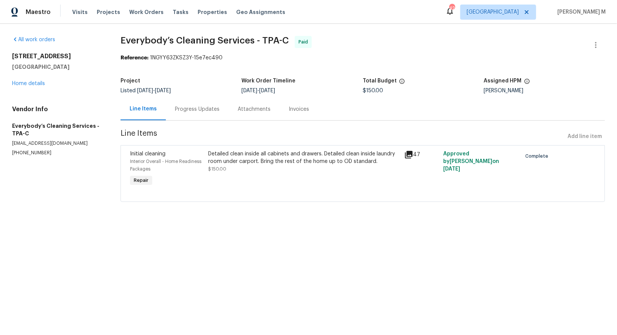
click at [253, 174] on div "Detailed clean inside all cabinets and drawers. Detailed clean inside laundry r…" at bounding box center [304, 169] width 196 height 42
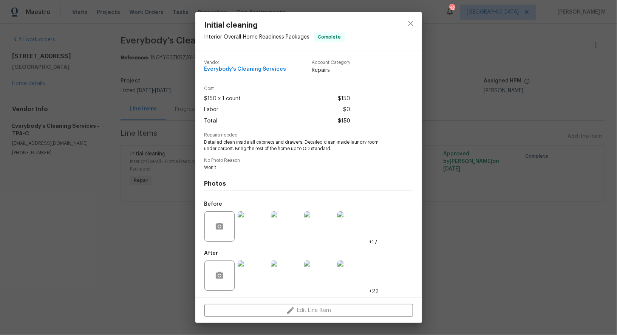
click at [239, 231] on img at bounding box center [253, 226] width 30 height 30
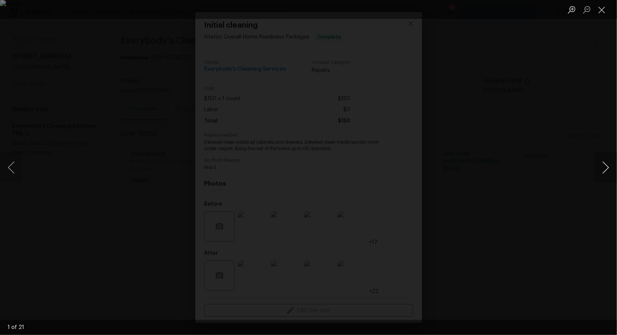
click at [602, 172] on button "Next image" at bounding box center [606, 167] width 23 height 30
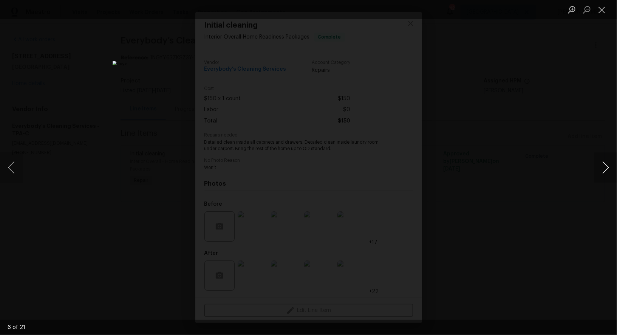
click at [602, 172] on button "Next image" at bounding box center [606, 167] width 23 height 30
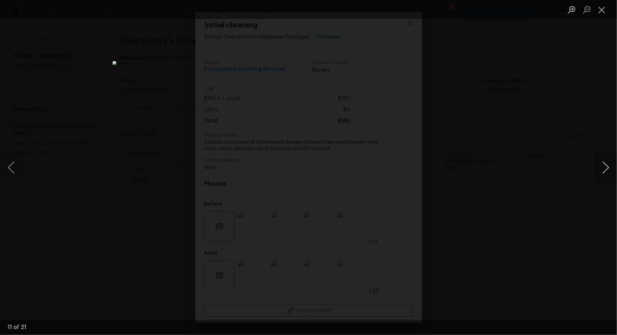
click at [602, 172] on button "Next image" at bounding box center [606, 167] width 23 height 30
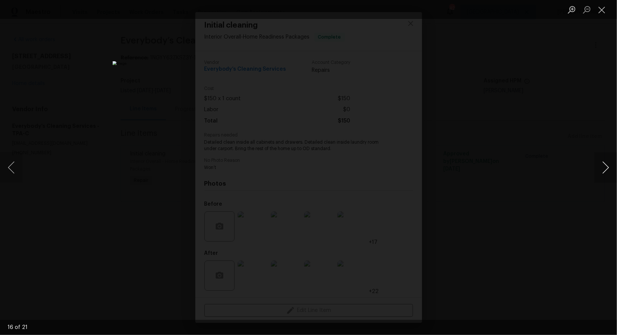
click at [602, 172] on button "Next image" at bounding box center [606, 167] width 23 height 30
click at [595, 166] on button "Next image" at bounding box center [606, 167] width 23 height 30
click at [527, 100] on div "Lightbox" at bounding box center [308, 167] width 617 height 335
click at [541, 66] on div "Lightbox" at bounding box center [308, 167] width 617 height 335
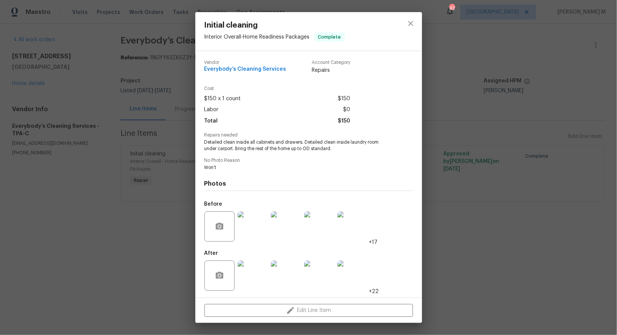
click at [449, 119] on div "Initial cleaning Interior Overall - Home Readiness Packages Complete Vendor Eve…" at bounding box center [308, 167] width 617 height 335
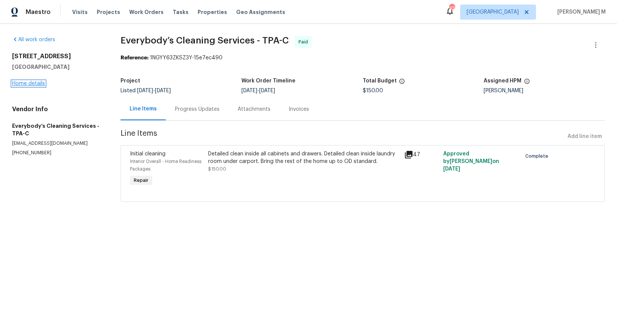
click at [30, 82] on link "Home details" at bounding box center [28, 83] width 33 height 5
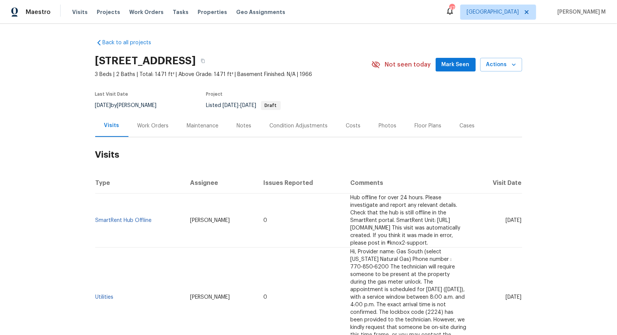
click at [147, 131] on div "Work Orders" at bounding box center [154, 126] width 50 height 22
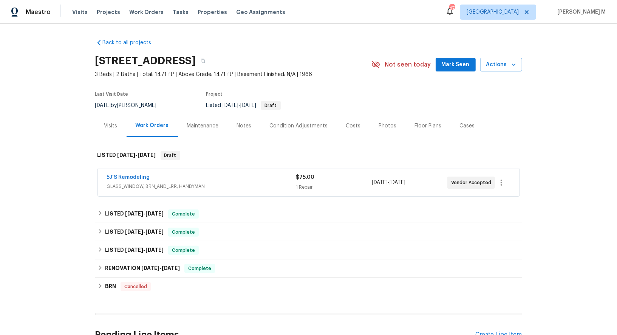
click at [140, 188] on div "5J’S Remodeling GLASS_WINDOW, BRN_AND_LRR, HANDYMAN $75.00 1 Repair [DATE] - [D…" at bounding box center [309, 182] width 422 height 27
click at [140, 185] on span "GLASS_WINDOW, BRN_AND_LRR, HANDYMAN" at bounding box center [201, 187] width 189 height 8
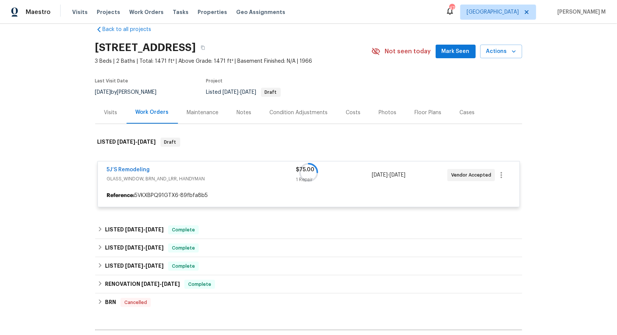
scroll to position [17, 0]
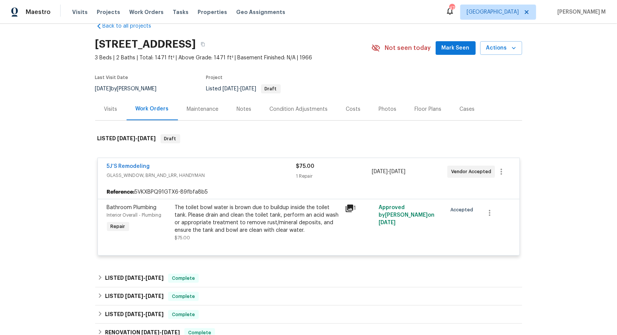
click at [241, 225] on div "The toilet bowl water is brown due to buildup inside the toilet tank. Please dr…" at bounding box center [258, 219] width 166 height 30
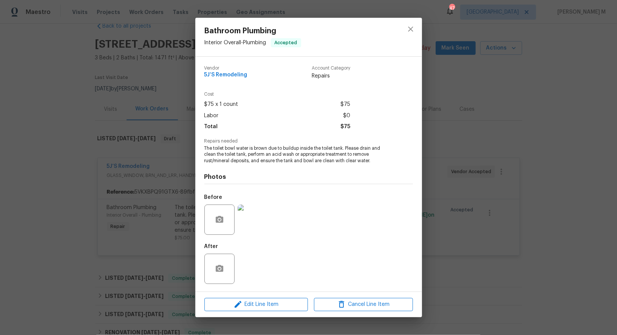
click at [259, 215] on img at bounding box center [253, 220] width 30 height 30
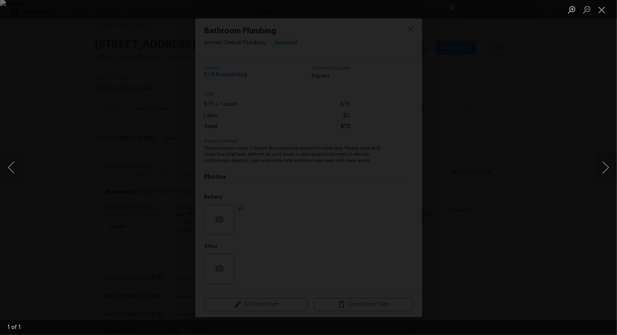
click at [560, 110] on div "Lightbox" at bounding box center [308, 167] width 617 height 335
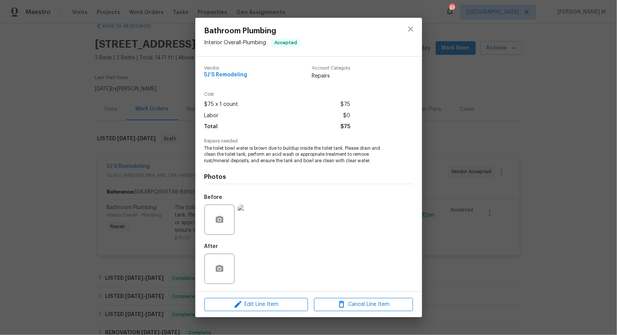
click at [482, 183] on div "Bathroom Plumbing Interior Overall - Plumbing Accepted Vendor 5J’S Remodeling A…" at bounding box center [308, 167] width 617 height 335
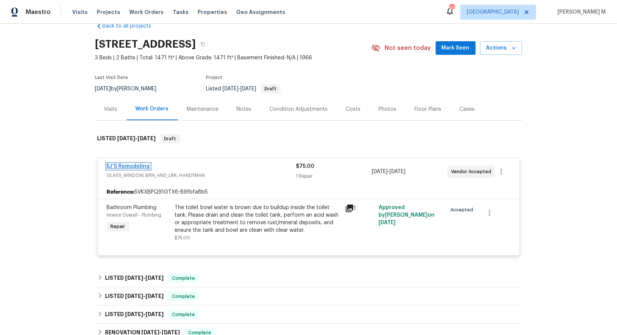
click at [137, 164] on link "5J’S Remodeling" at bounding box center [128, 166] width 43 height 5
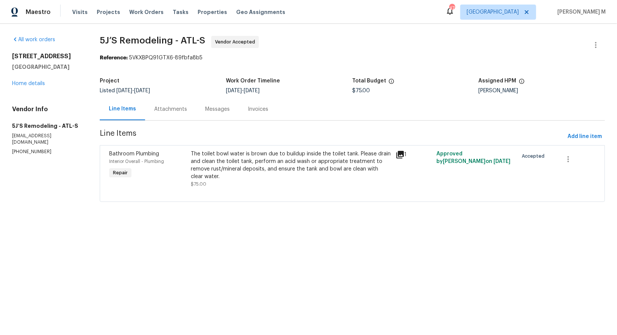
click at [211, 105] on div "Messages" at bounding box center [217, 109] width 25 height 8
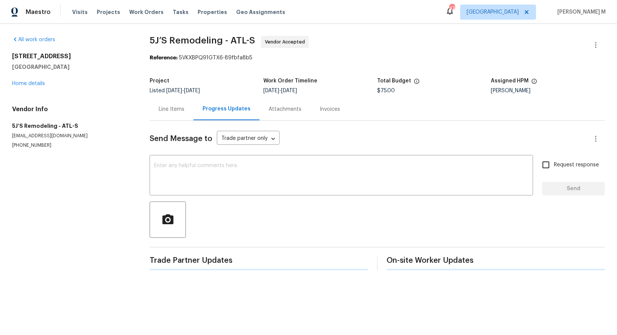
click at [163, 114] on div "Line Items" at bounding box center [172, 109] width 44 height 22
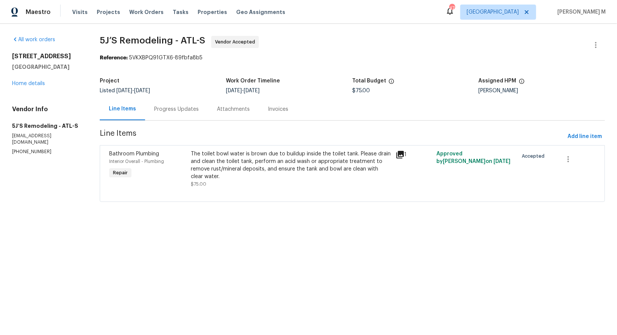
click at [164, 112] on div "Progress Updates" at bounding box center [176, 109] width 63 height 22
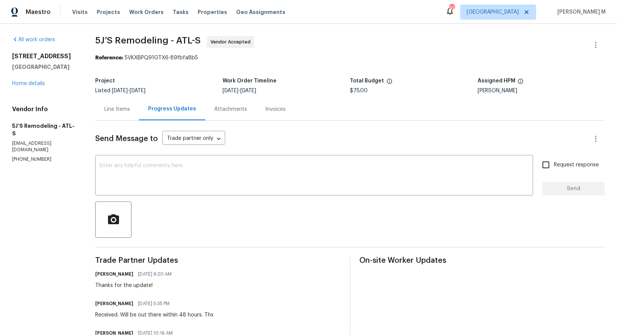
click at [122, 121] on div "Send Message to Trade partner only Trade partner only ​ x ​ Request response Se…" at bounding box center [350, 250] width 510 height 259
click at [117, 113] on div "Line Items" at bounding box center [117, 109] width 44 height 22
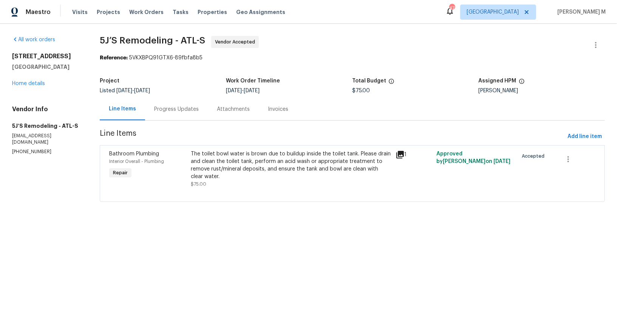
click at [167, 109] on div "Progress Updates" at bounding box center [176, 109] width 45 height 8
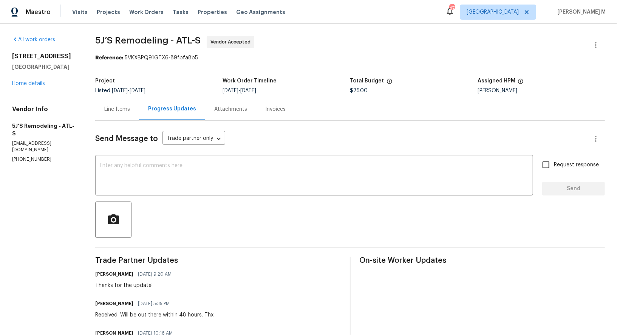
click at [110, 105] on div "Line Items" at bounding box center [117, 109] width 26 height 8
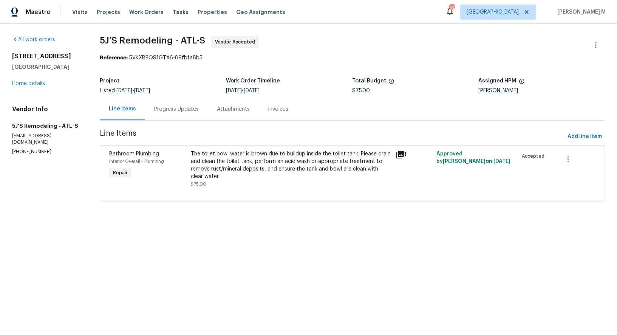
click at [284, 159] on div "The toilet bowl water is brown due to buildup inside the toilet tank. Please dr…" at bounding box center [291, 165] width 200 height 30
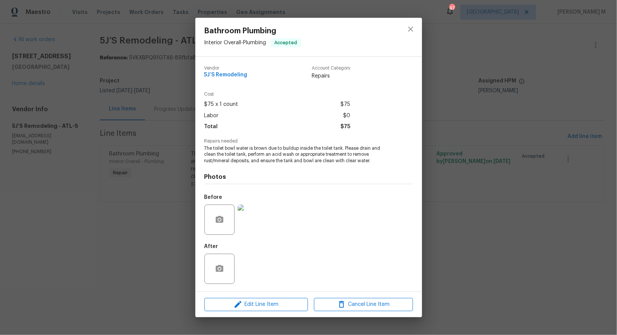
click at [233, 223] on div at bounding box center [220, 220] width 30 height 30
click at [252, 221] on img at bounding box center [253, 220] width 30 height 30
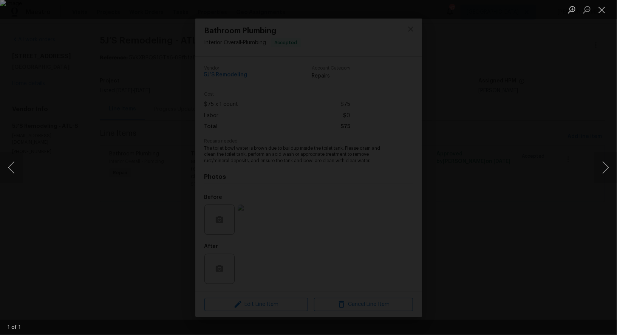
click at [549, 35] on div "Lightbox" at bounding box center [308, 167] width 617 height 335
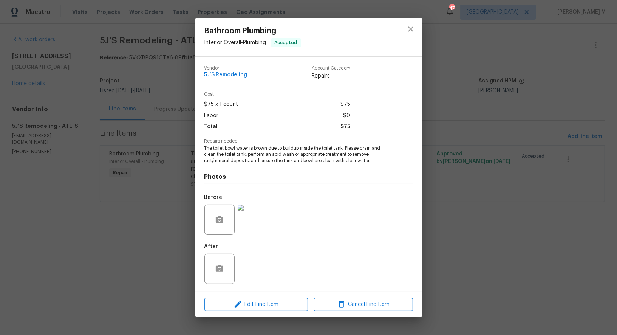
click at [499, 107] on div "Bathroom Plumbing Interior Overall - Plumbing Accepted Vendor 5J’S Remodeling A…" at bounding box center [308, 167] width 617 height 335
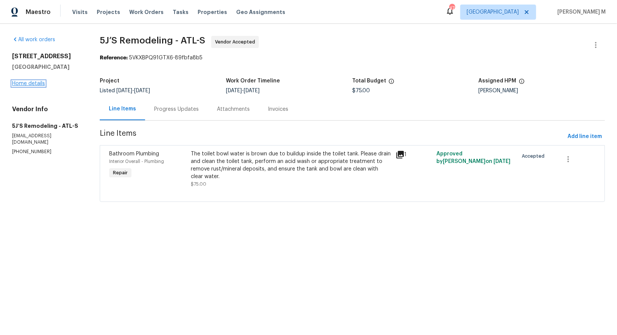
click at [27, 81] on link "Home details" at bounding box center [28, 83] width 33 height 5
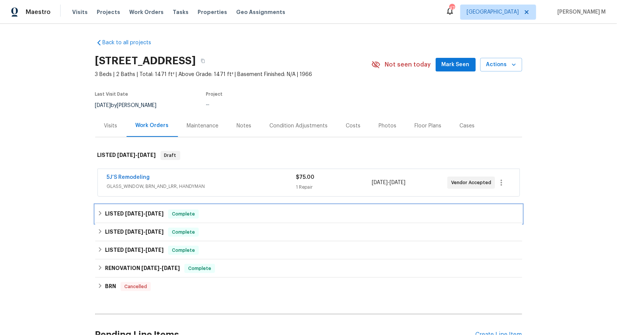
click at [115, 209] on h6 "LISTED [DATE] - [DATE]" at bounding box center [134, 213] width 59 height 9
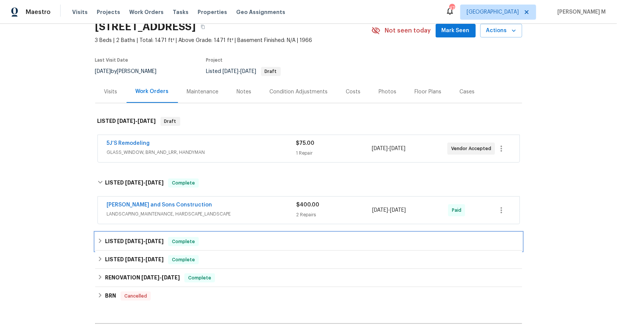
click at [130, 233] on div "LISTED [DATE] - [DATE] Complete" at bounding box center [308, 242] width 427 height 18
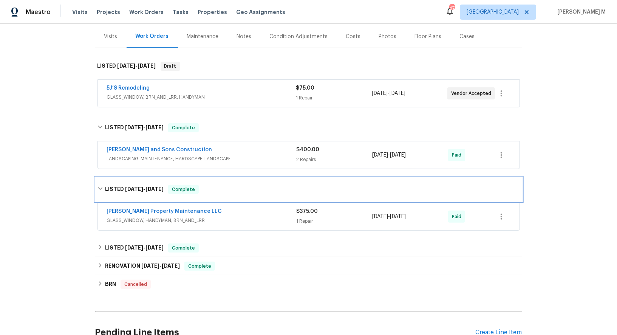
scroll to position [90, 0]
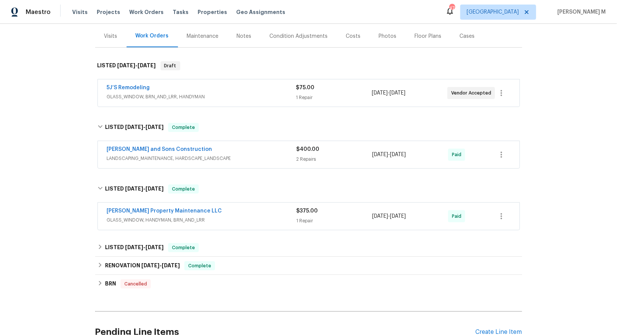
click at [136, 216] on span "GLASS_WINDOW, HANDYMAN, BRN_AND_LRR" at bounding box center [202, 220] width 190 height 8
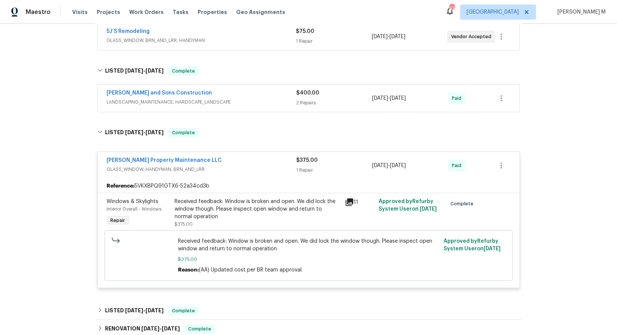
scroll to position [147, 0]
click at [219, 197] on div "Received feedback: Window is broken and open. We did lock the window though. Pl…" at bounding box center [258, 208] width 166 height 23
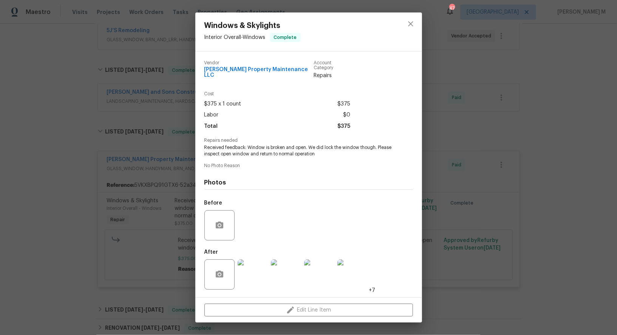
click at [254, 272] on img at bounding box center [253, 274] width 30 height 30
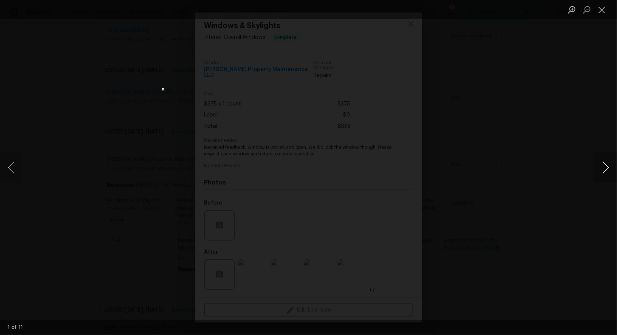
click at [605, 167] on button "Next image" at bounding box center [606, 167] width 23 height 30
click at [555, 107] on div "Lightbox" at bounding box center [308, 167] width 617 height 335
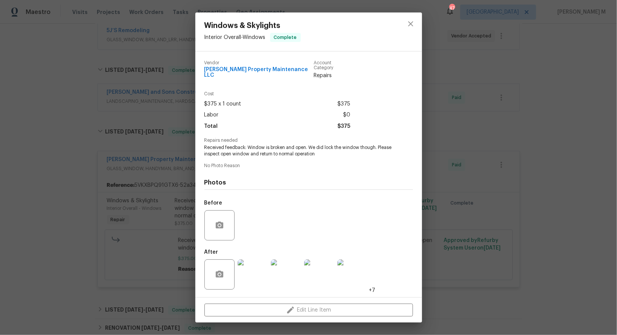
click at [516, 182] on div "Windows & Skylights Interior Overall - Windows Complete Vendor [PERSON_NAME] Pr…" at bounding box center [308, 167] width 617 height 335
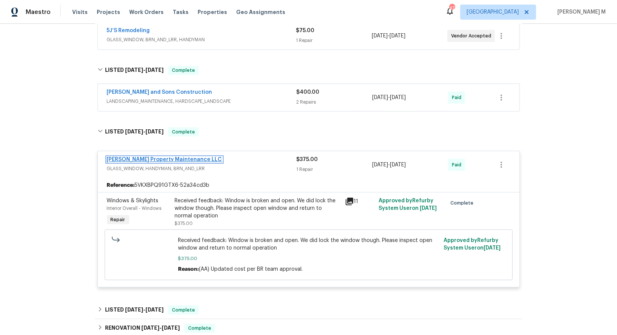
click at [149, 157] on link "[PERSON_NAME] Property Maintenance LLC" at bounding box center [164, 159] width 115 height 5
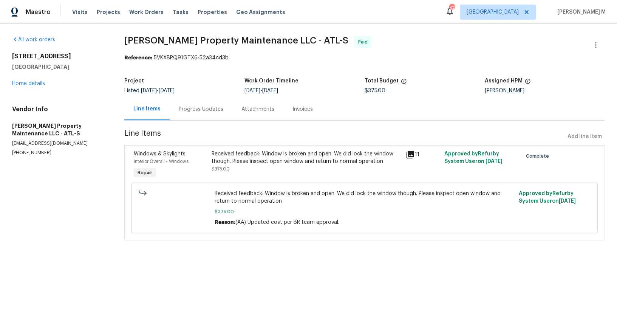
click at [226, 150] on div "Received feedback: Window is broken and open. We did lock the window though. Pl…" at bounding box center [307, 157] width 190 height 15
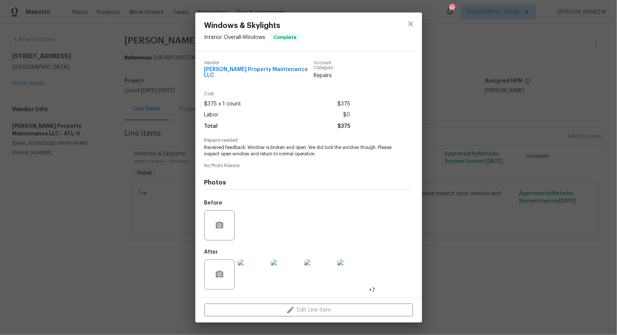
click at [489, 225] on div "Windows & Skylights Interior Overall - Windows Complete Vendor [PERSON_NAME] Pr…" at bounding box center [308, 167] width 617 height 335
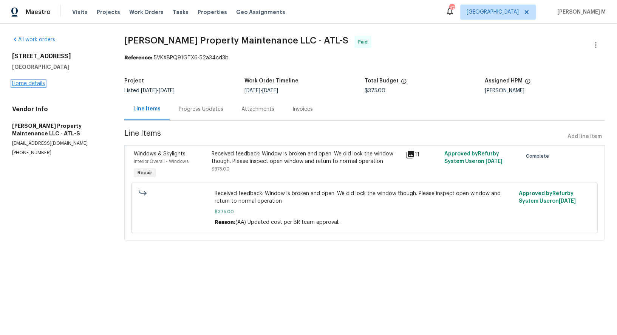
click at [36, 81] on link "Home details" at bounding box center [28, 83] width 33 height 5
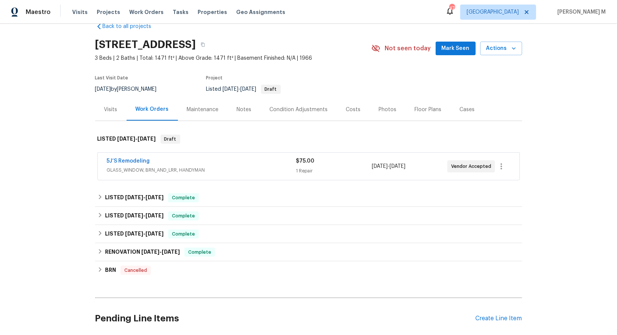
scroll to position [17, 0]
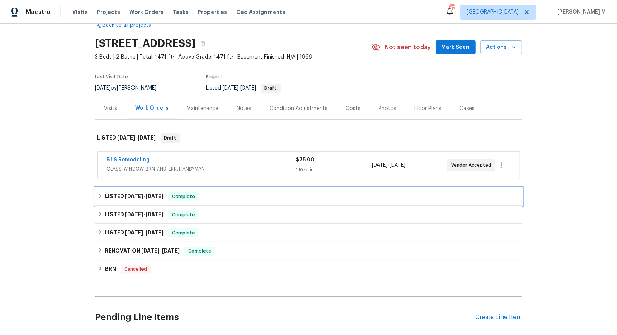
click at [144, 198] on div "LISTED [DATE] - [DATE] Complete" at bounding box center [308, 197] width 427 height 18
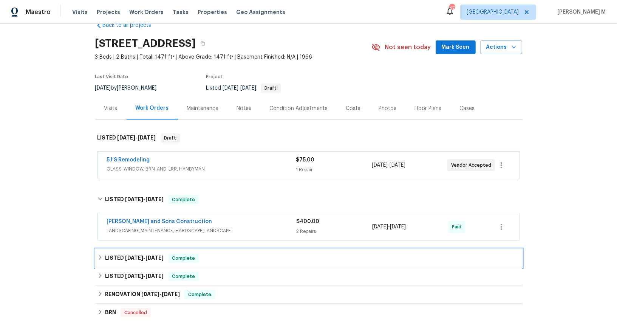
click at [140, 259] on div "LISTED [DATE] - [DATE] Complete" at bounding box center [308, 258] width 427 height 18
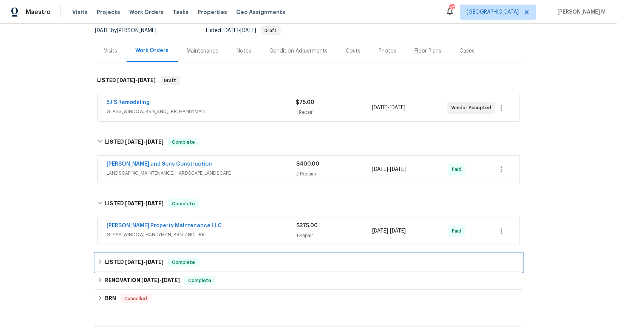
click at [139, 259] on span "[DATE]" at bounding box center [134, 261] width 18 height 5
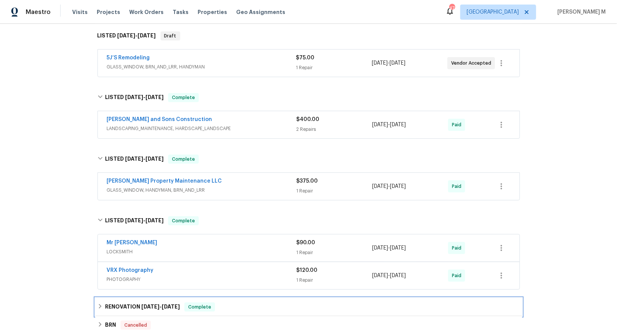
click at [132, 302] on h6 "RENOVATION [DATE] - [DATE]" at bounding box center [142, 306] width 75 height 9
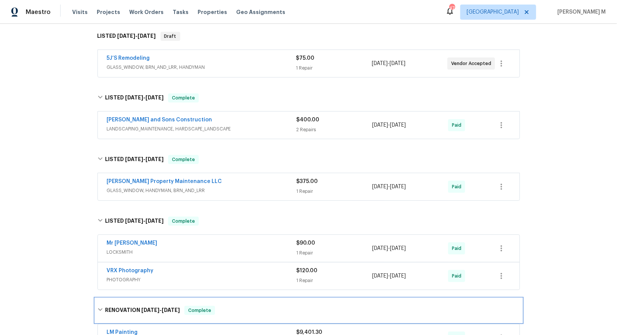
scroll to position [0, 0]
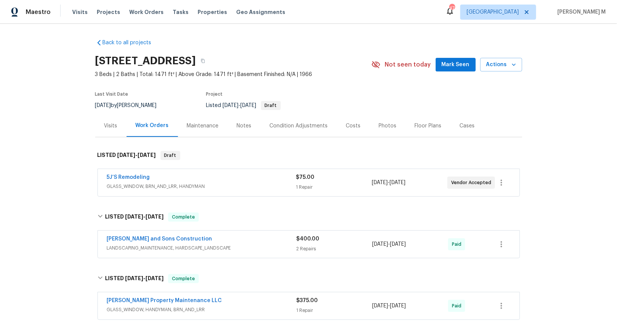
click at [205, 115] on div "Maintenance" at bounding box center [203, 126] width 50 height 22
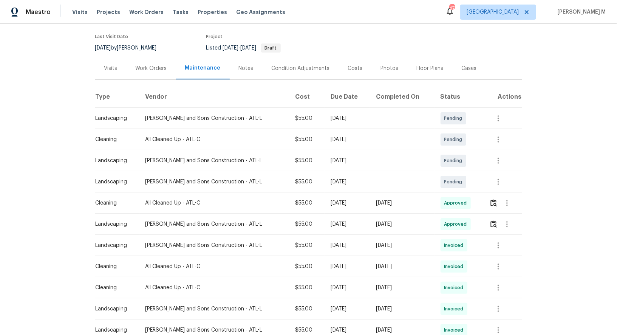
scroll to position [57, 0]
click at [494, 203] on button "button" at bounding box center [494, 203] width 9 height 18
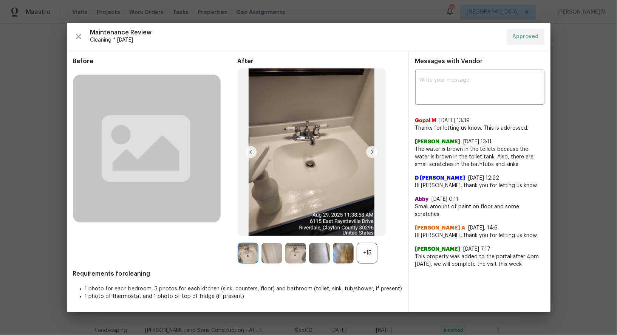
click at [367, 257] on div "+15" at bounding box center [367, 253] width 21 height 21
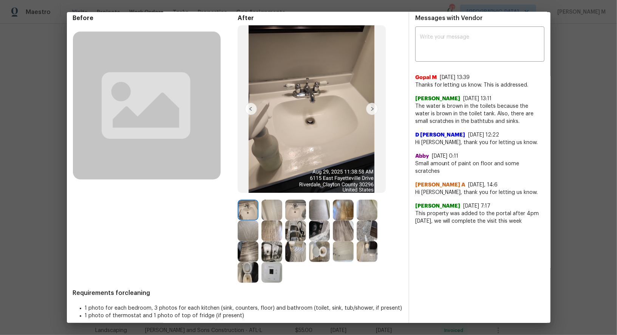
scroll to position [33, 0]
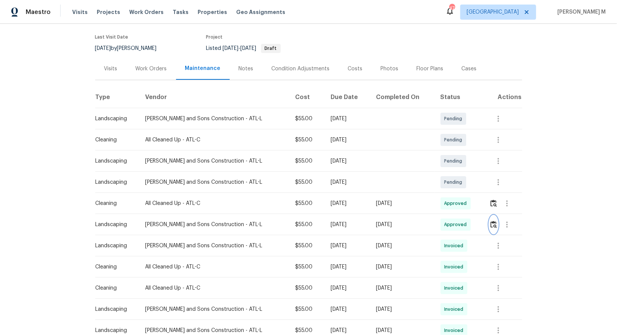
click at [493, 221] on img "button" at bounding box center [494, 224] width 6 height 7
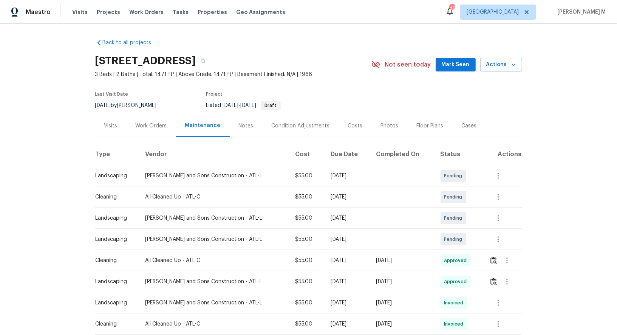
click at [162, 124] on div "Work Orders" at bounding box center [151, 126] width 31 height 8
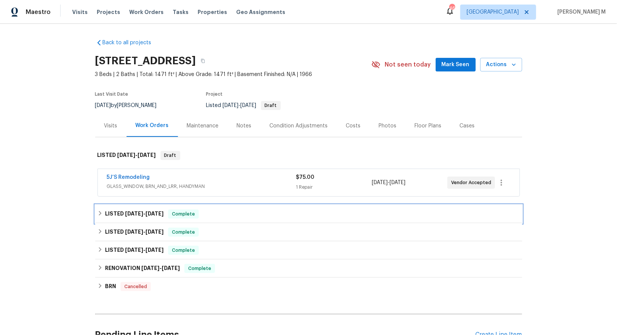
click at [128, 211] on span "[DATE]" at bounding box center [134, 213] width 18 height 5
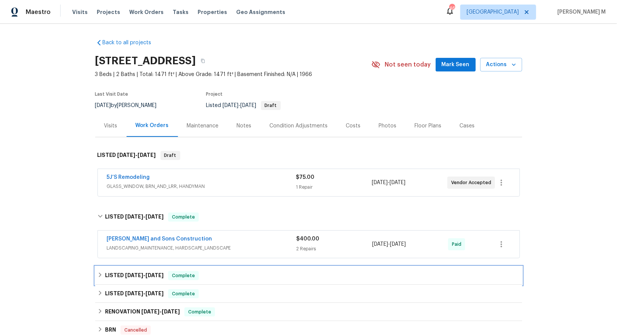
click at [131, 267] on div "LISTED [DATE] - [DATE] Complete" at bounding box center [308, 276] width 427 height 18
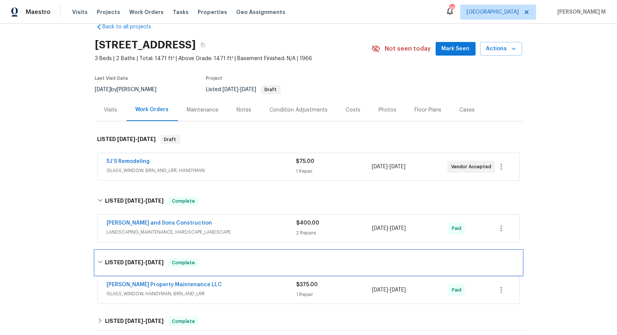
scroll to position [25, 0]
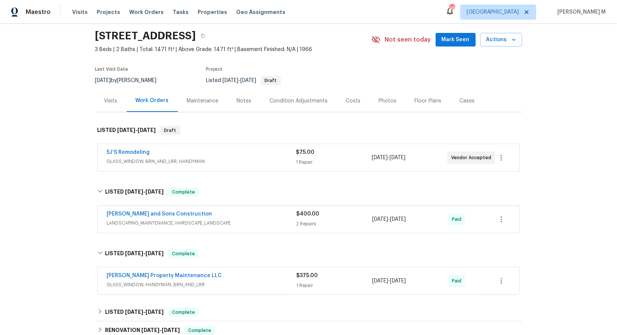
click at [126, 281] on span "GLASS_WINDOW, HANDYMAN, BRN_AND_LRR" at bounding box center [202, 285] width 190 height 8
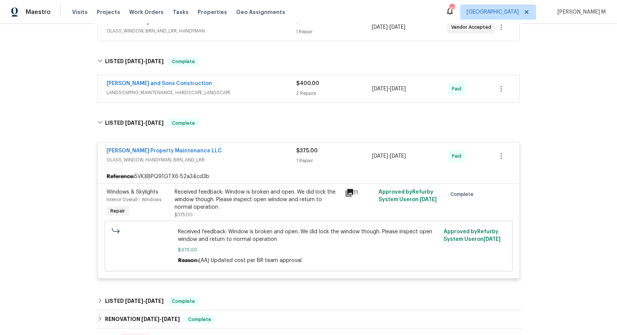
scroll to position [166, 0]
